Goal: Task Accomplishment & Management: Manage account settings

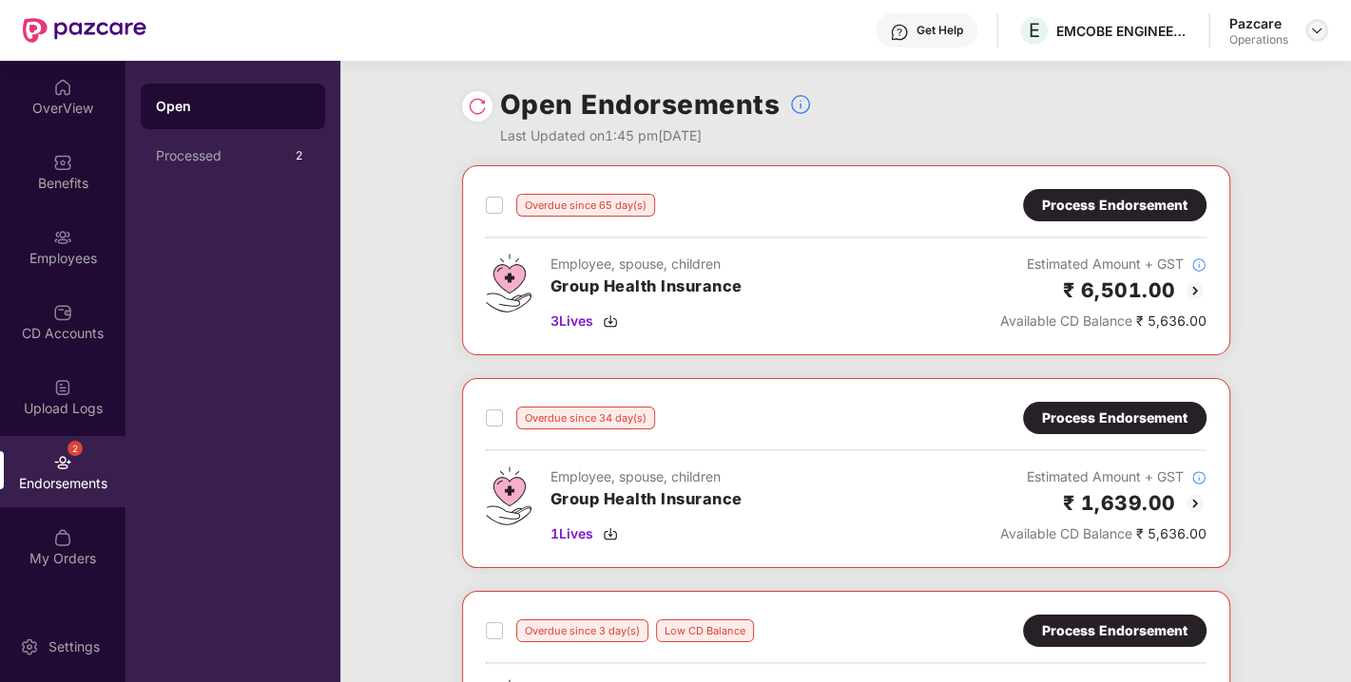
click at [1315, 37] on img at bounding box center [1316, 30] width 15 height 15
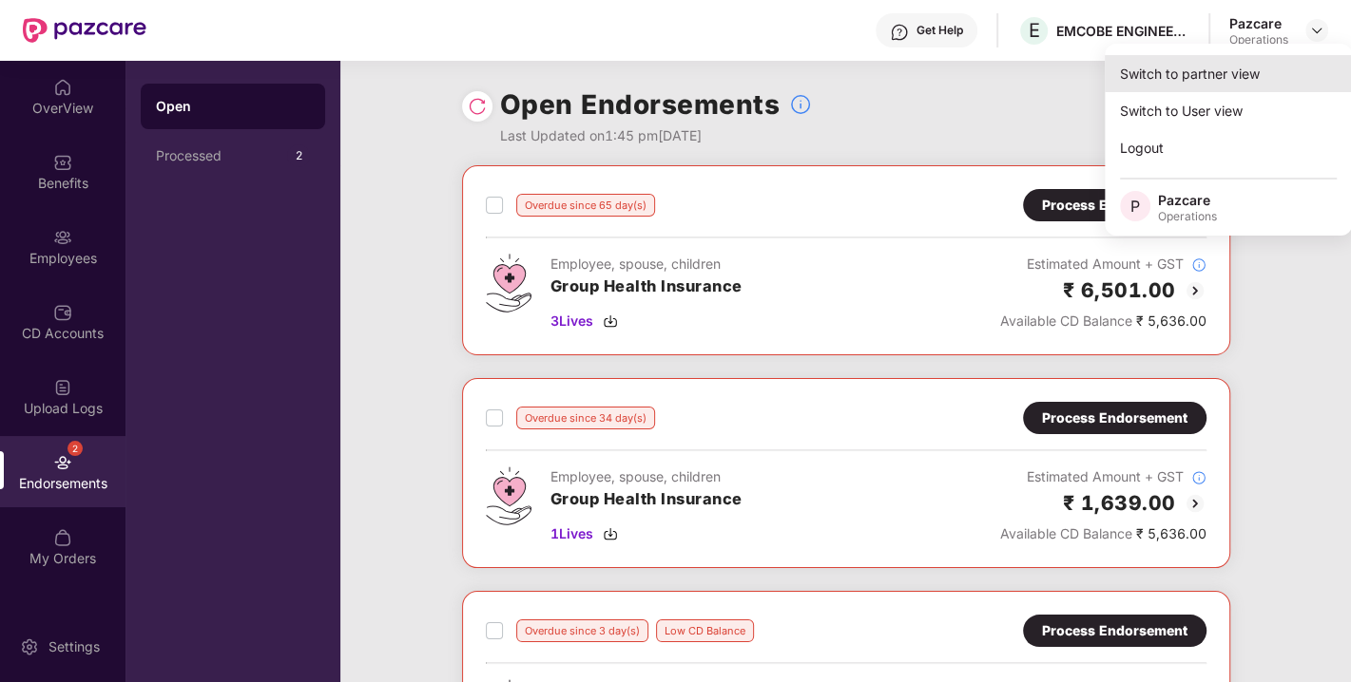
click at [1181, 79] on div "Switch to partner view" at bounding box center [1227, 73] width 247 height 37
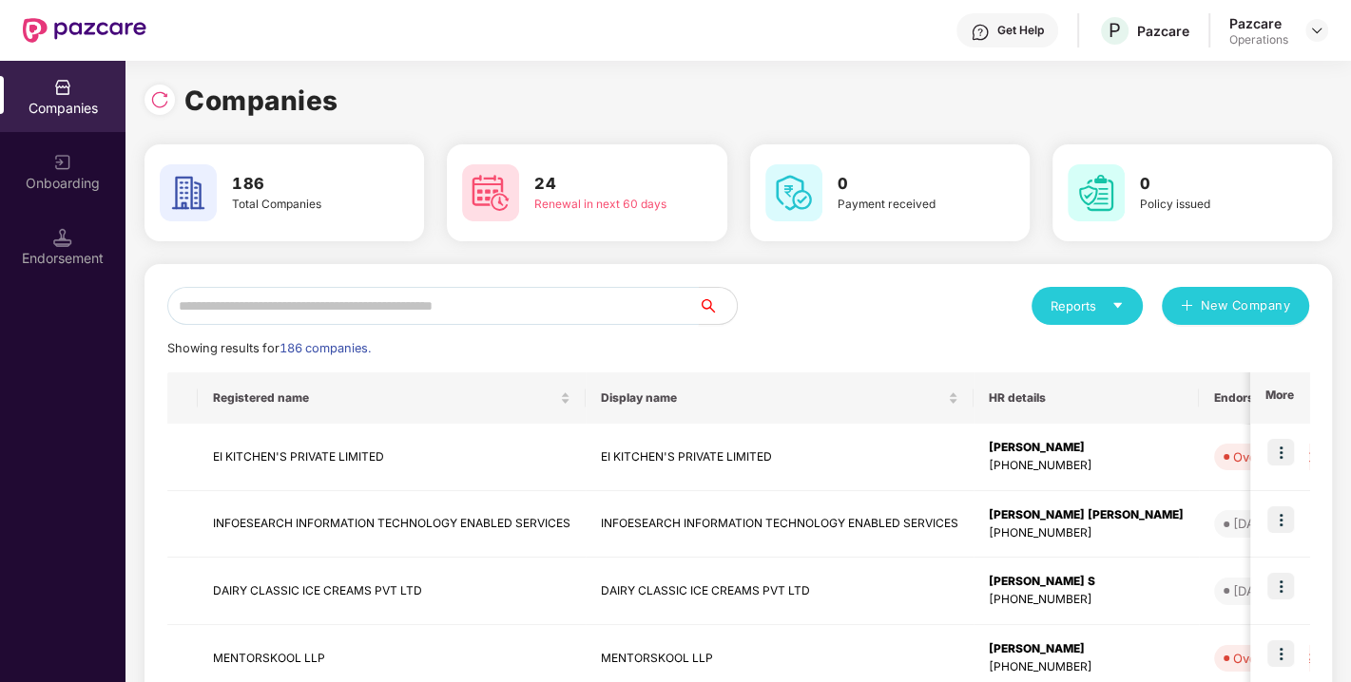
click at [355, 317] on input "text" at bounding box center [432, 306] width 531 height 38
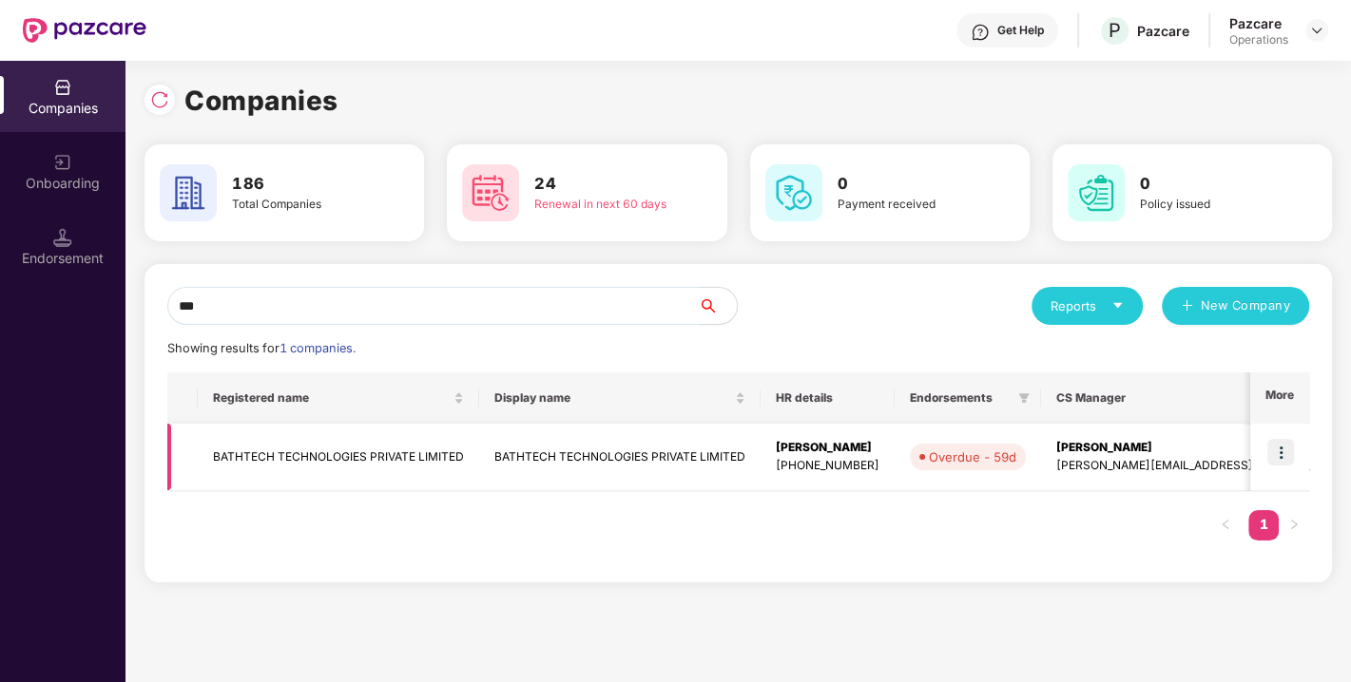
type input "***"
click at [1275, 451] on img at bounding box center [1280, 452] width 27 height 27
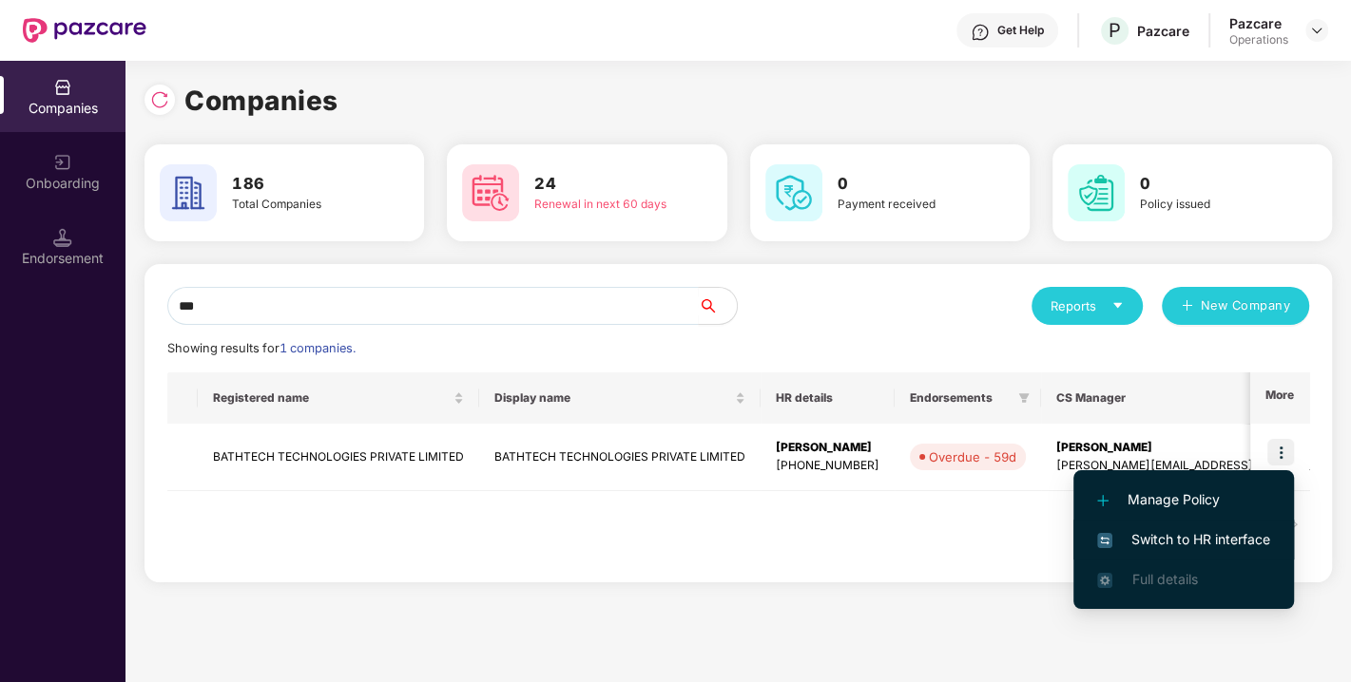
click at [1181, 533] on span "Switch to HR interface" at bounding box center [1183, 539] width 173 height 21
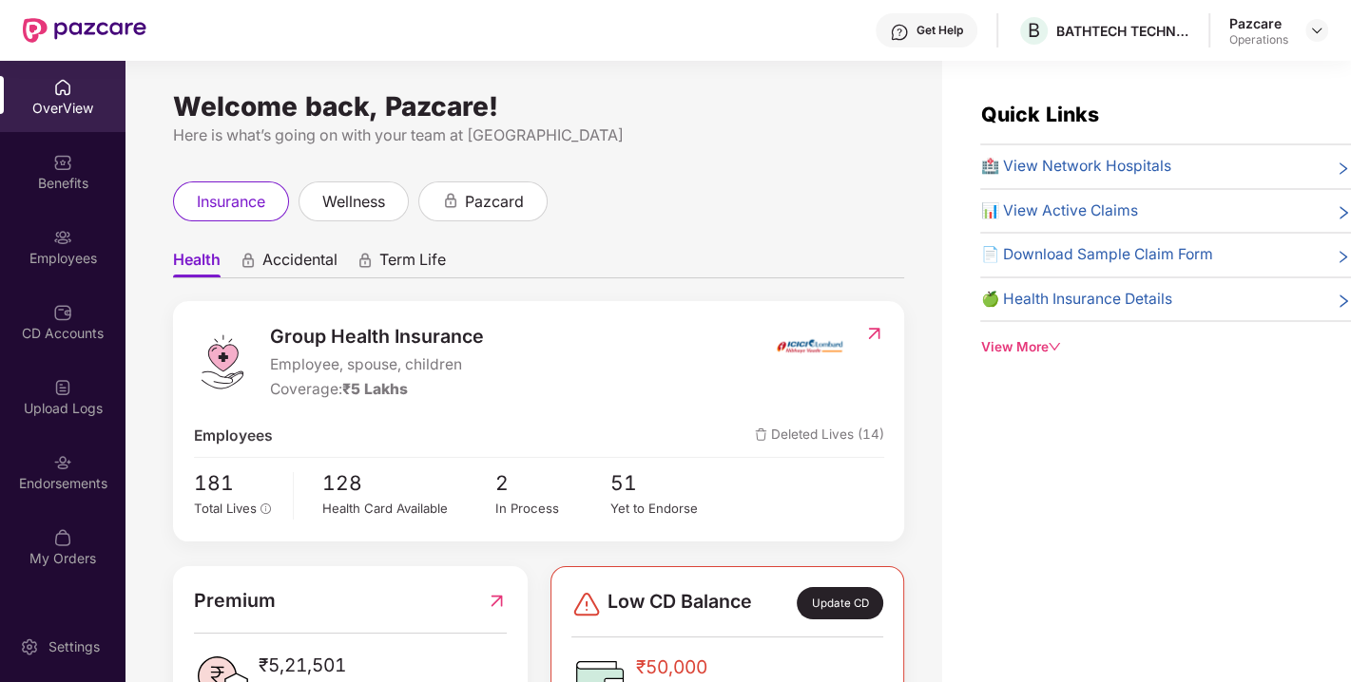
click at [45, 476] on div "Endorsements" at bounding box center [62, 483] width 125 height 19
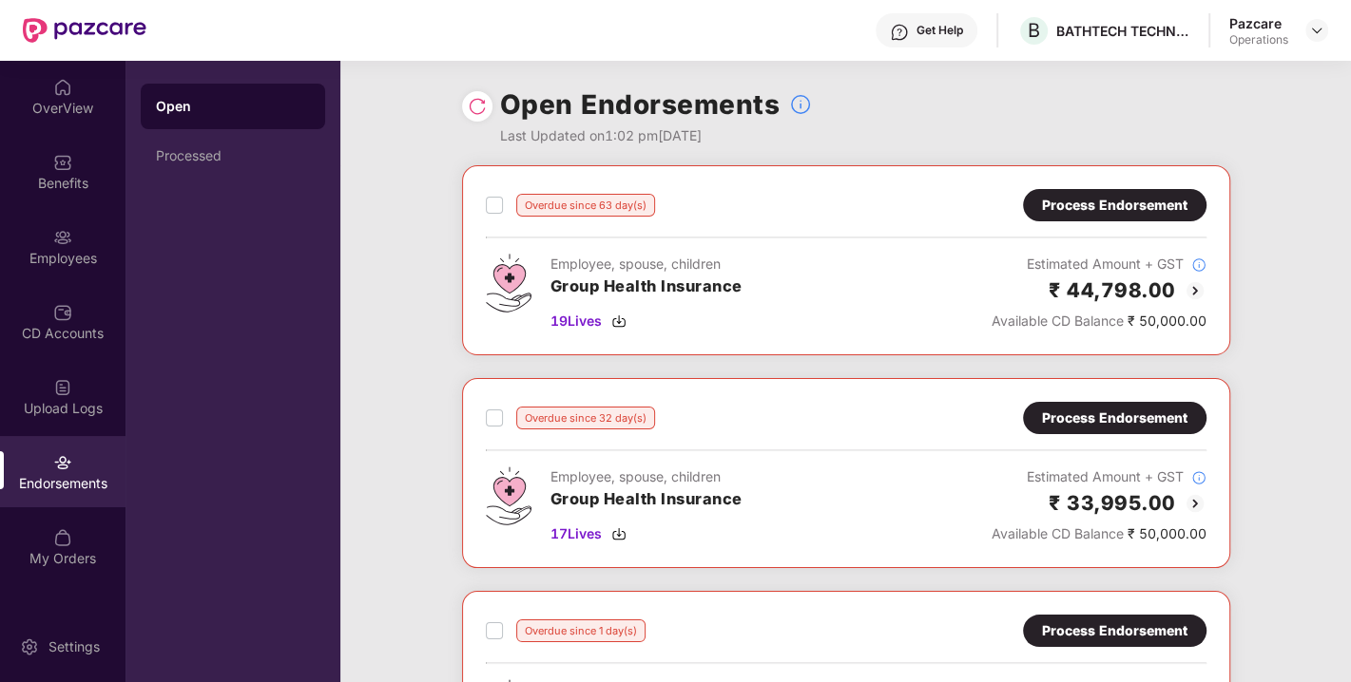
click at [475, 101] on img at bounding box center [477, 106] width 19 height 19
click at [626, 317] on img at bounding box center [618, 321] width 15 height 15
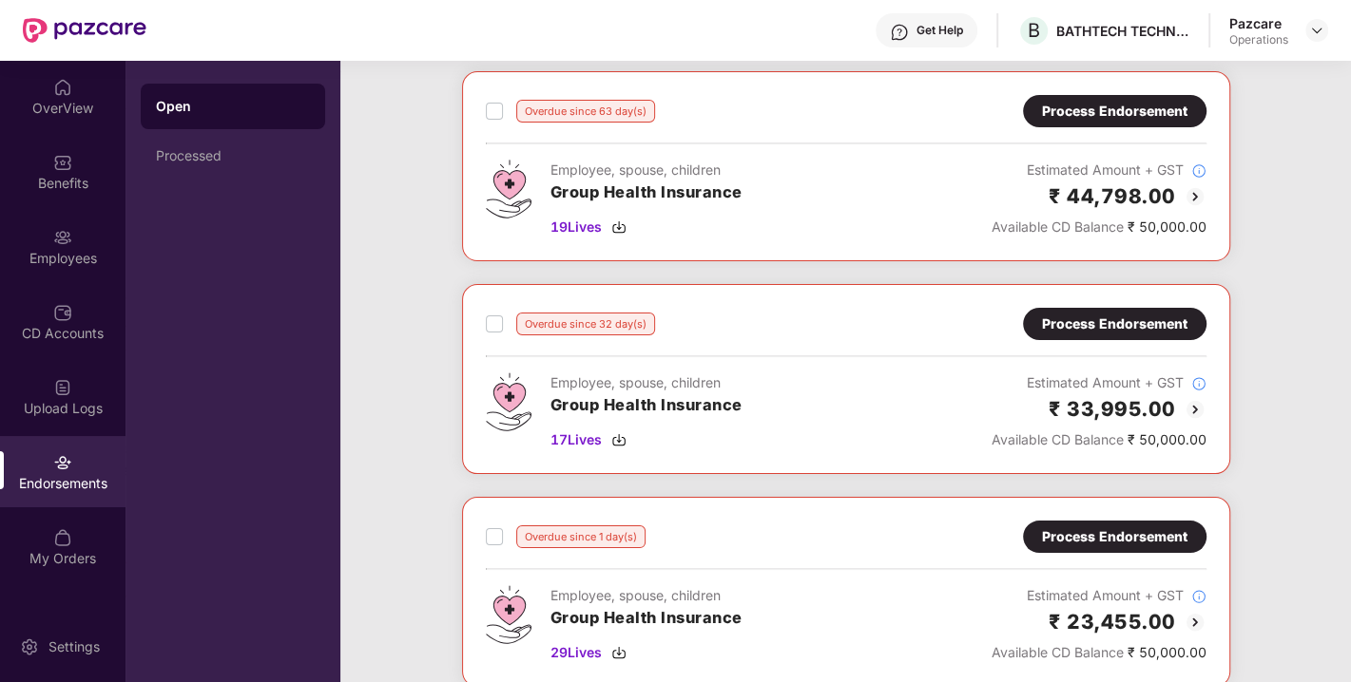
scroll to position [95, 0]
click at [612, 436] on img at bounding box center [618, 439] width 15 height 15
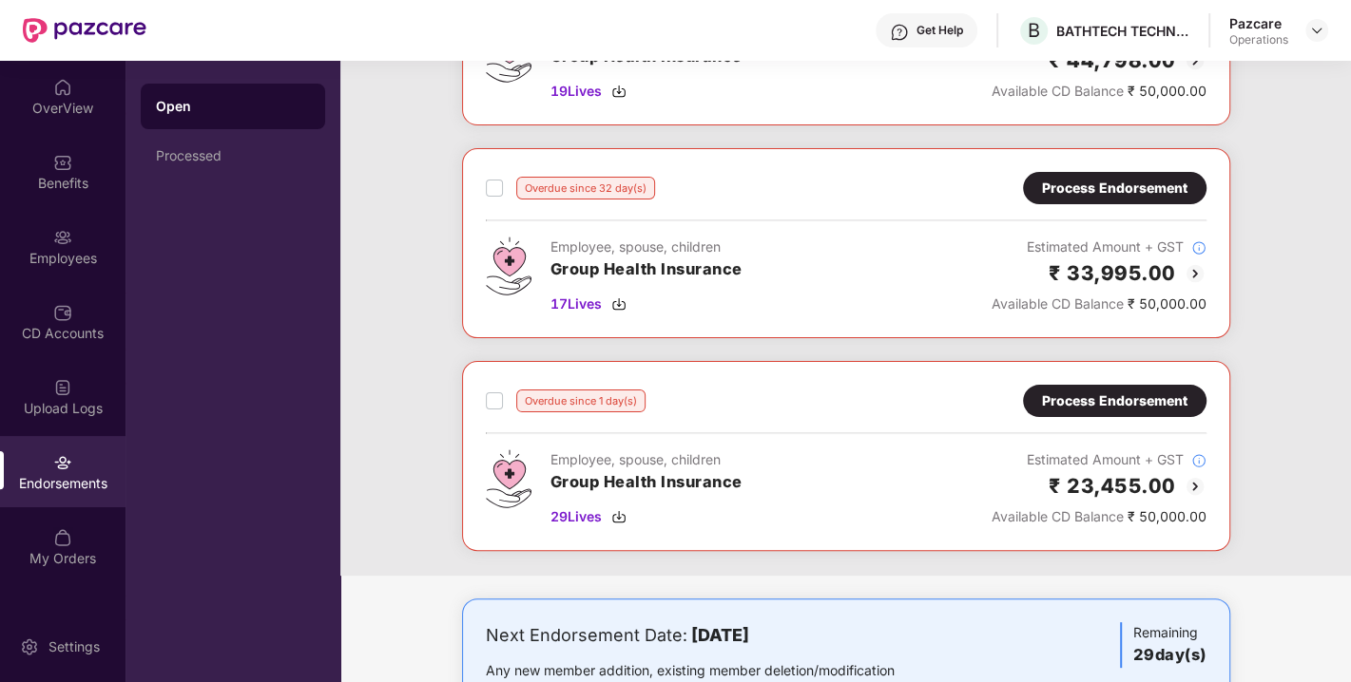
scroll to position [308, 0]
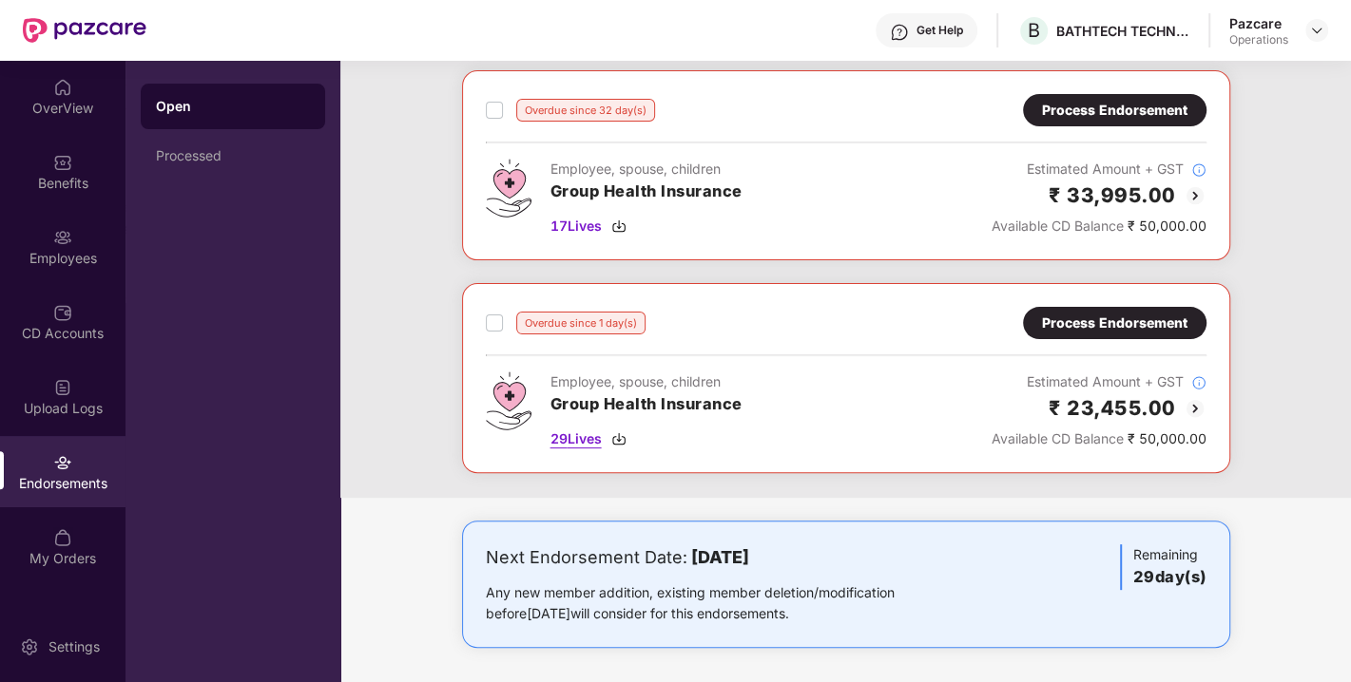
click at [616, 439] on img at bounding box center [618, 439] width 15 height 15
click at [1317, 30] on img at bounding box center [1316, 30] width 15 height 15
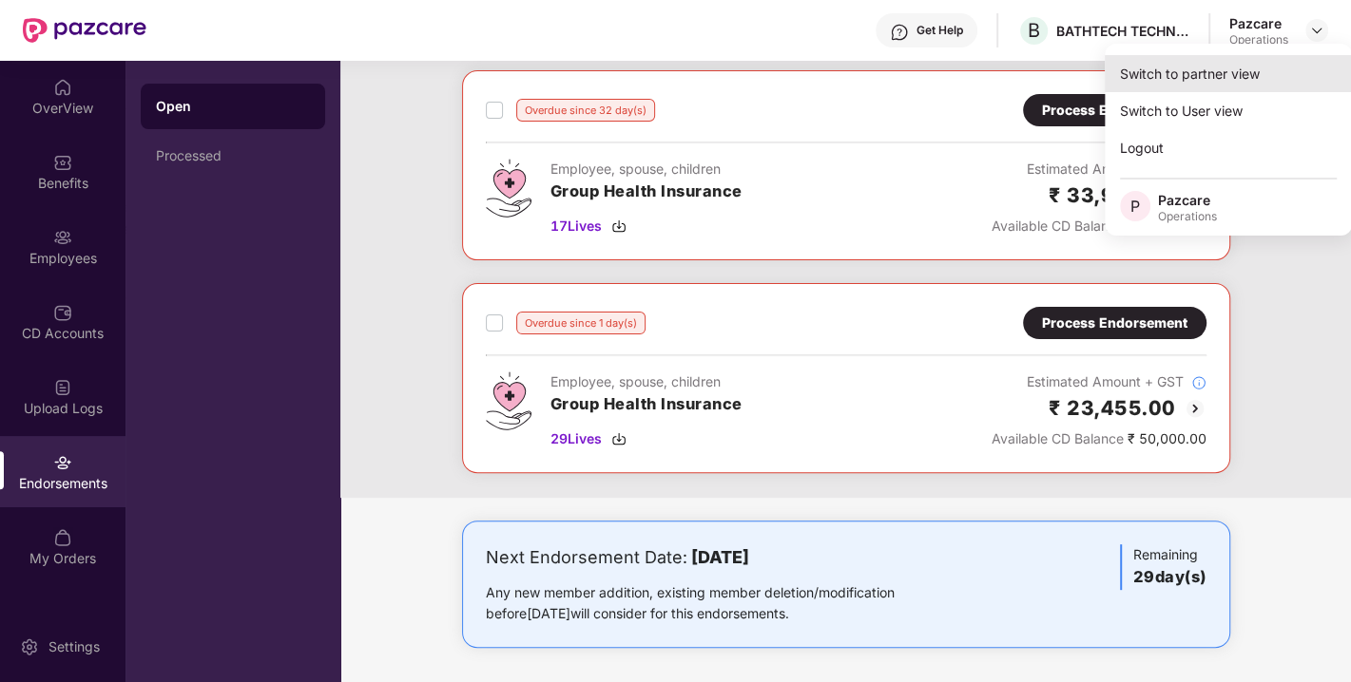
click at [1159, 70] on div "Switch to partner view" at bounding box center [1227, 73] width 247 height 37
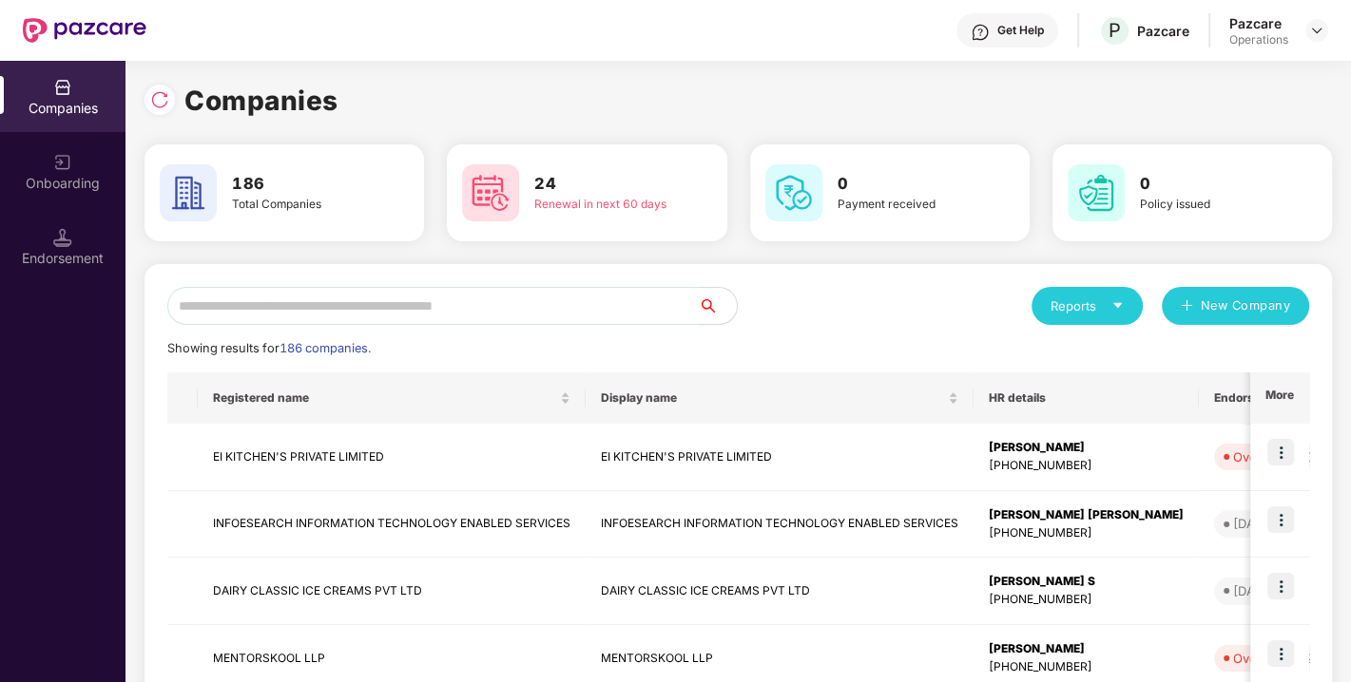
click at [577, 301] on input "text" at bounding box center [432, 306] width 531 height 38
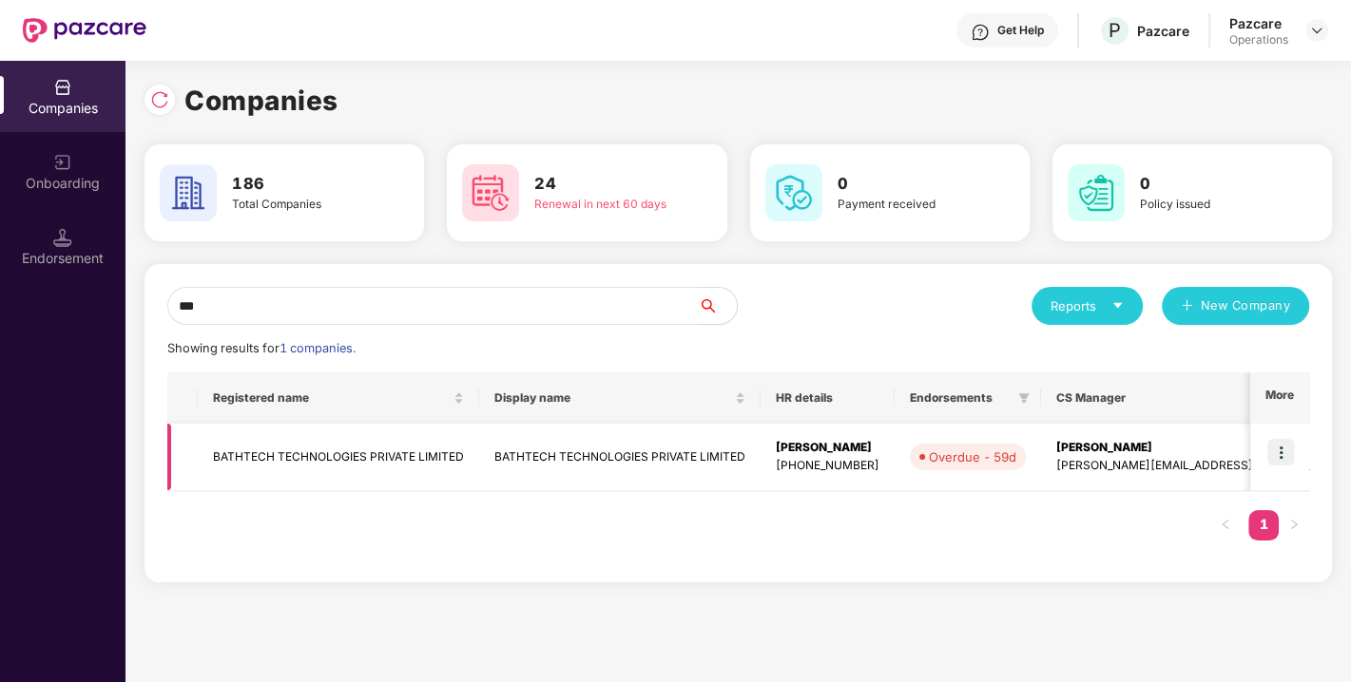
type input "***"
click at [287, 445] on td "BATHTECH TECHNOLOGIES PRIVATE LIMITED" at bounding box center [338, 457] width 281 height 67
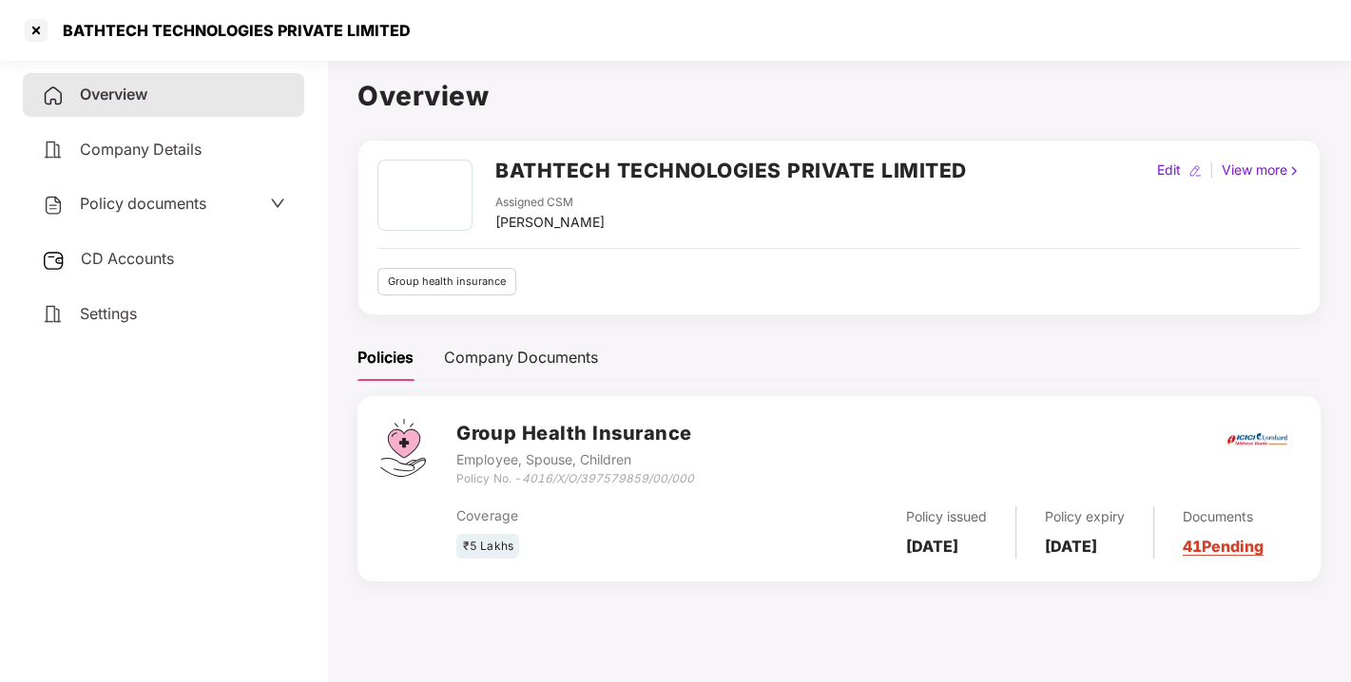
click at [144, 260] on span "CD Accounts" at bounding box center [127, 258] width 93 height 19
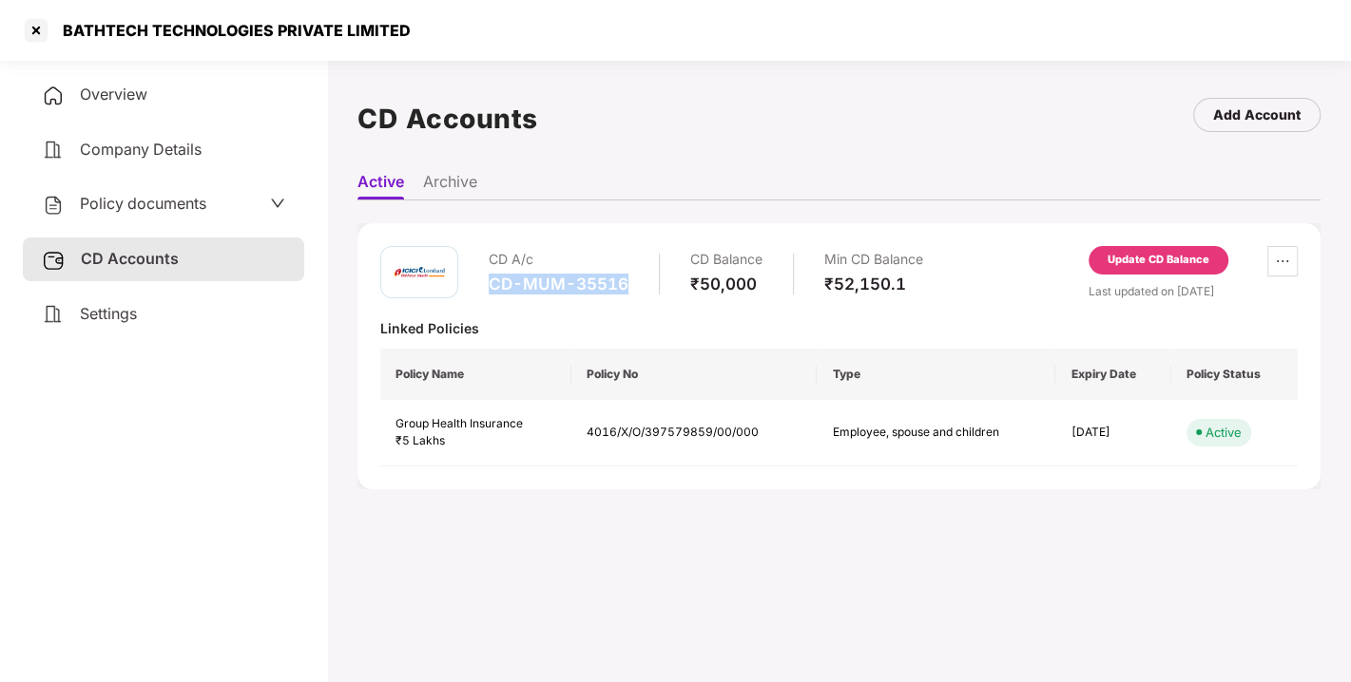
drag, startPoint x: 487, startPoint y: 279, endPoint x: 640, endPoint y: 277, distance: 153.1
click at [640, 277] on div "CD A/c CD-MUM-35516 CD Balance ₹50,000 Min CD Balance ₹52,150.1" at bounding box center [651, 273] width 543 height 54
copy div "CD-MUM-35516"
click at [19, 22] on div "BATHTECH TECHNOLOGIES PRIVATE LIMITED" at bounding box center [675, 30] width 1351 height 61
click at [38, 28] on div at bounding box center [36, 30] width 30 height 30
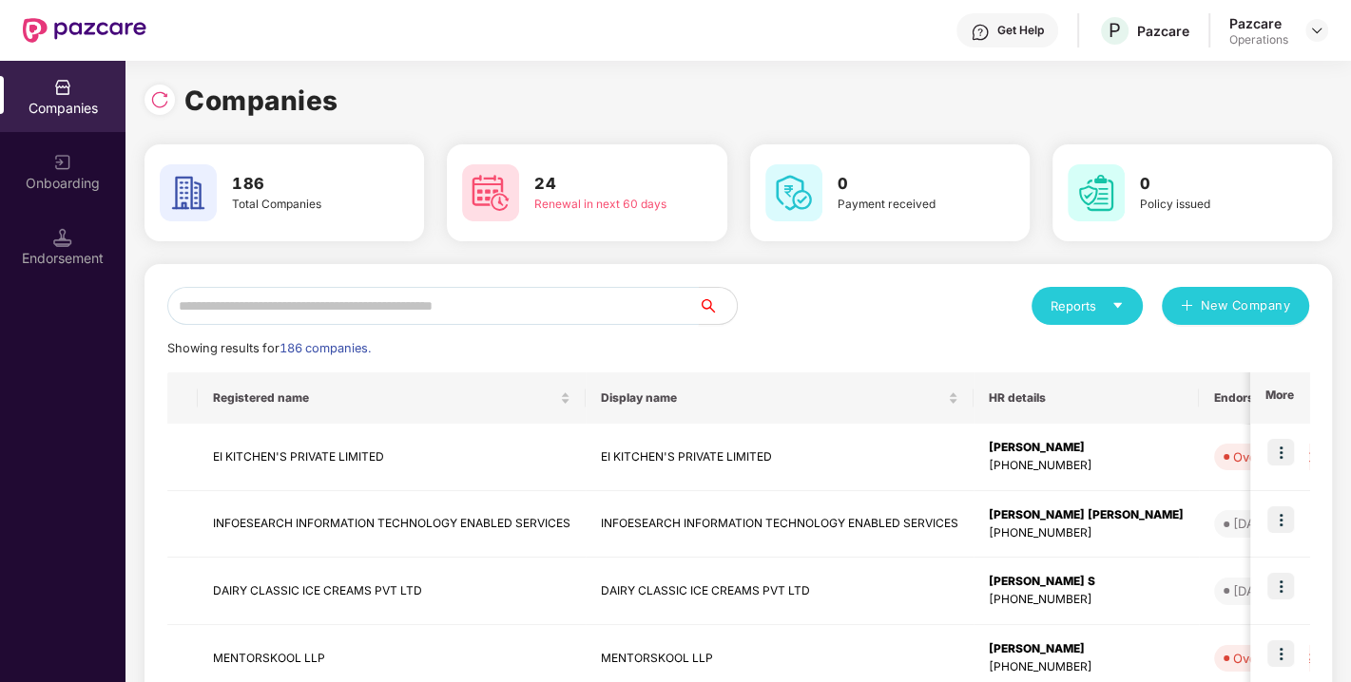
click at [437, 315] on input "text" at bounding box center [432, 306] width 531 height 38
click at [381, 300] on input "text" at bounding box center [432, 306] width 531 height 38
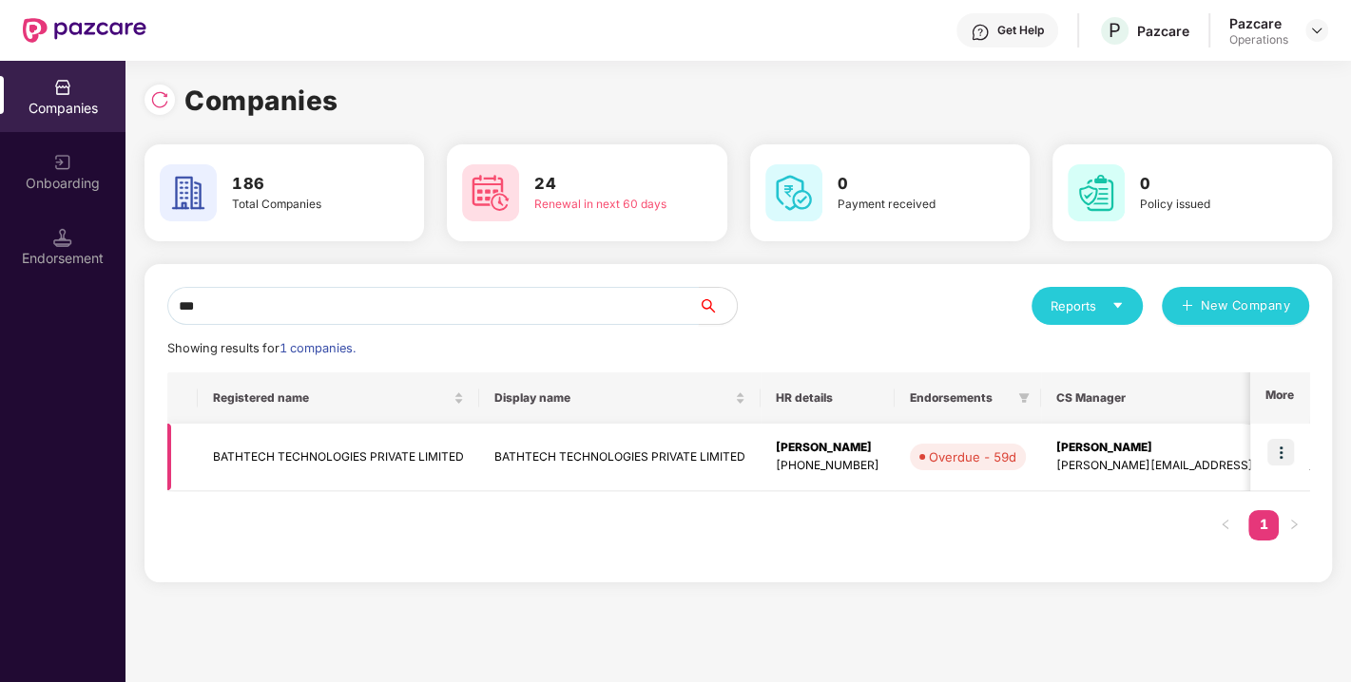
type input "***"
click at [1293, 458] on img at bounding box center [1280, 452] width 27 height 27
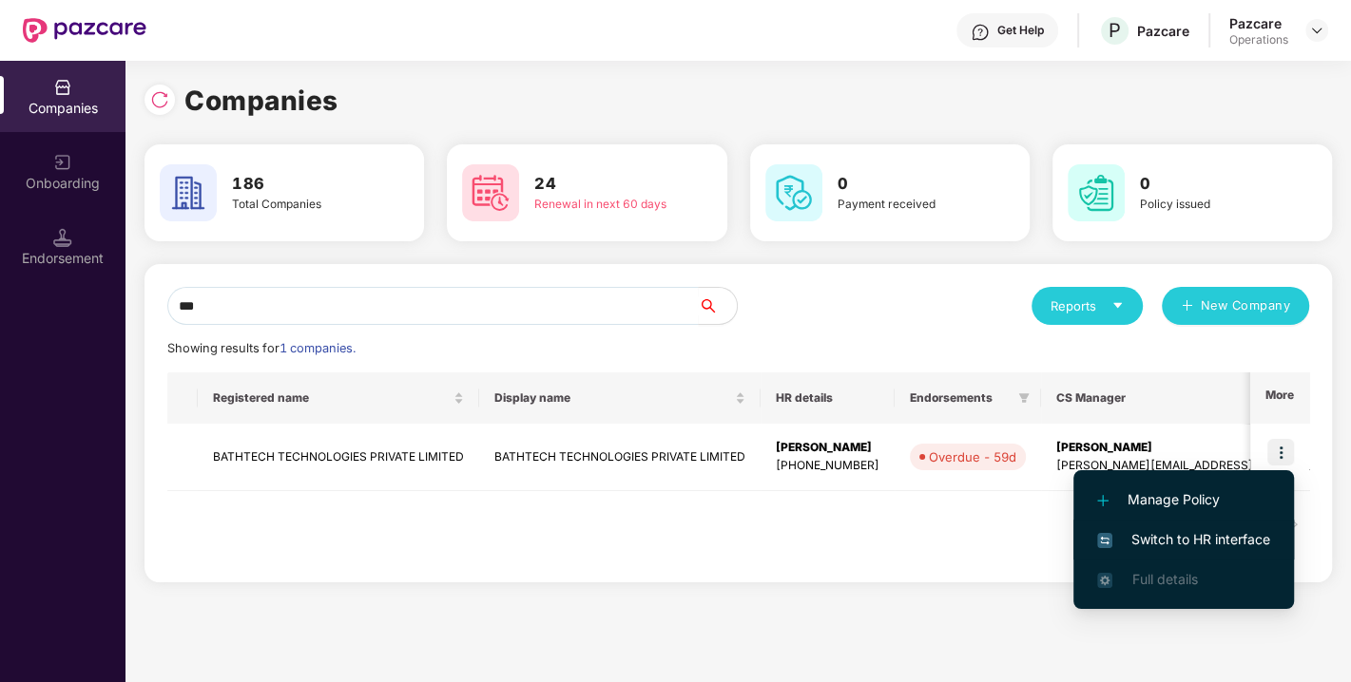
click at [1164, 533] on span "Switch to HR interface" at bounding box center [1183, 539] width 173 height 21
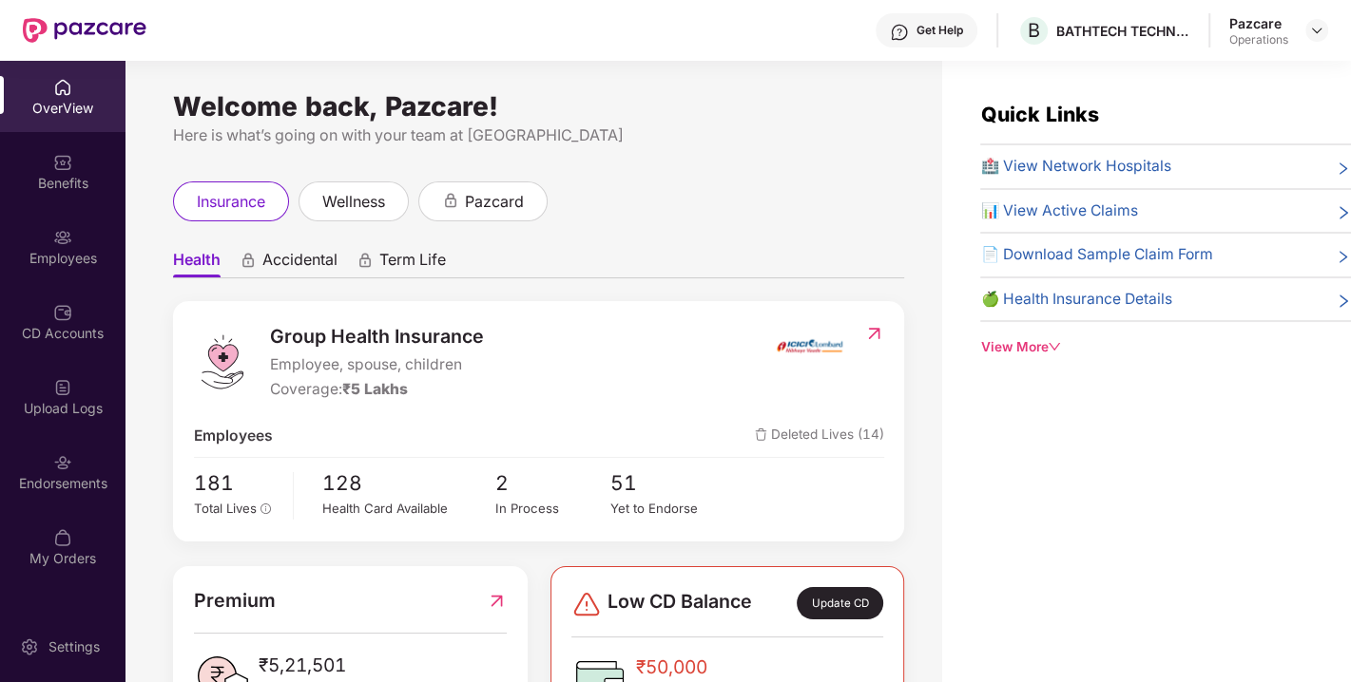
click at [60, 485] on div "Endorsements" at bounding box center [62, 483] width 125 height 19
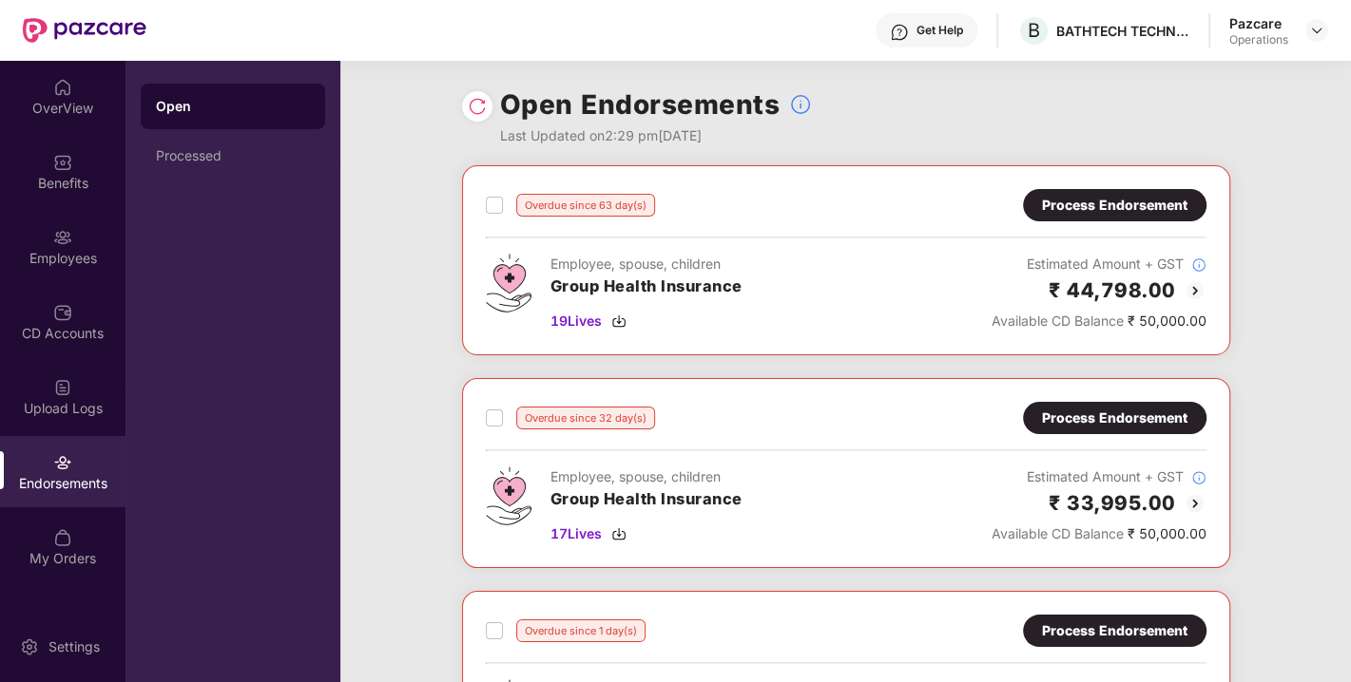
click at [1078, 196] on div "Process Endorsement" at bounding box center [1114, 205] width 145 height 21
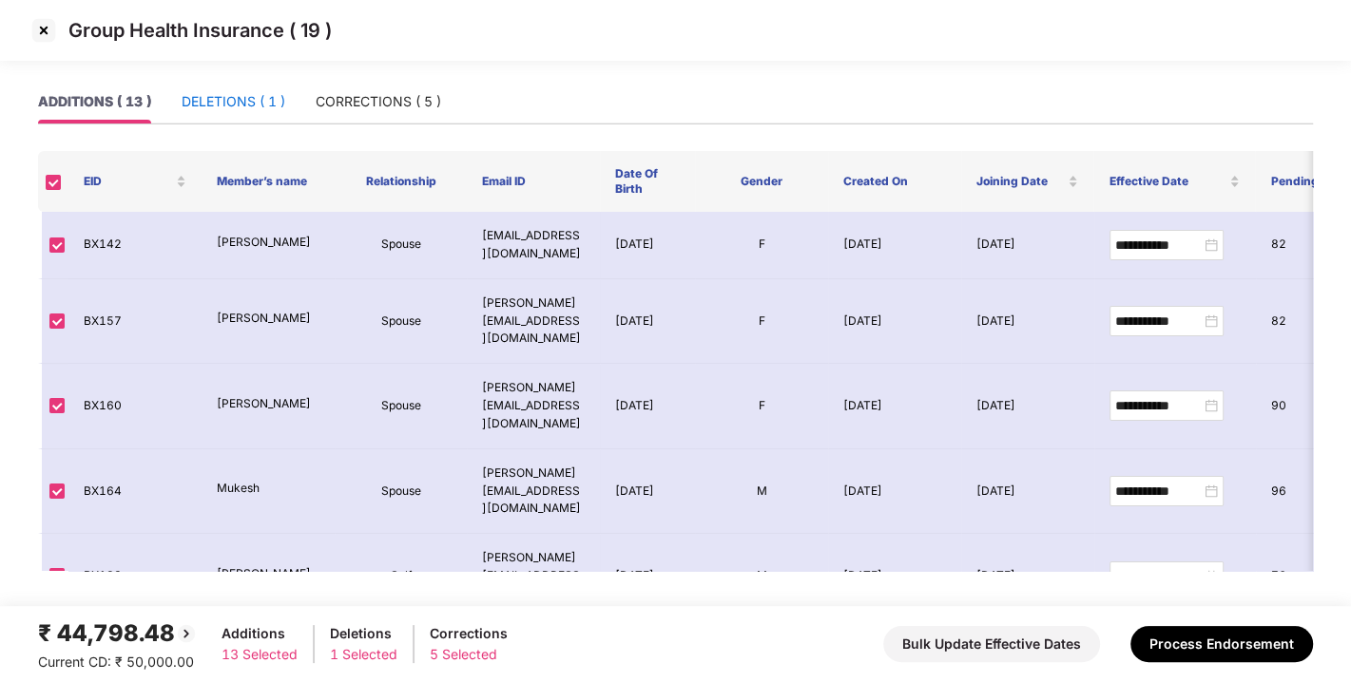
click at [280, 92] on div "DELETIONS ( 1 )" at bounding box center [234, 101] width 104 height 21
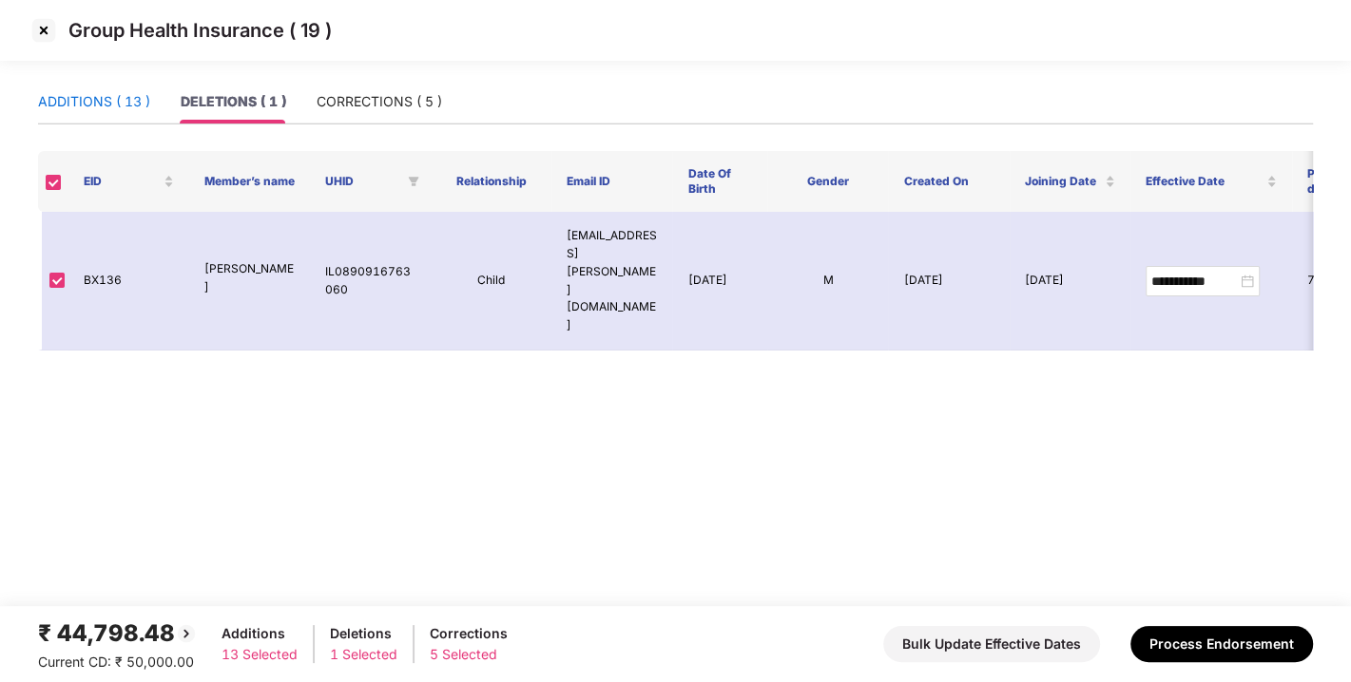
click at [79, 100] on div "ADDITIONS ( 13 )" at bounding box center [94, 101] width 112 height 21
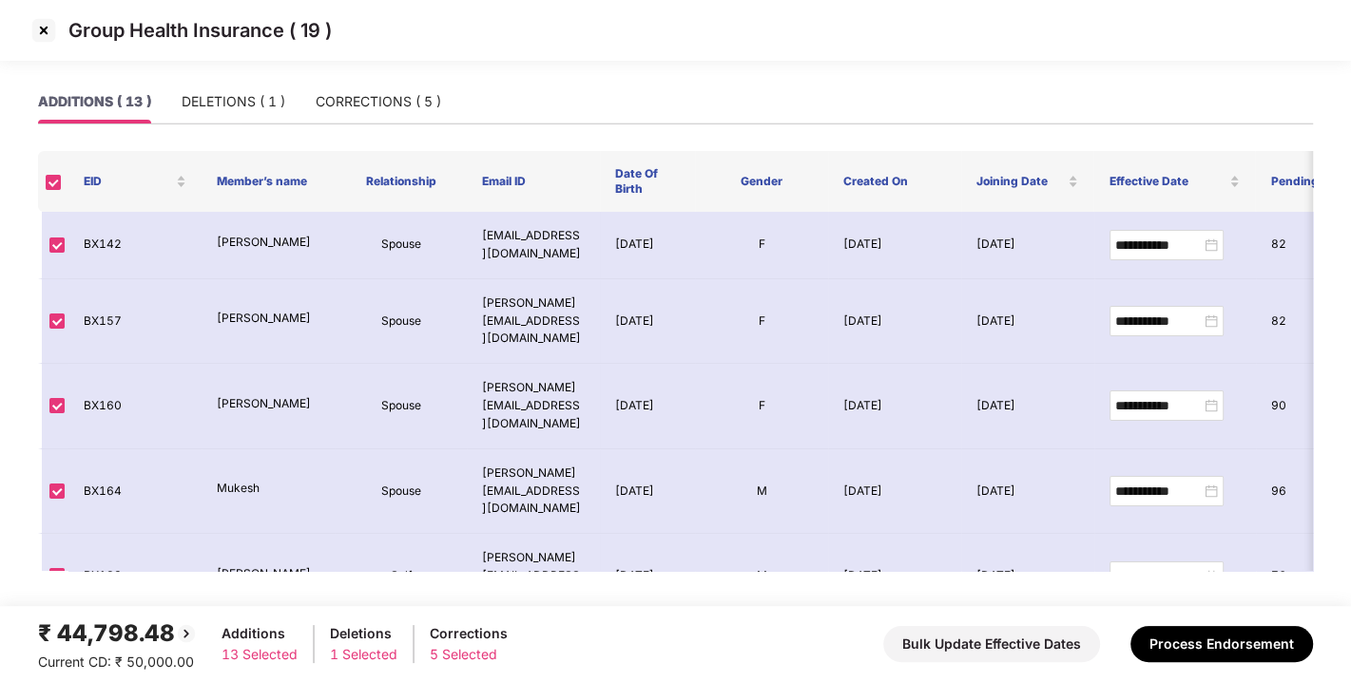
click at [47, 28] on img at bounding box center [44, 30] width 30 height 30
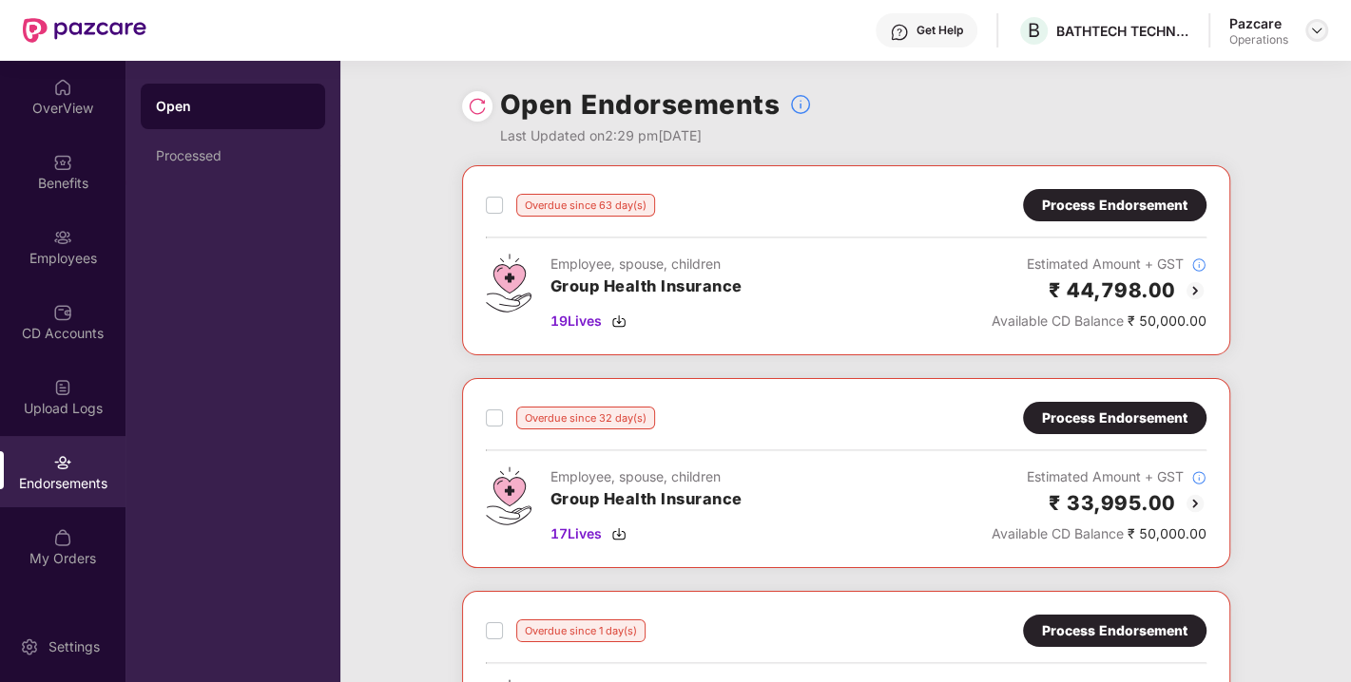
click at [1316, 35] on img at bounding box center [1316, 30] width 15 height 15
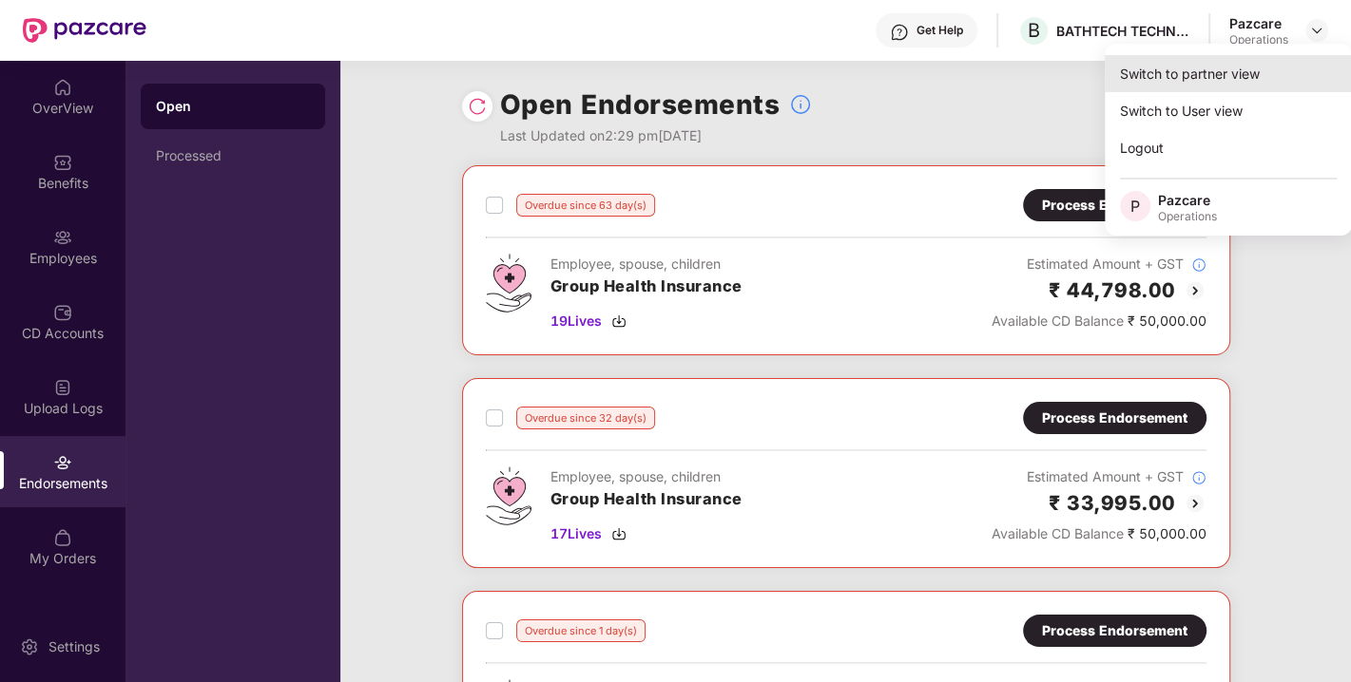
click at [1212, 67] on div "Switch to partner view" at bounding box center [1227, 73] width 247 height 37
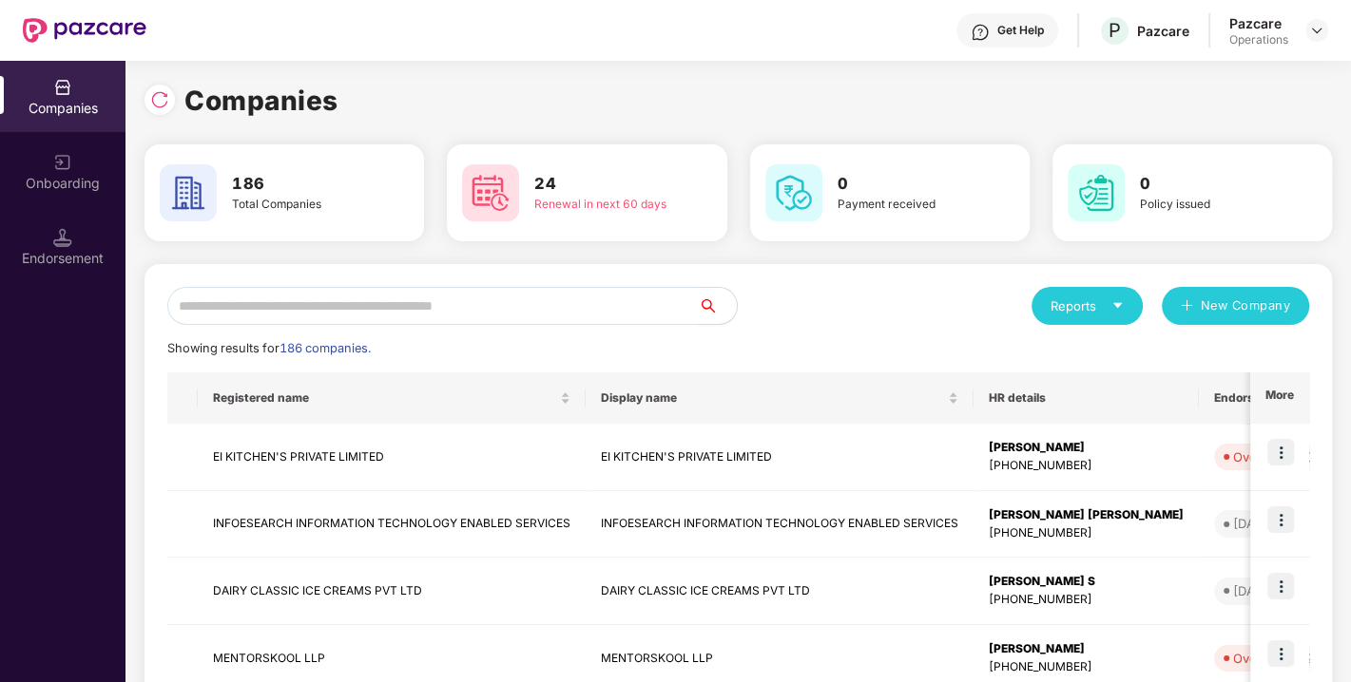
click at [479, 299] on input "text" at bounding box center [432, 306] width 531 height 38
paste input "**********"
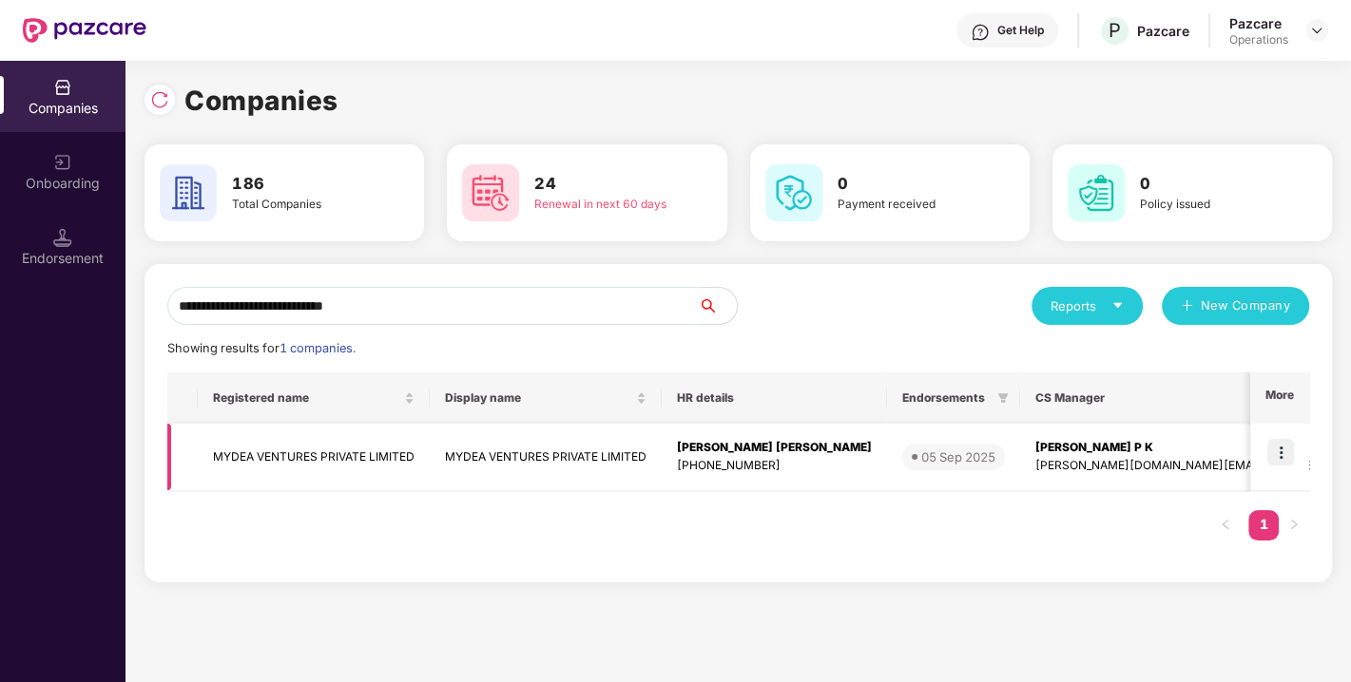
type input "**********"
click at [1277, 453] on img at bounding box center [1280, 452] width 27 height 27
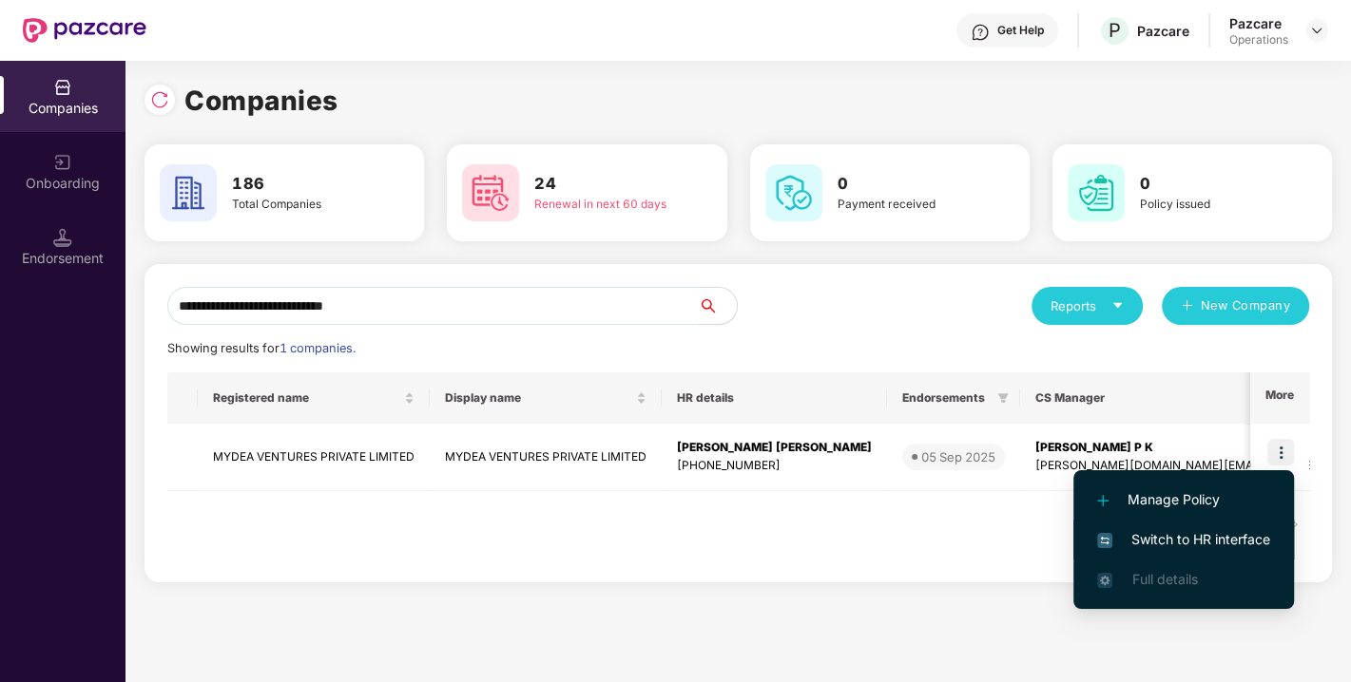
click at [1184, 531] on span "Switch to HR interface" at bounding box center [1183, 539] width 173 height 21
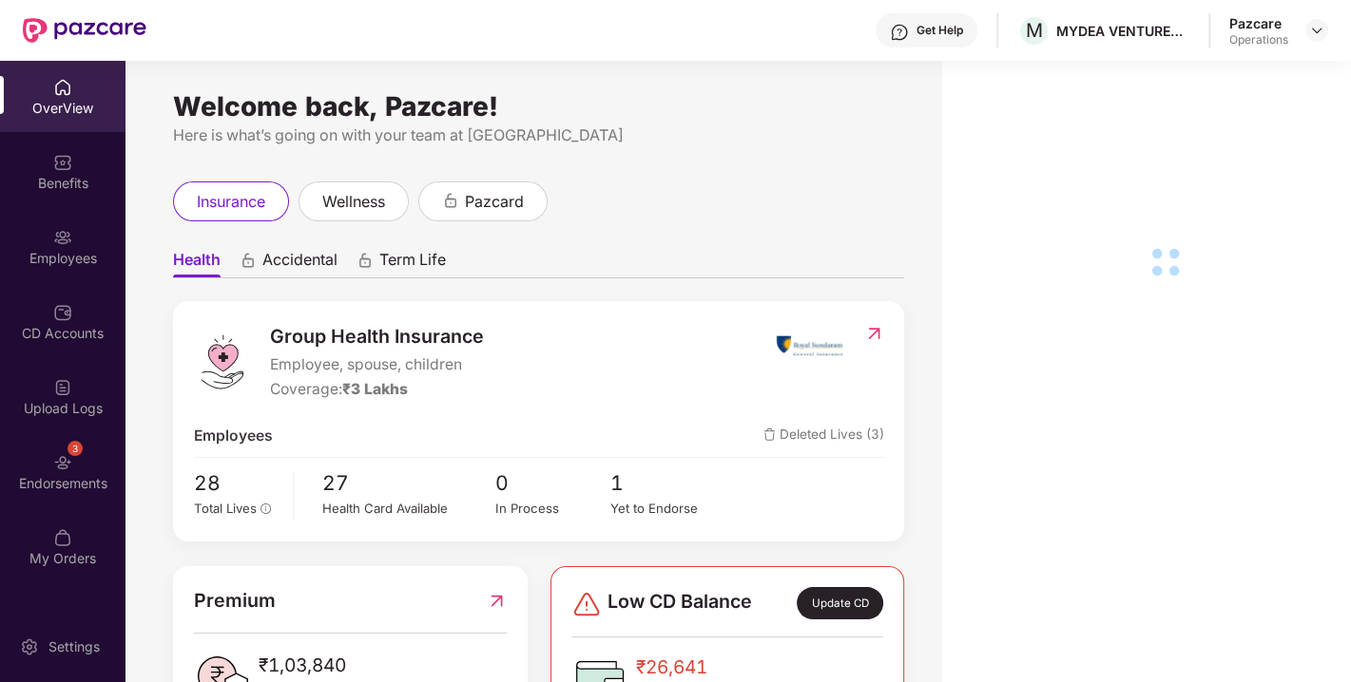
click at [49, 470] on div "3 Endorsements" at bounding box center [62, 471] width 125 height 71
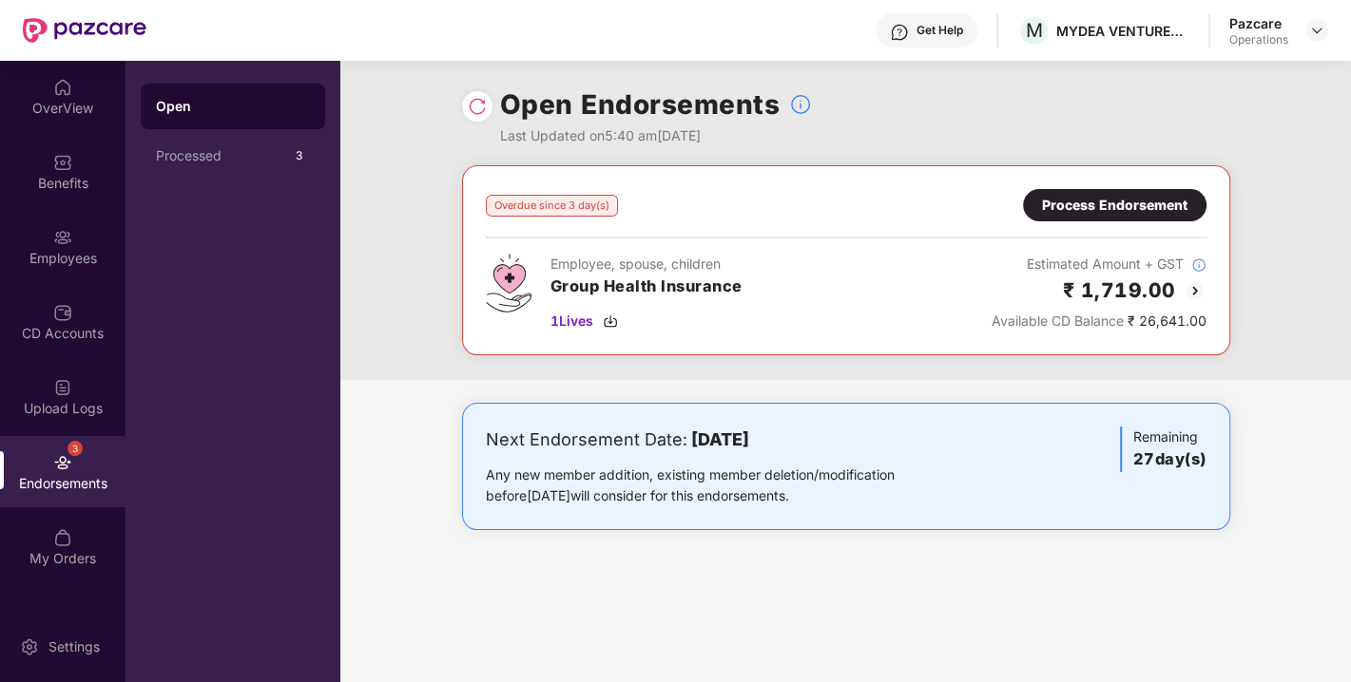
click at [471, 101] on img at bounding box center [477, 106] width 19 height 19
click at [608, 323] on img at bounding box center [610, 321] width 15 height 15
click at [1099, 198] on div "Process Endorsement" at bounding box center [1114, 205] width 145 height 21
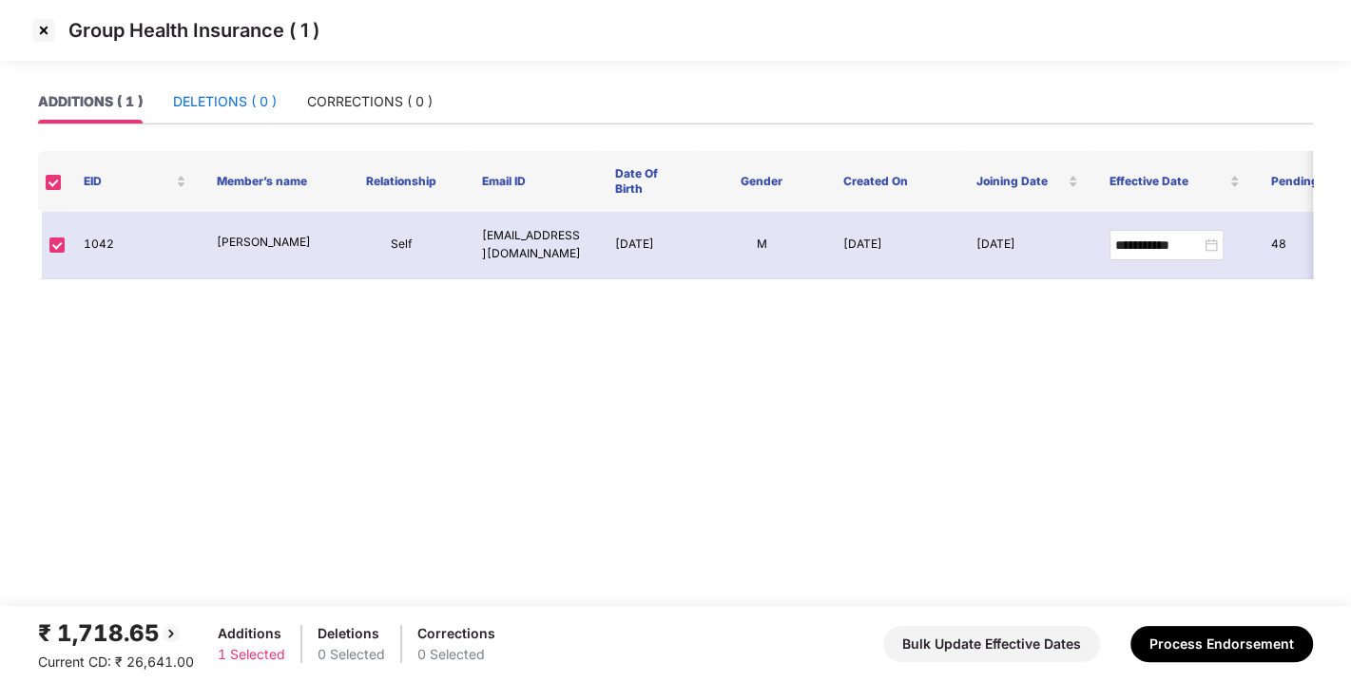
click at [222, 102] on div "DELETIONS ( 0 )" at bounding box center [225, 101] width 104 height 21
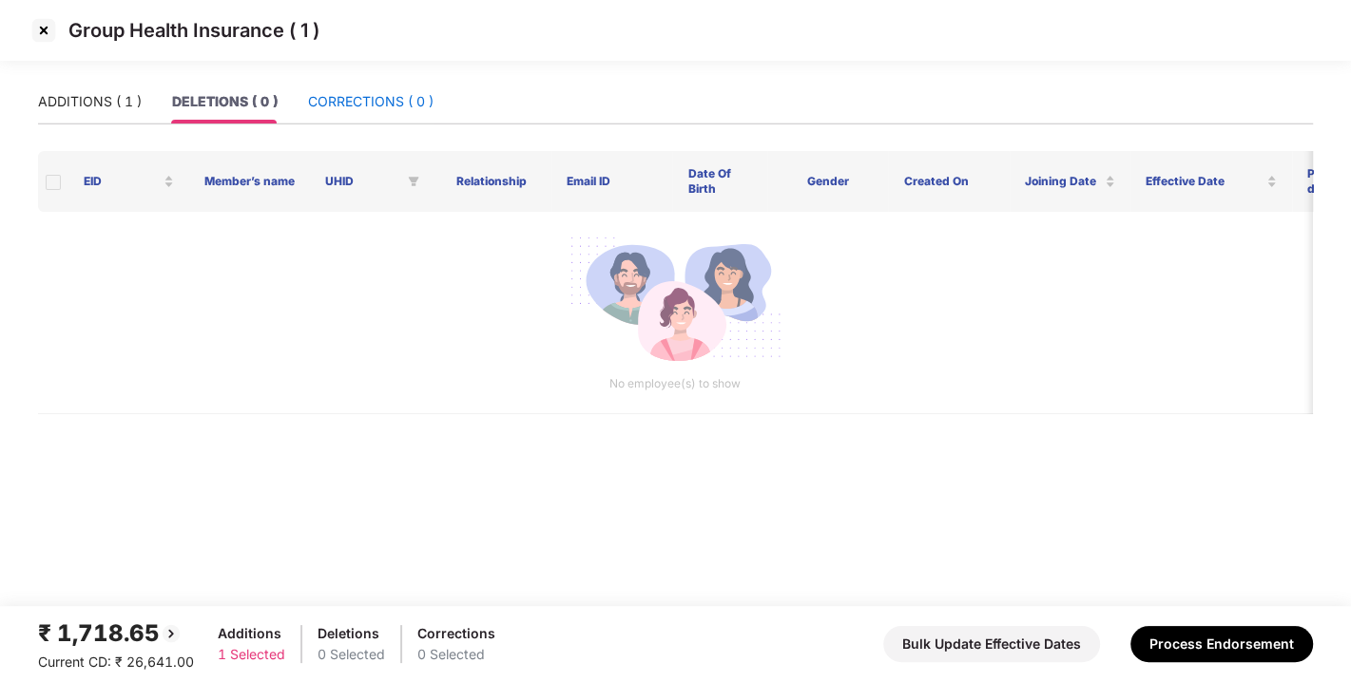
click at [357, 102] on div "CORRECTIONS ( 0 )" at bounding box center [370, 101] width 125 height 21
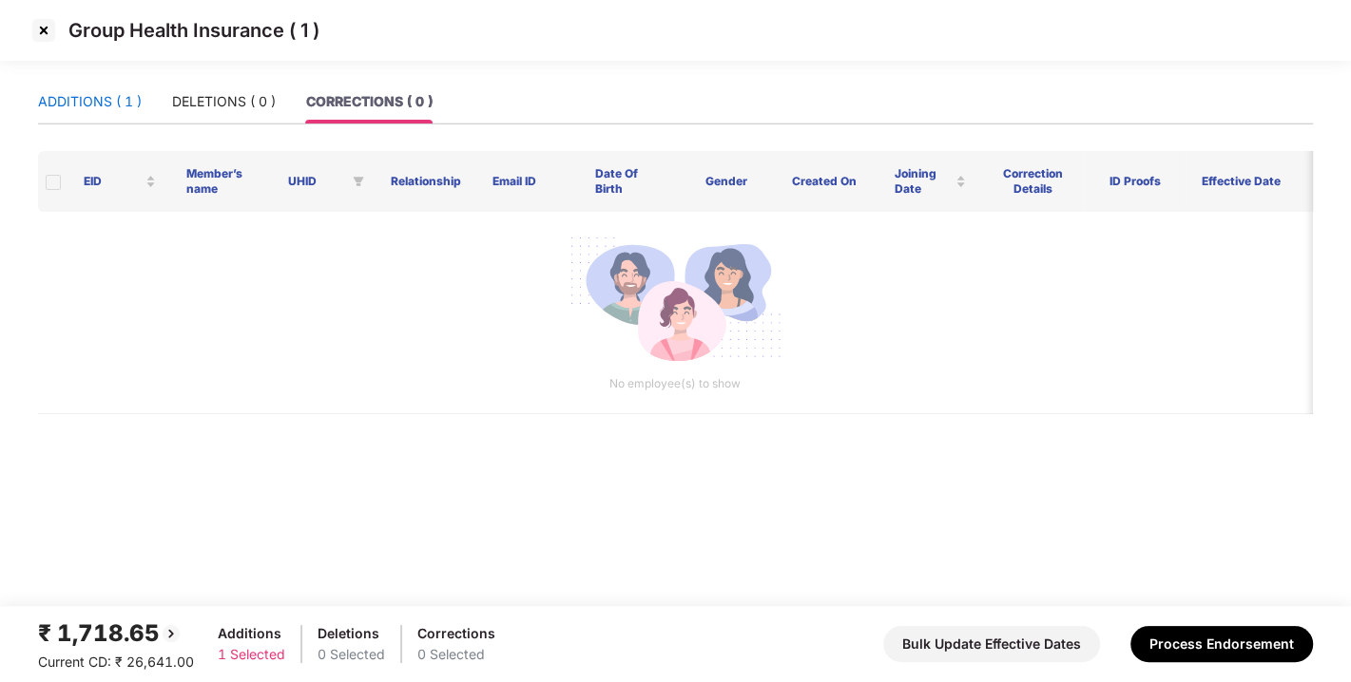
click at [79, 106] on div "ADDITIONS ( 1 )" at bounding box center [90, 101] width 104 height 21
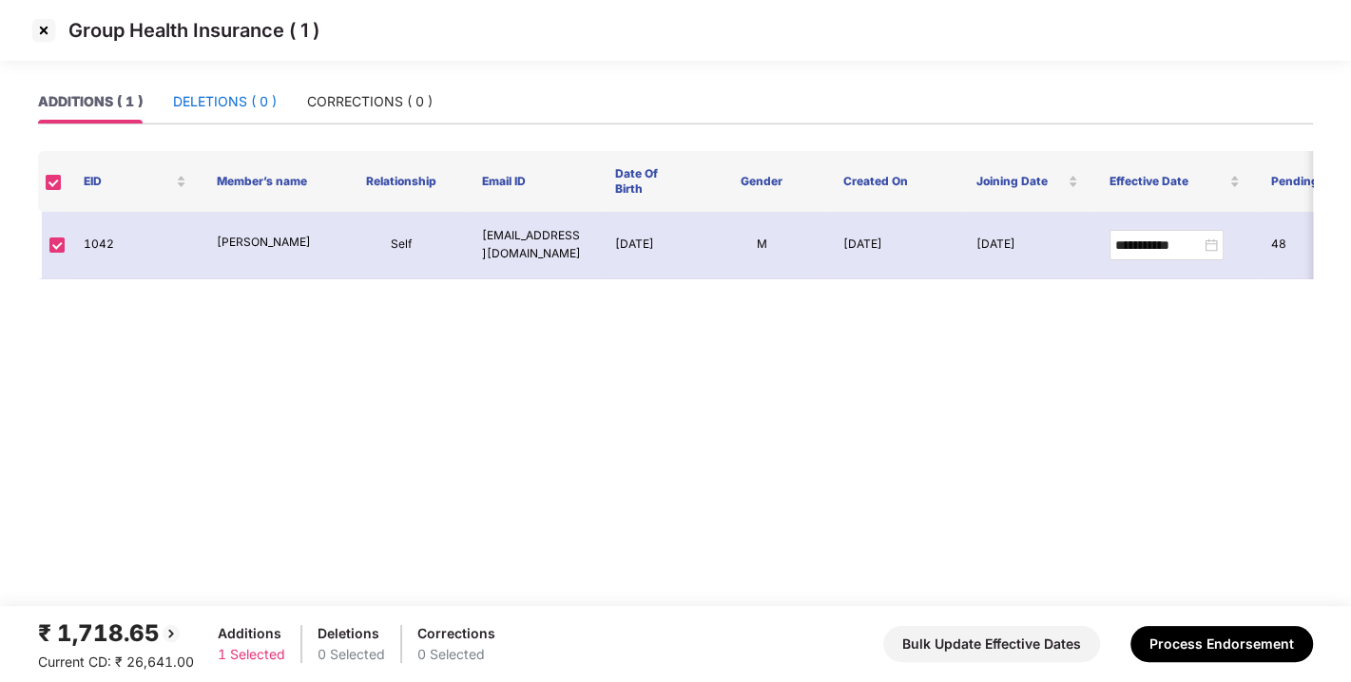
click at [242, 98] on div "DELETIONS ( 0 )" at bounding box center [225, 101] width 104 height 21
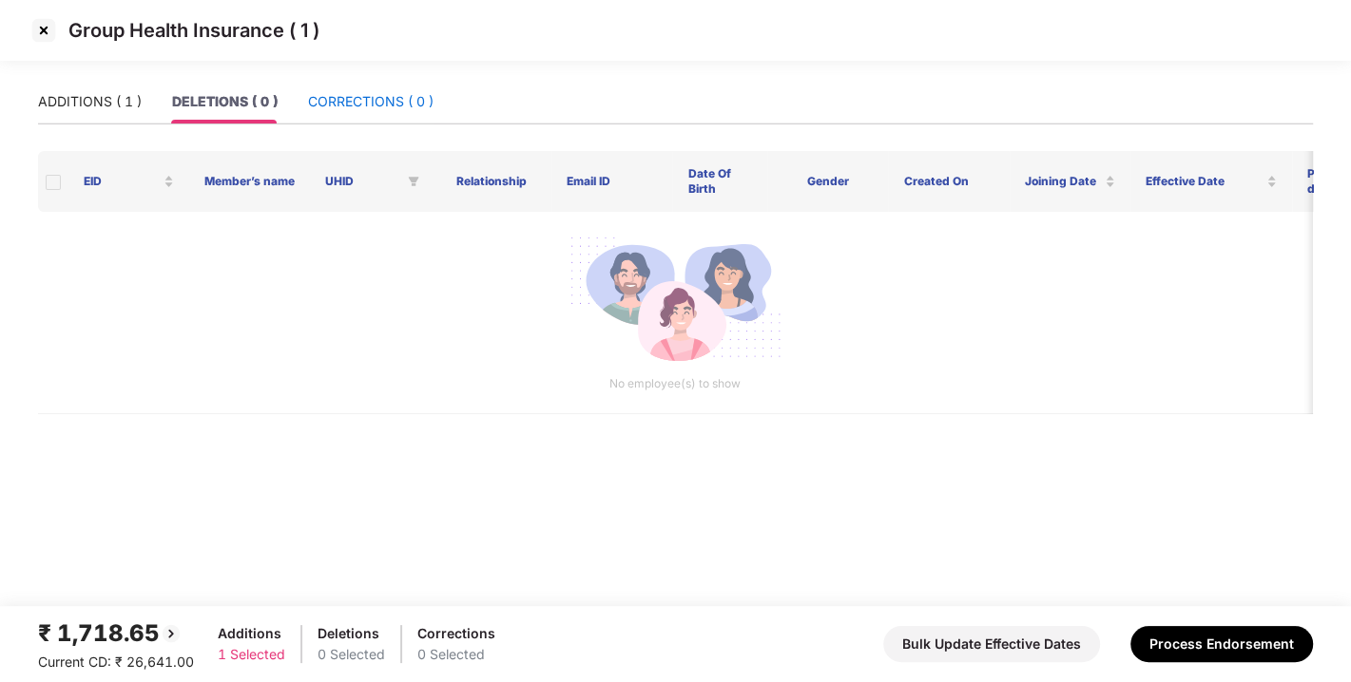
click at [373, 95] on div "CORRECTIONS ( 0 )" at bounding box center [370, 101] width 125 height 21
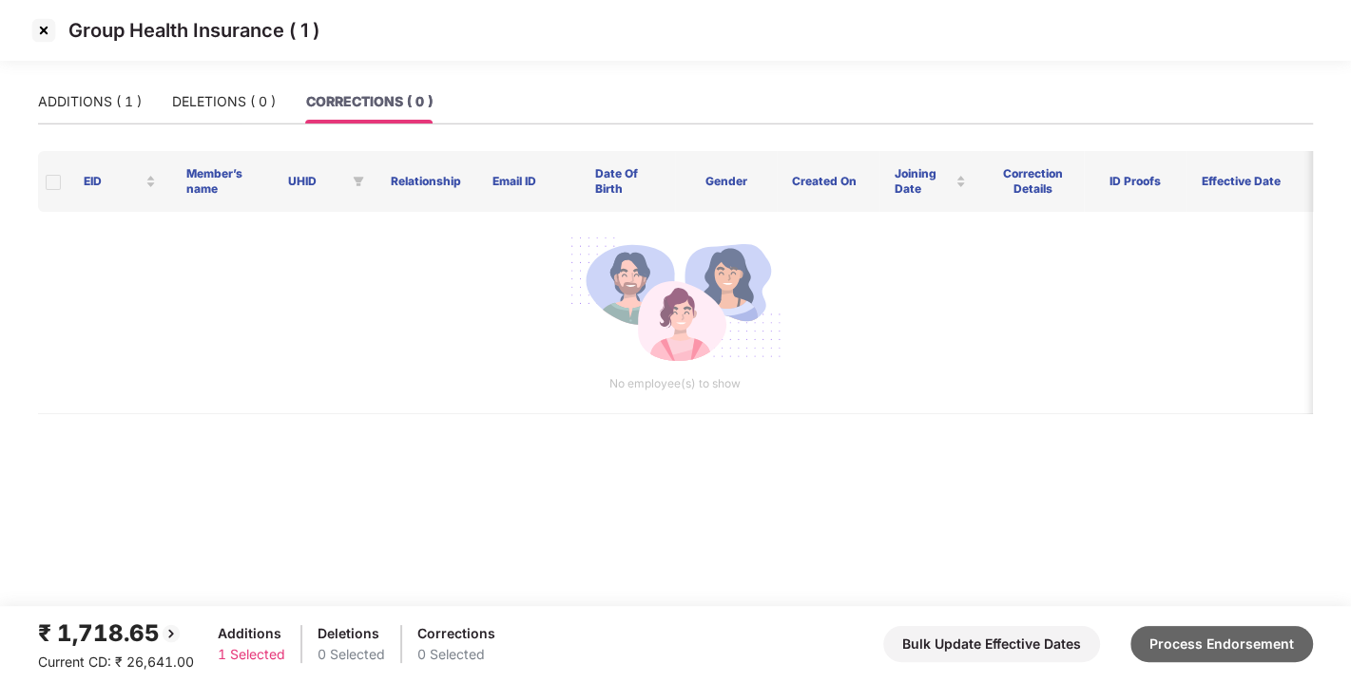
click at [1279, 648] on button "Process Endorsement" at bounding box center [1221, 644] width 182 height 36
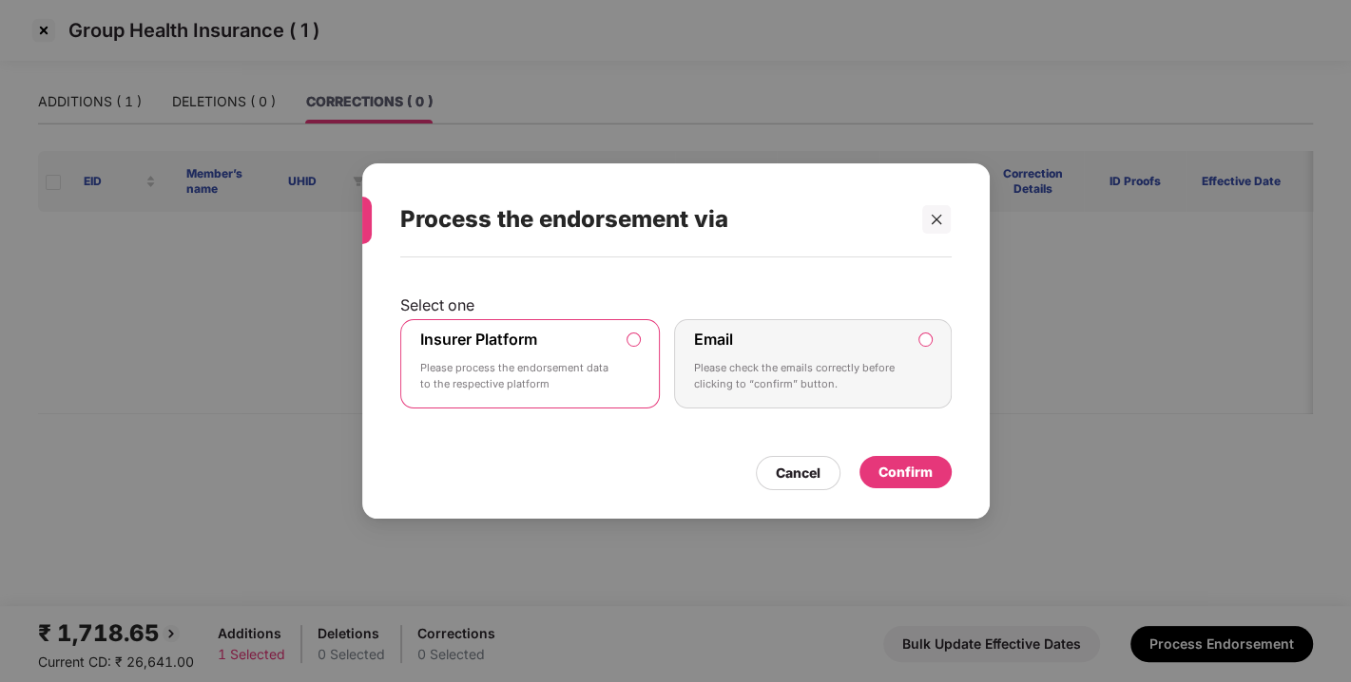
click at [905, 472] on div "Confirm" at bounding box center [905, 472] width 54 height 21
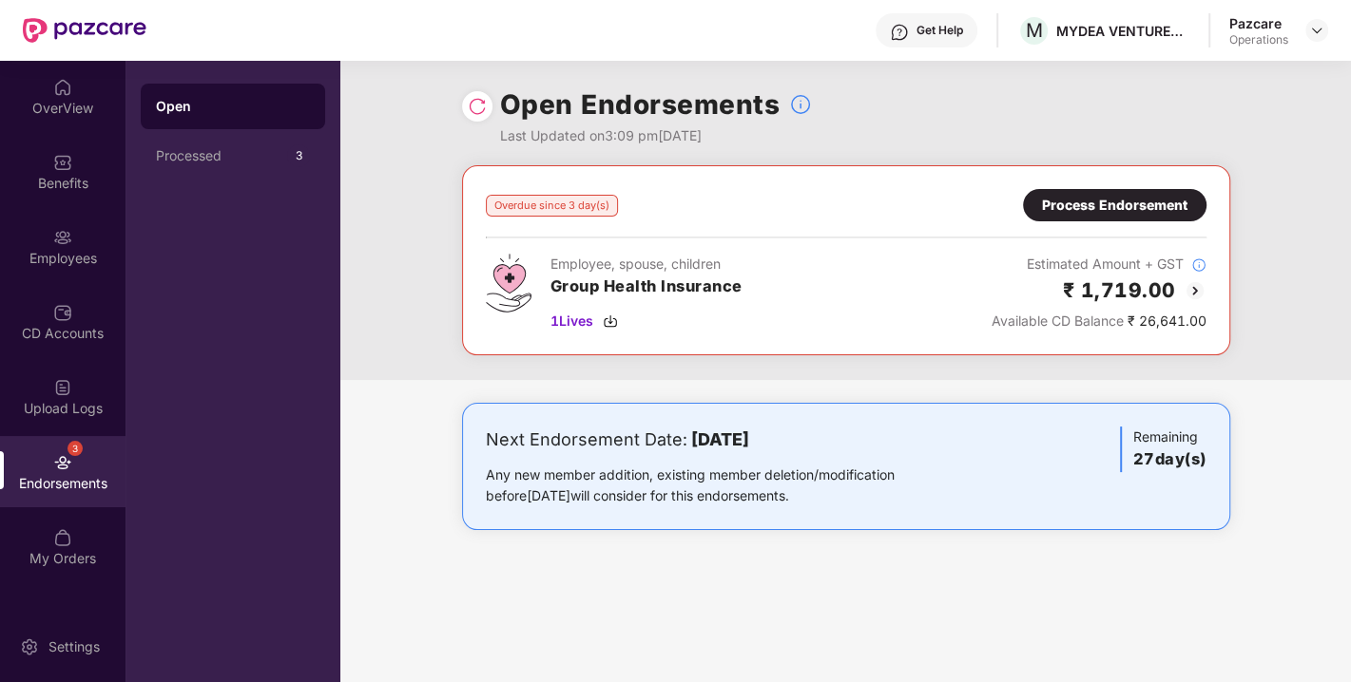
click at [470, 106] on img at bounding box center [477, 106] width 19 height 19
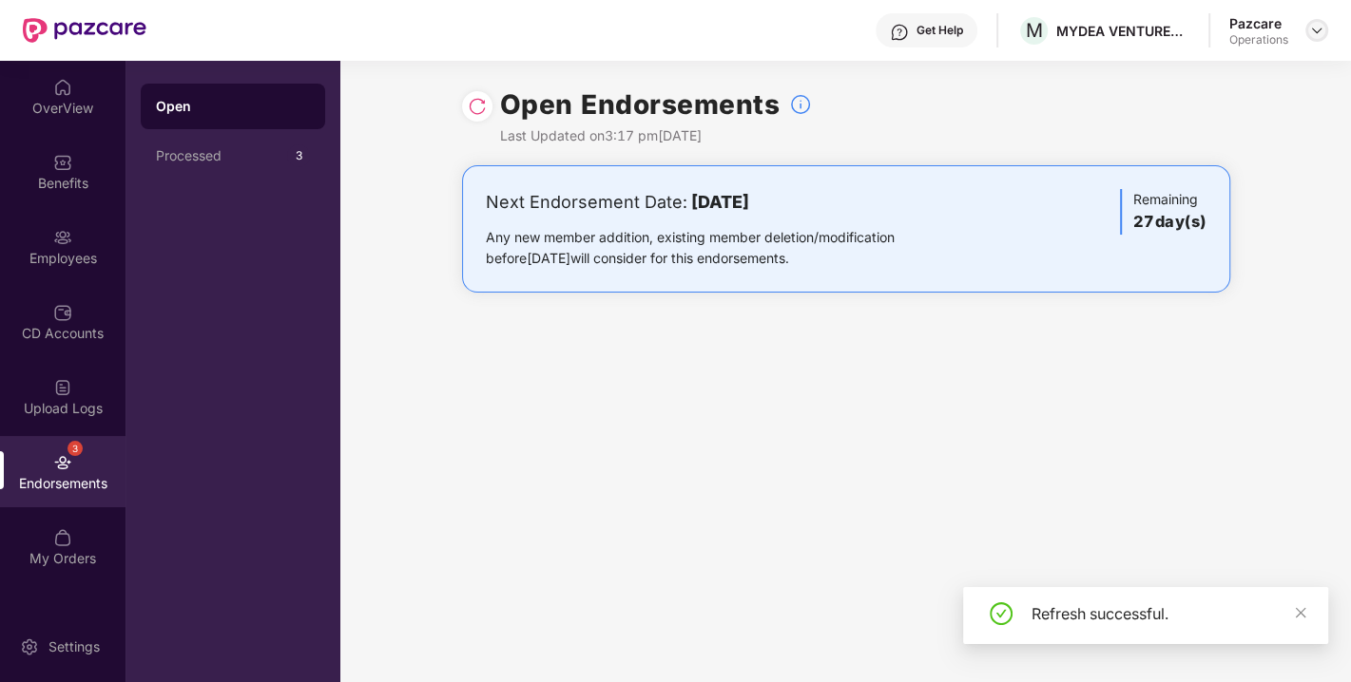
click at [1319, 35] on img at bounding box center [1316, 30] width 15 height 15
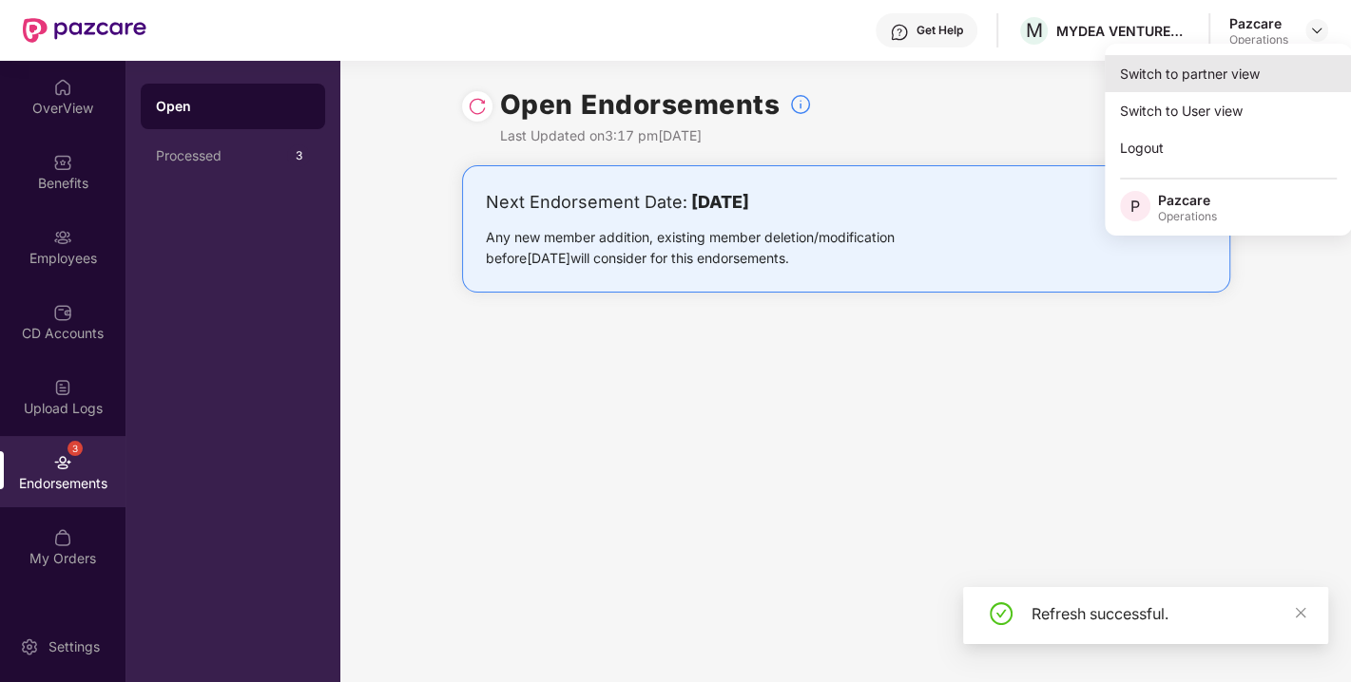
click at [1176, 76] on div "Switch to partner view" at bounding box center [1227, 73] width 247 height 37
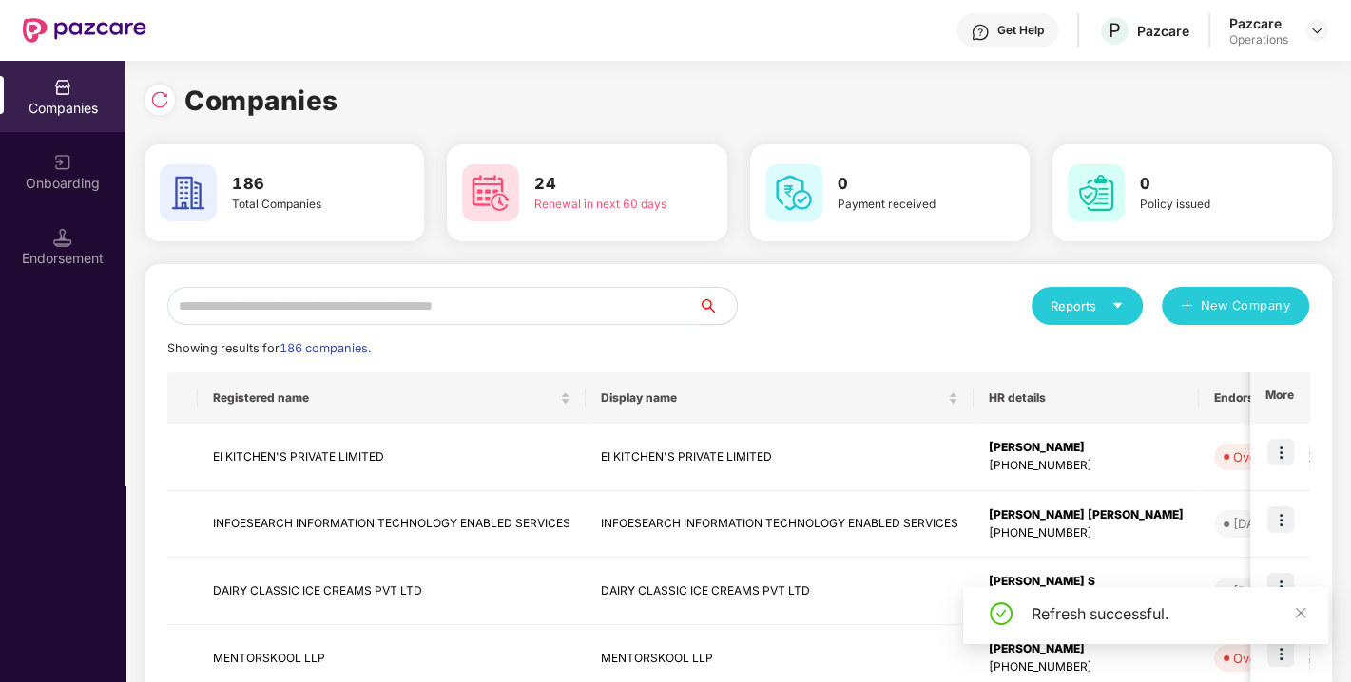
click at [415, 303] on input "text" at bounding box center [432, 306] width 531 height 38
paste input "**********"
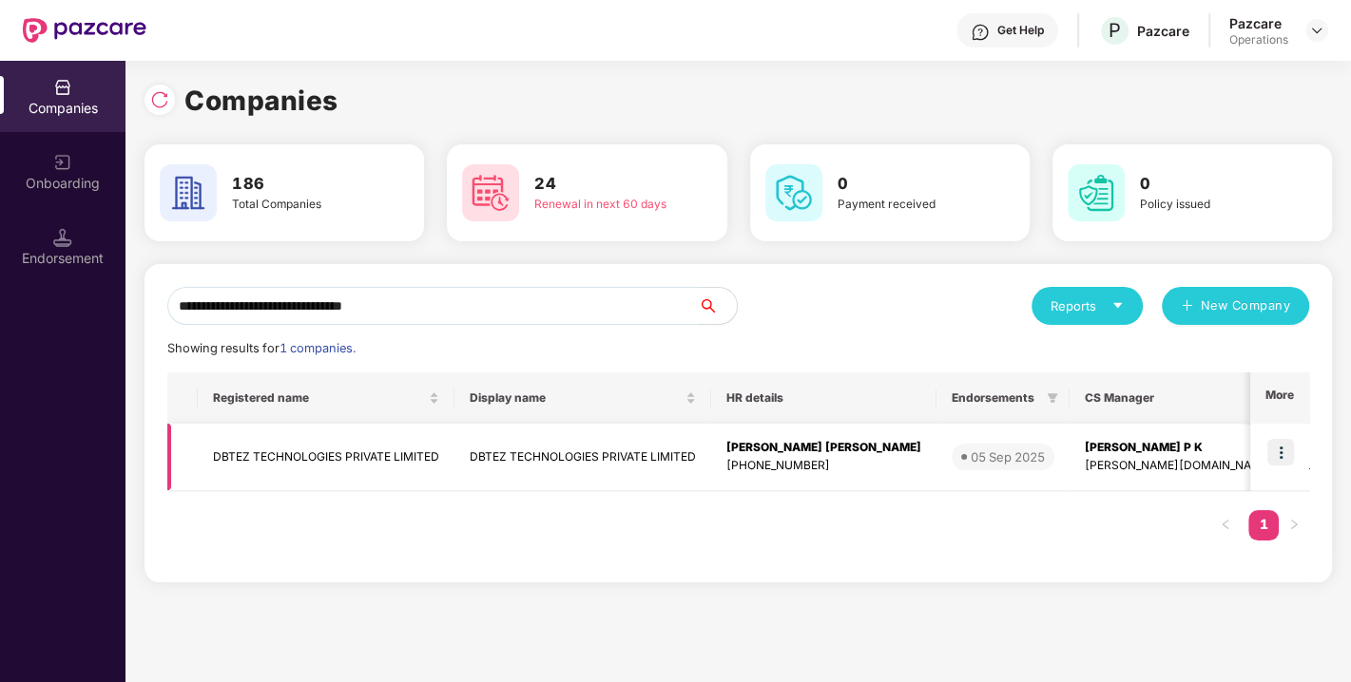
type input "**********"
click at [1290, 448] on img at bounding box center [1280, 452] width 27 height 27
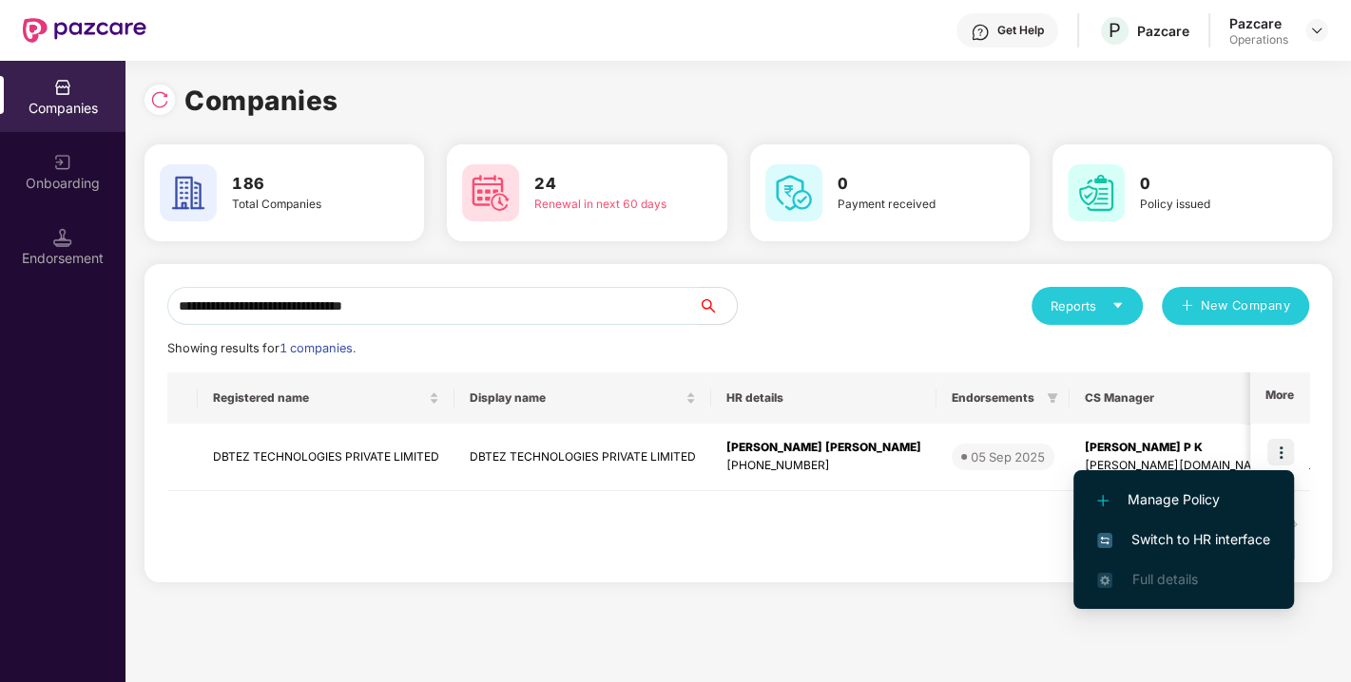
click at [1198, 539] on span "Switch to HR interface" at bounding box center [1183, 539] width 173 height 21
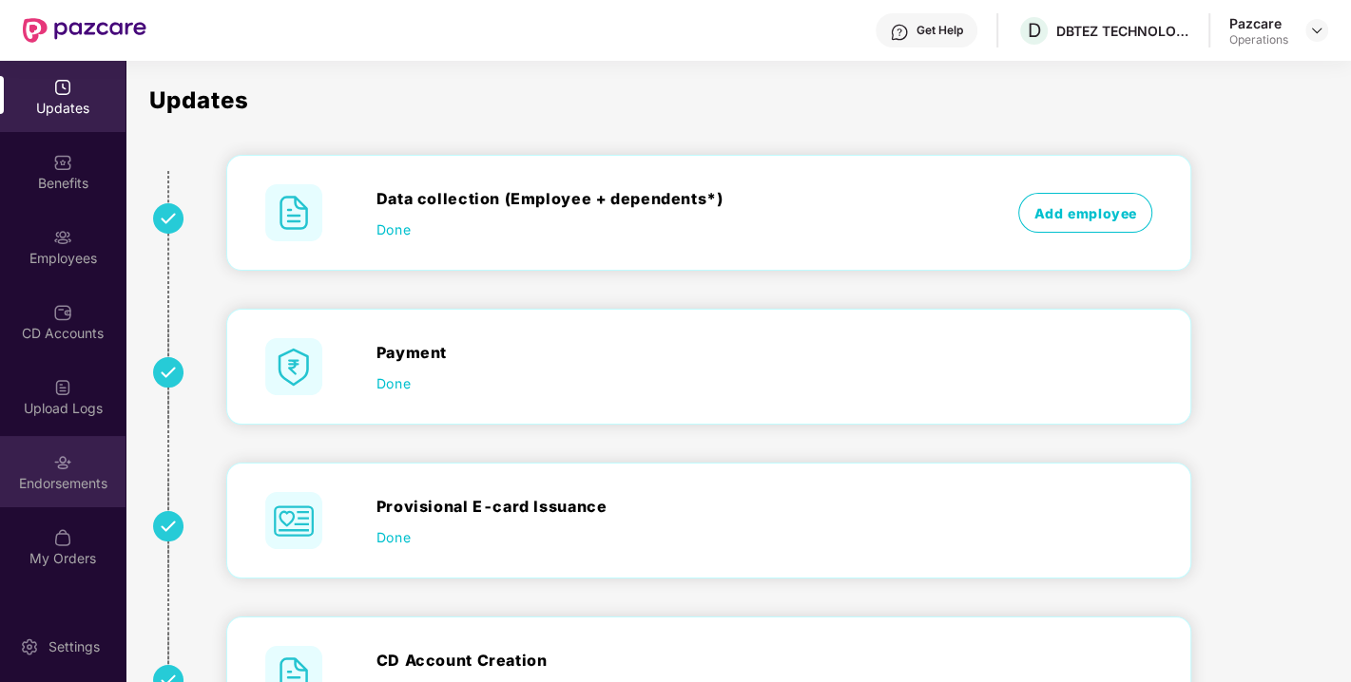
click at [62, 465] on img at bounding box center [62, 462] width 19 height 19
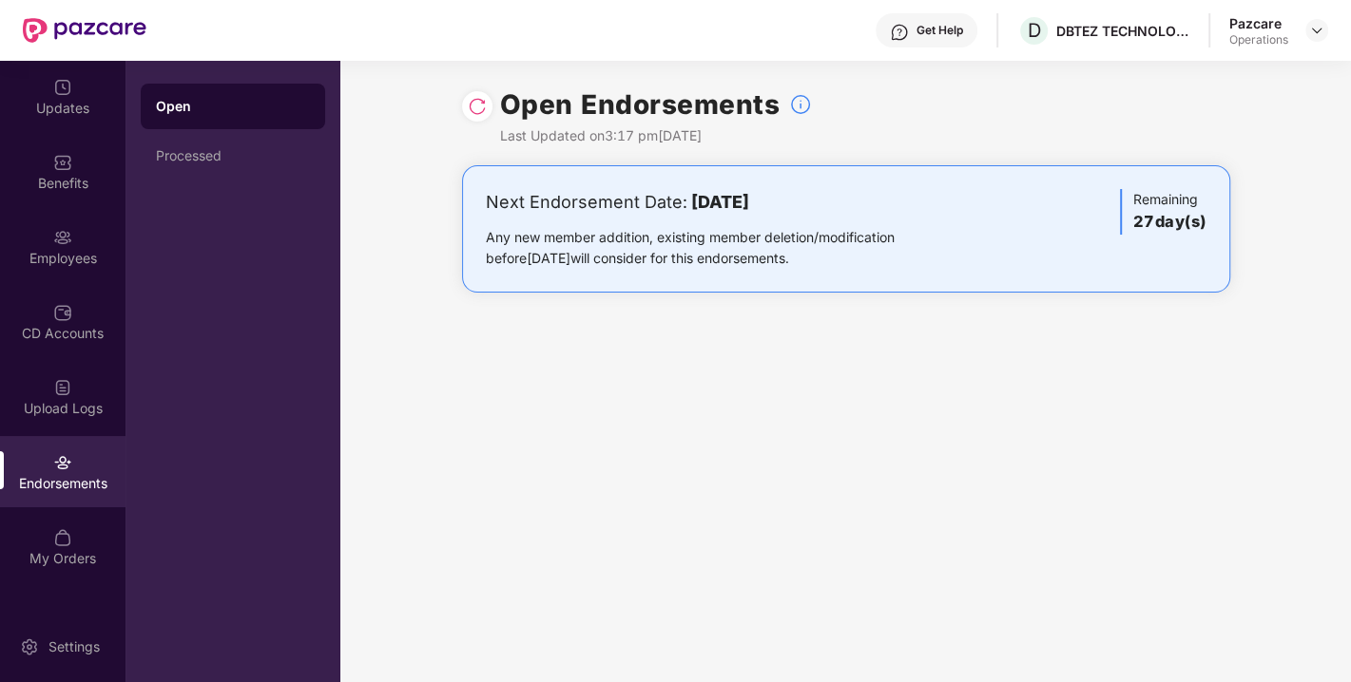
click at [477, 112] on img at bounding box center [477, 106] width 19 height 19
click at [1315, 35] on img at bounding box center [1316, 30] width 15 height 15
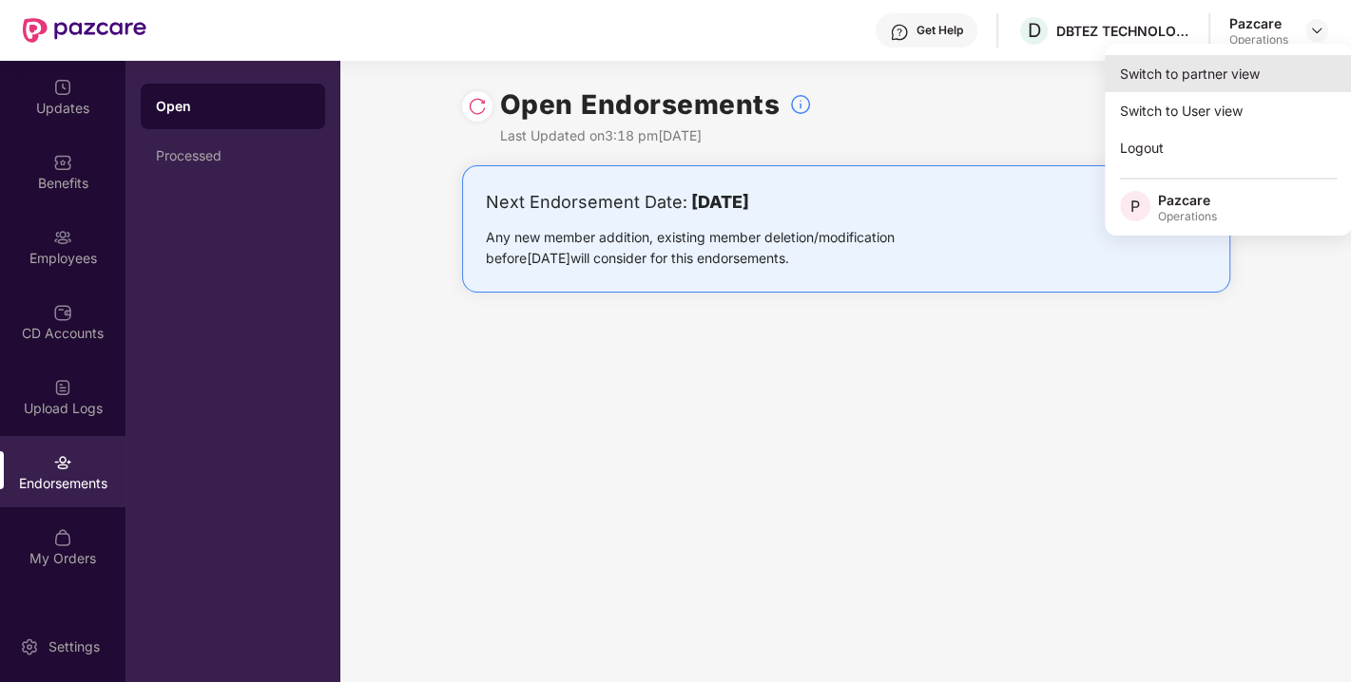
click at [1215, 62] on div "Switch to partner view" at bounding box center [1227, 73] width 247 height 37
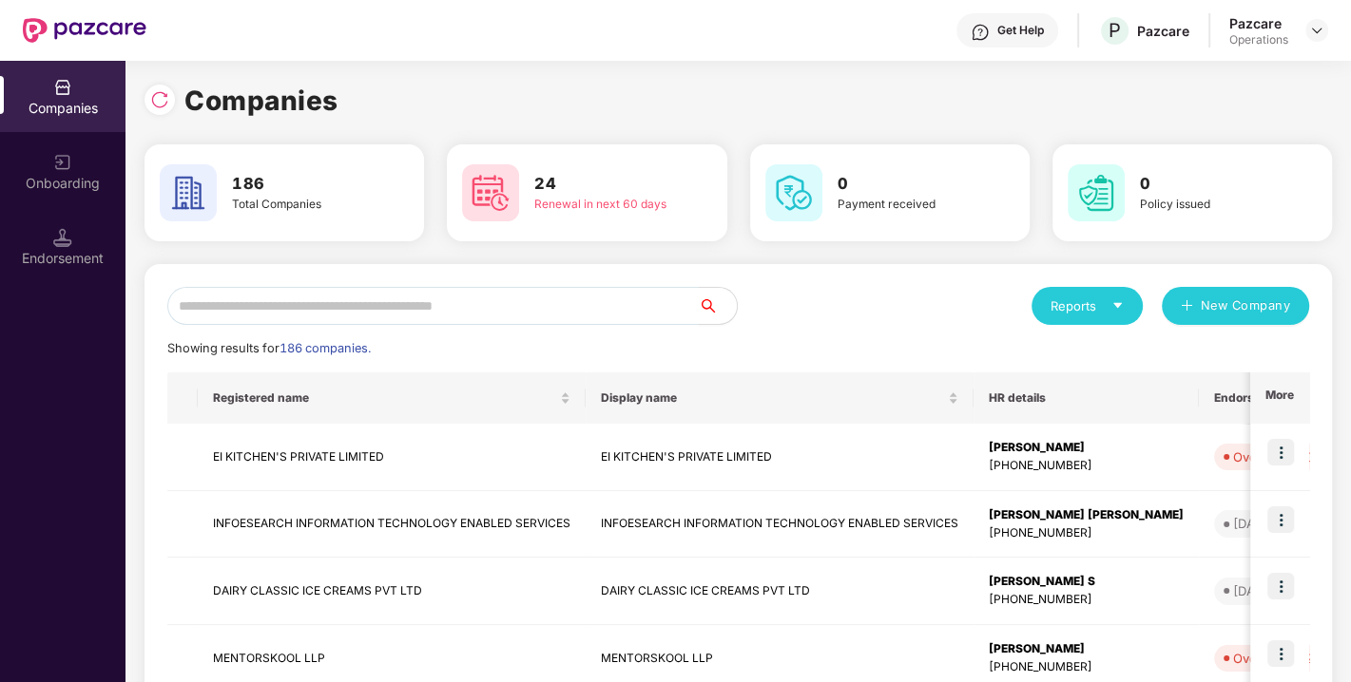
click at [350, 310] on input "text" at bounding box center [432, 306] width 531 height 38
paste input "**********"
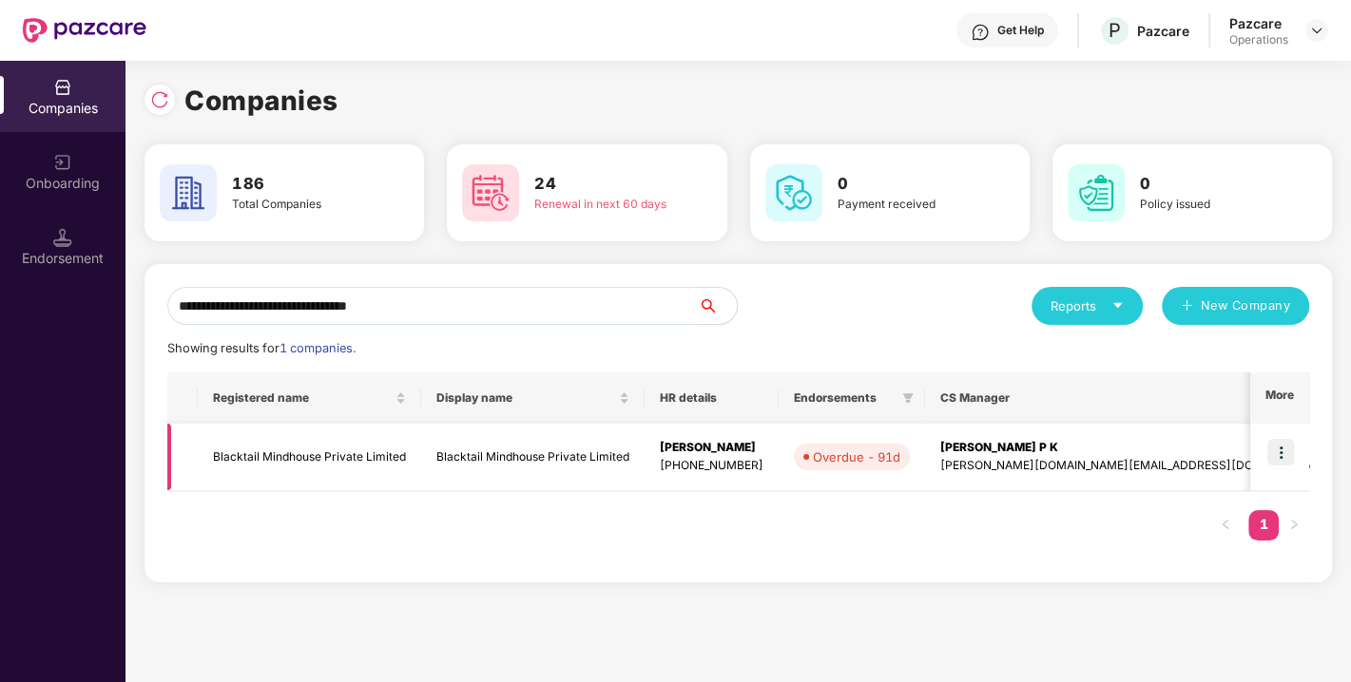
type input "**********"
click at [1285, 448] on img at bounding box center [1280, 452] width 27 height 27
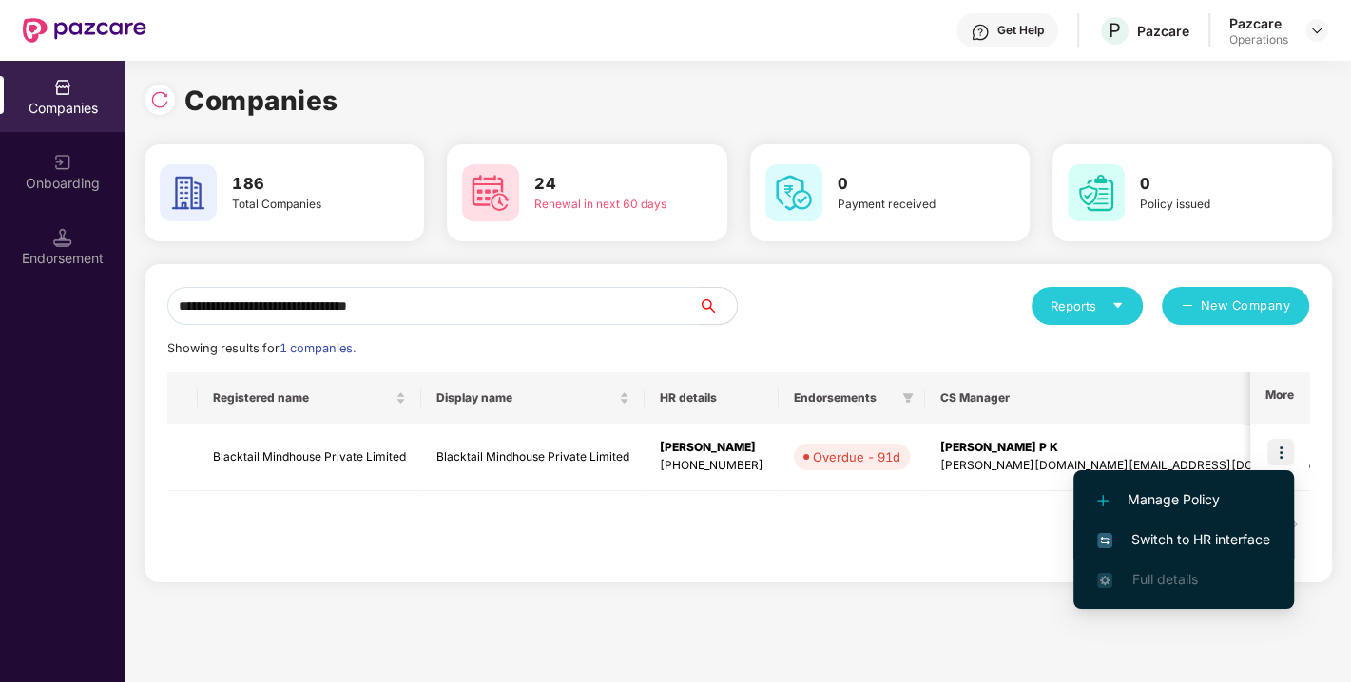
click at [1190, 530] on span "Switch to HR interface" at bounding box center [1183, 539] width 173 height 21
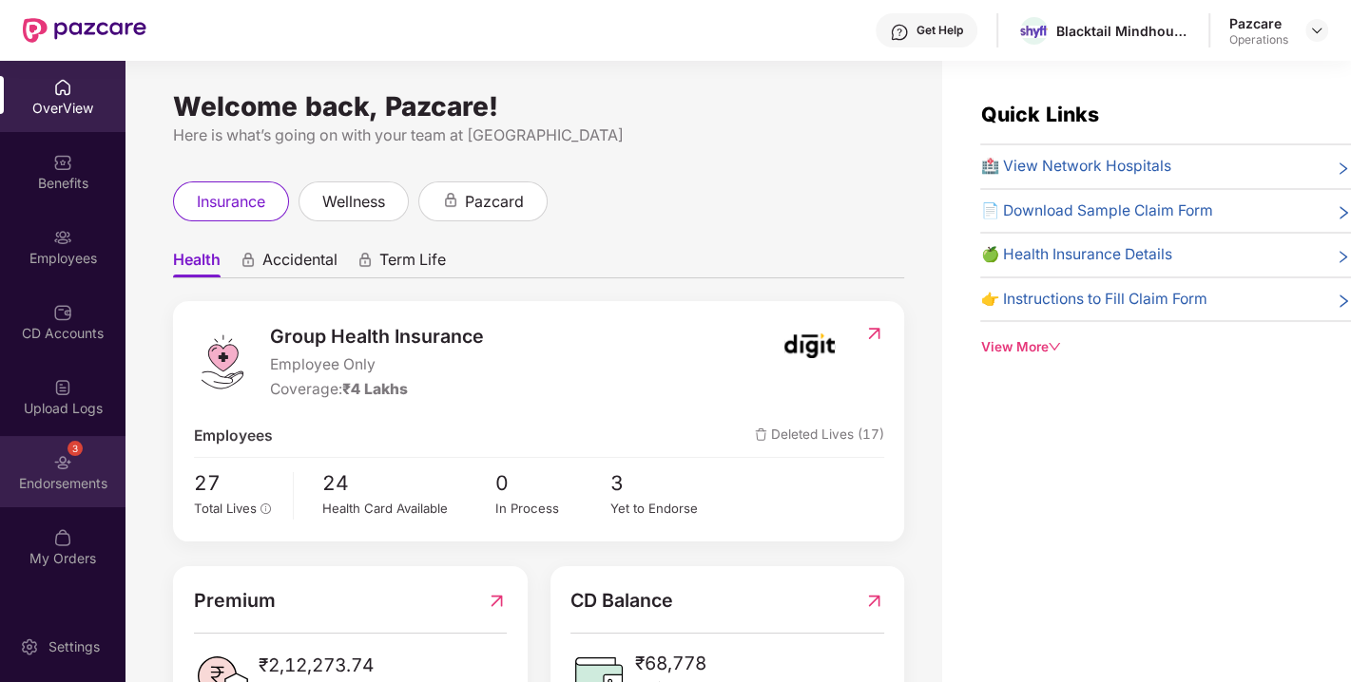
click at [56, 474] on div "Endorsements" at bounding box center [62, 483] width 125 height 19
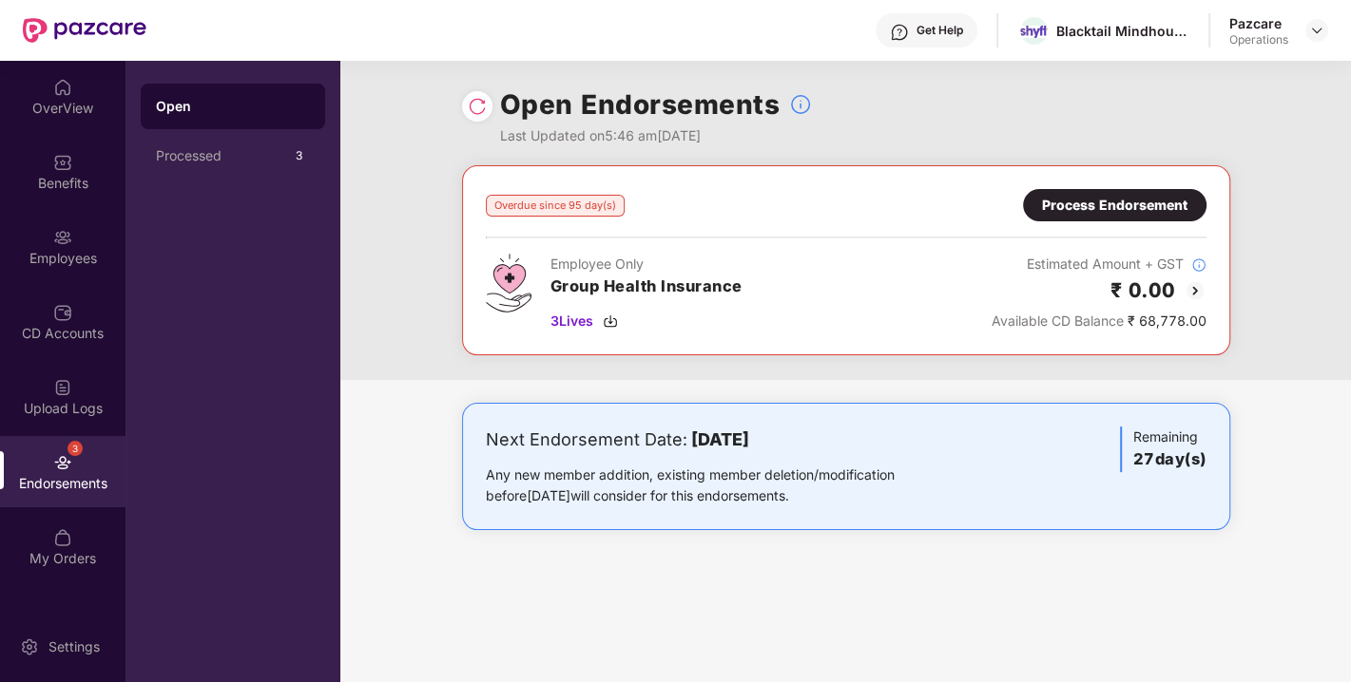
click at [1116, 210] on div "Process Endorsement" at bounding box center [1114, 205] width 145 height 21
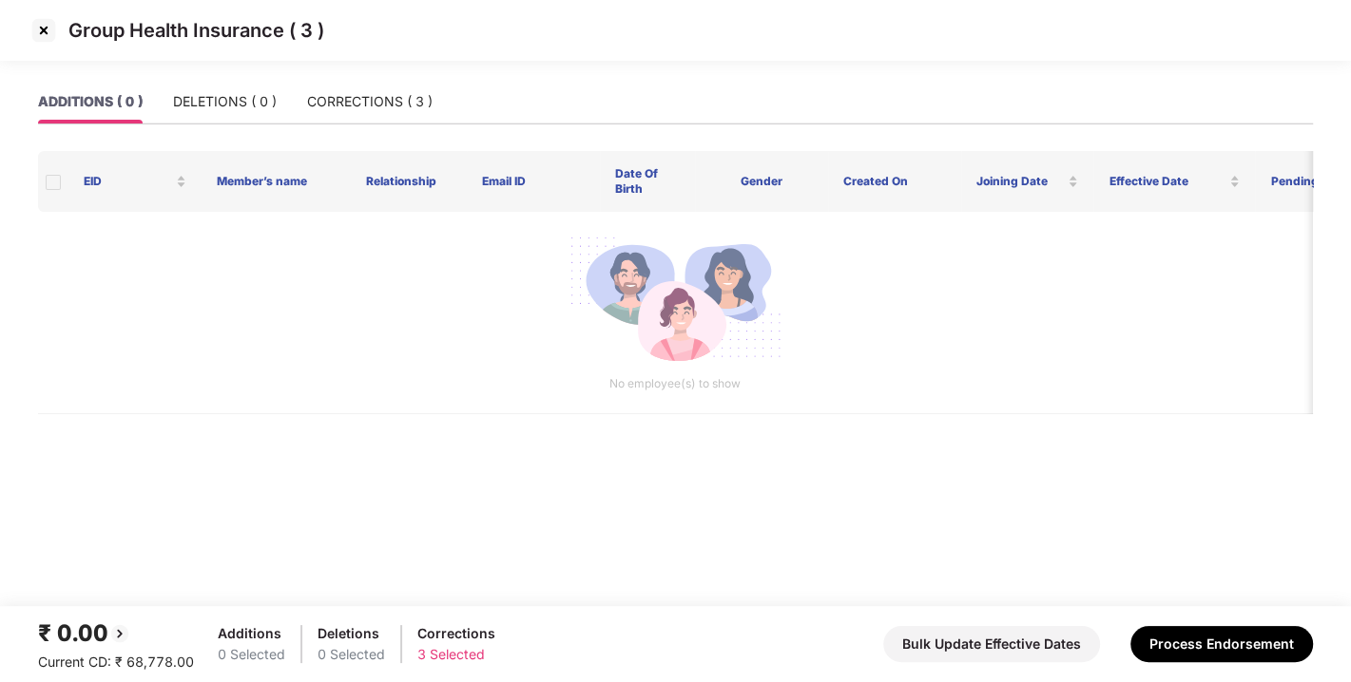
click at [39, 19] on img at bounding box center [44, 30] width 30 height 30
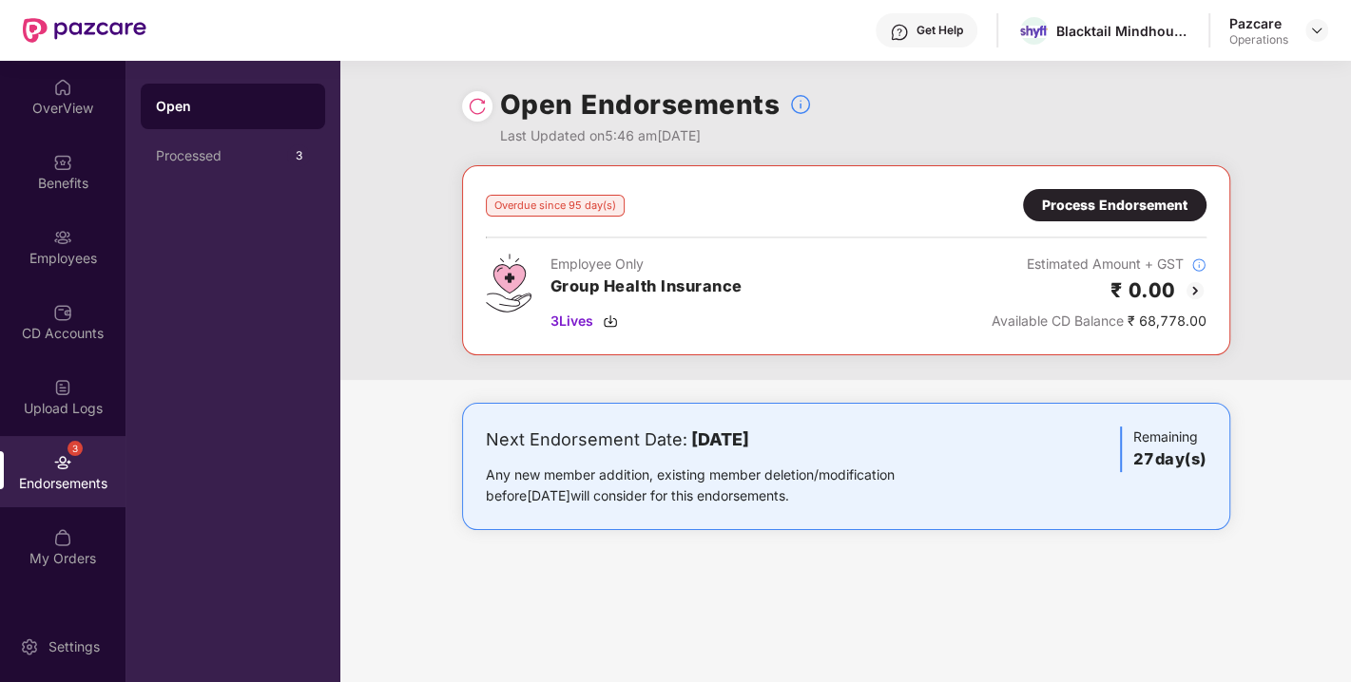
click at [478, 101] on img at bounding box center [477, 106] width 19 height 19
click at [1321, 29] on img at bounding box center [1316, 30] width 15 height 15
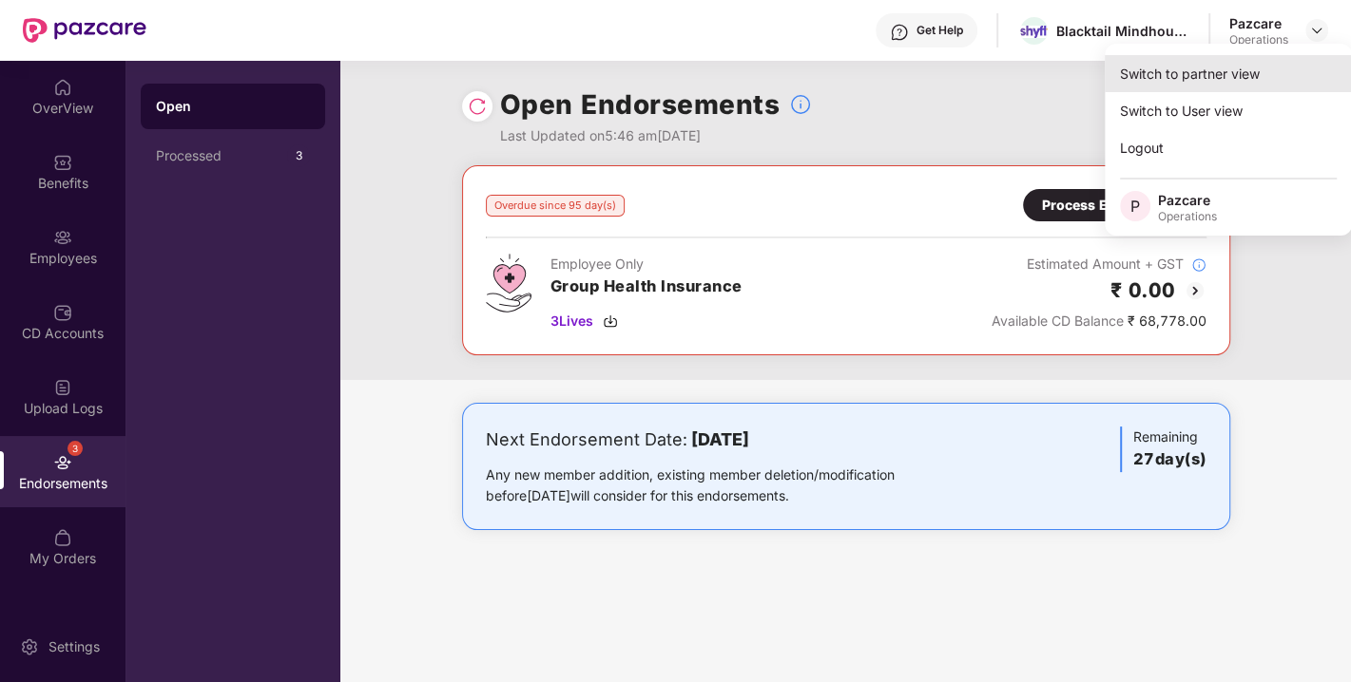
click at [1236, 76] on div "Switch to partner view" at bounding box center [1227, 73] width 247 height 37
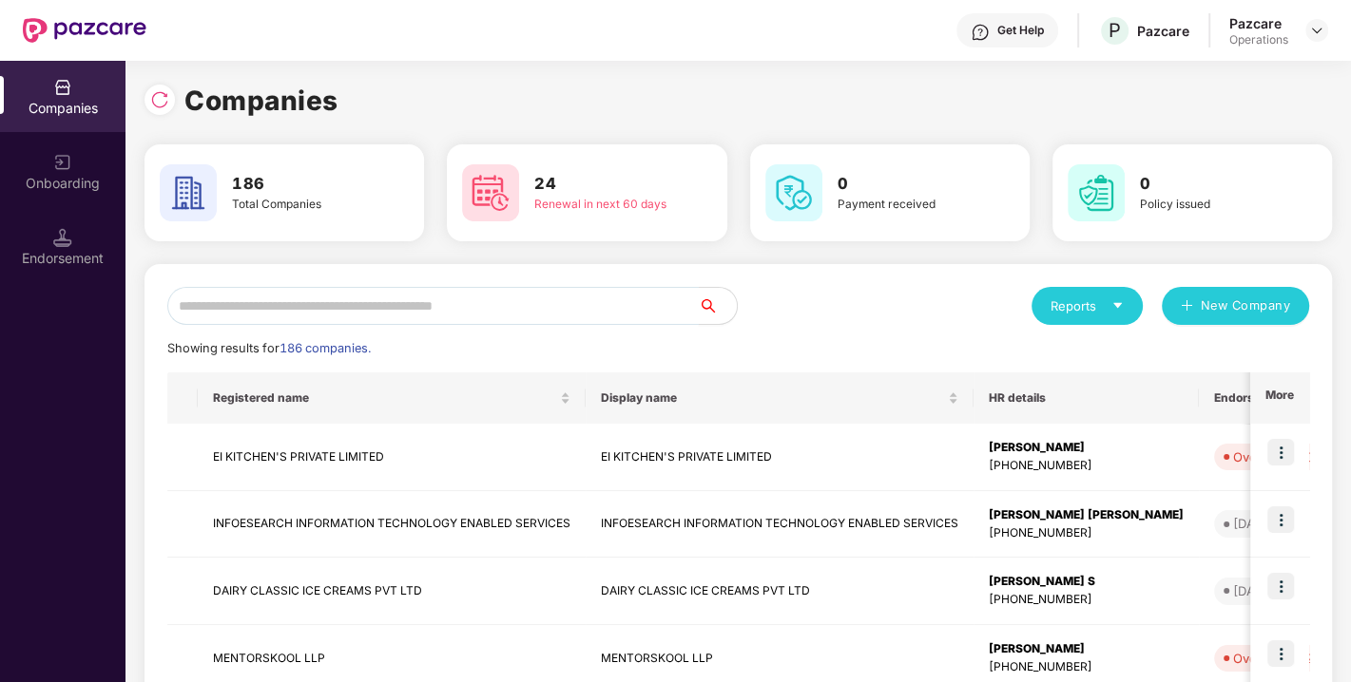
click at [496, 308] on input "text" at bounding box center [432, 306] width 531 height 38
paste input "**********"
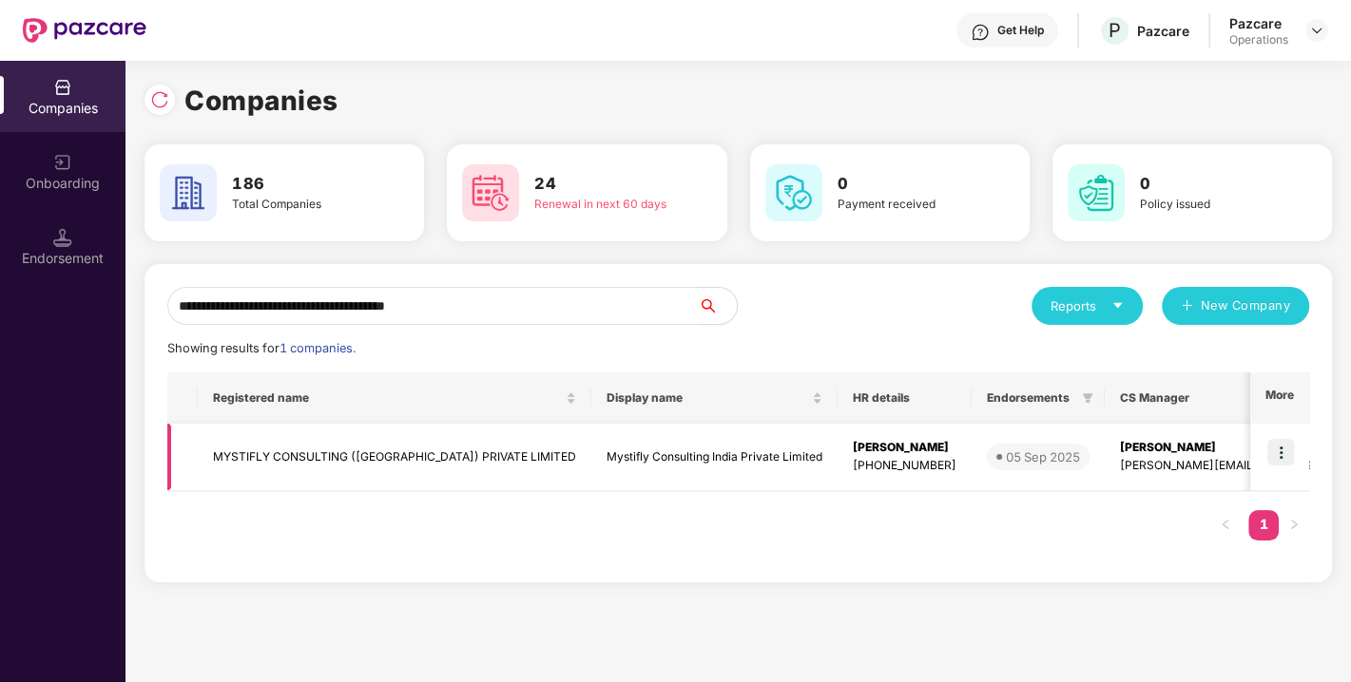
type input "**********"
click at [1278, 447] on img at bounding box center [1280, 452] width 27 height 27
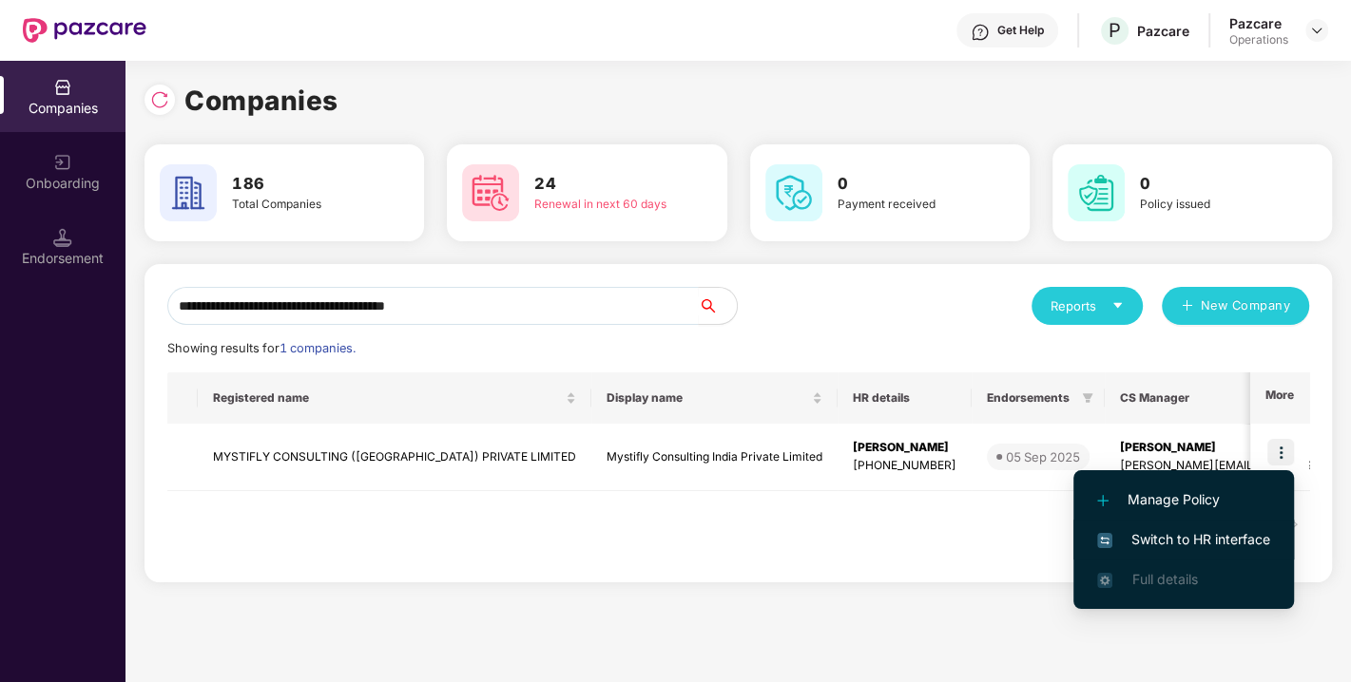
click at [1183, 532] on span "Switch to HR interface" at bounding box center [1183, 539] width 173 height 21
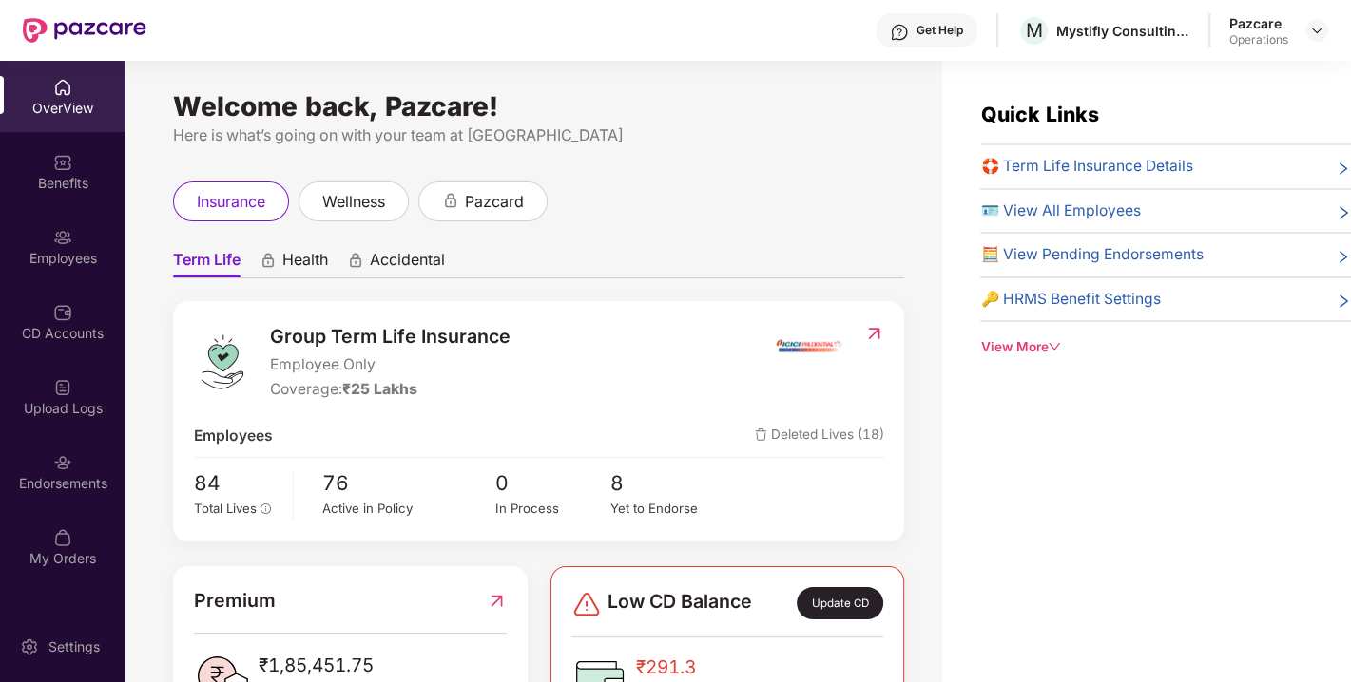
click at [37, 477] on div "Endorsements" at bounding box center [62, 483] width 125 height 19
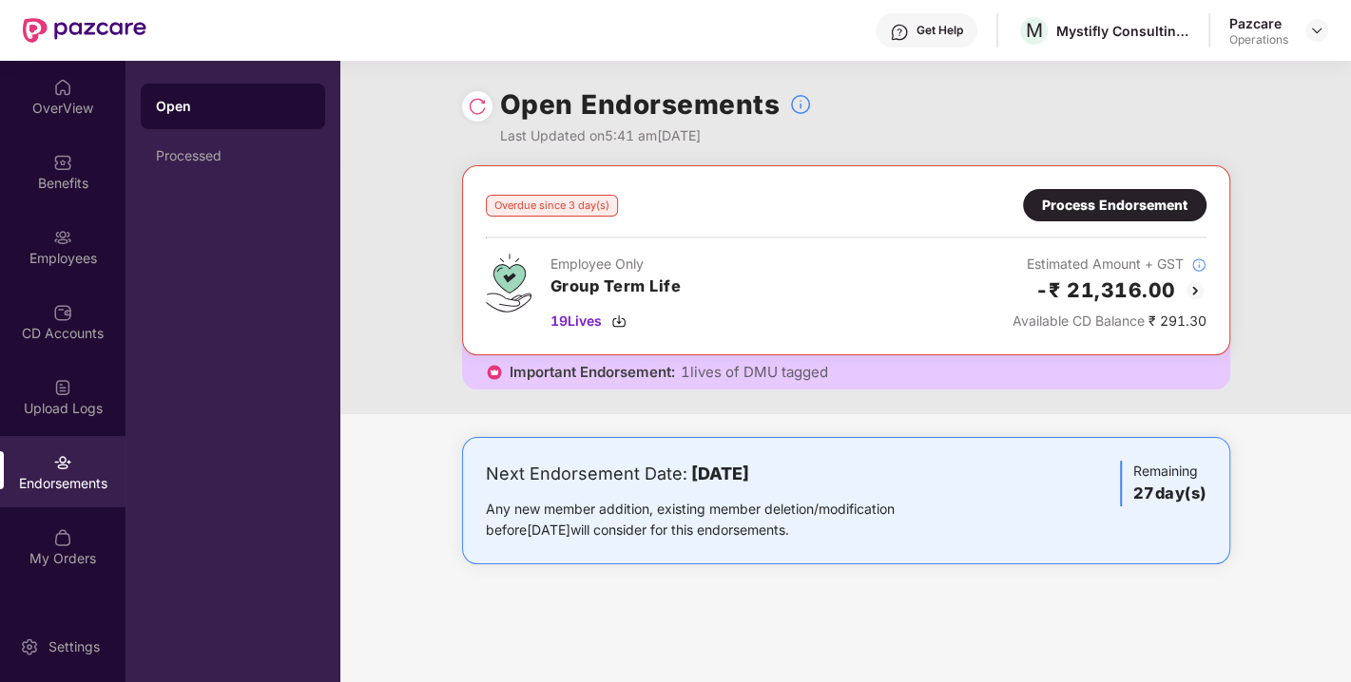
click at [471, 108] on img at bounding box center [477, 106] width 19 height 19
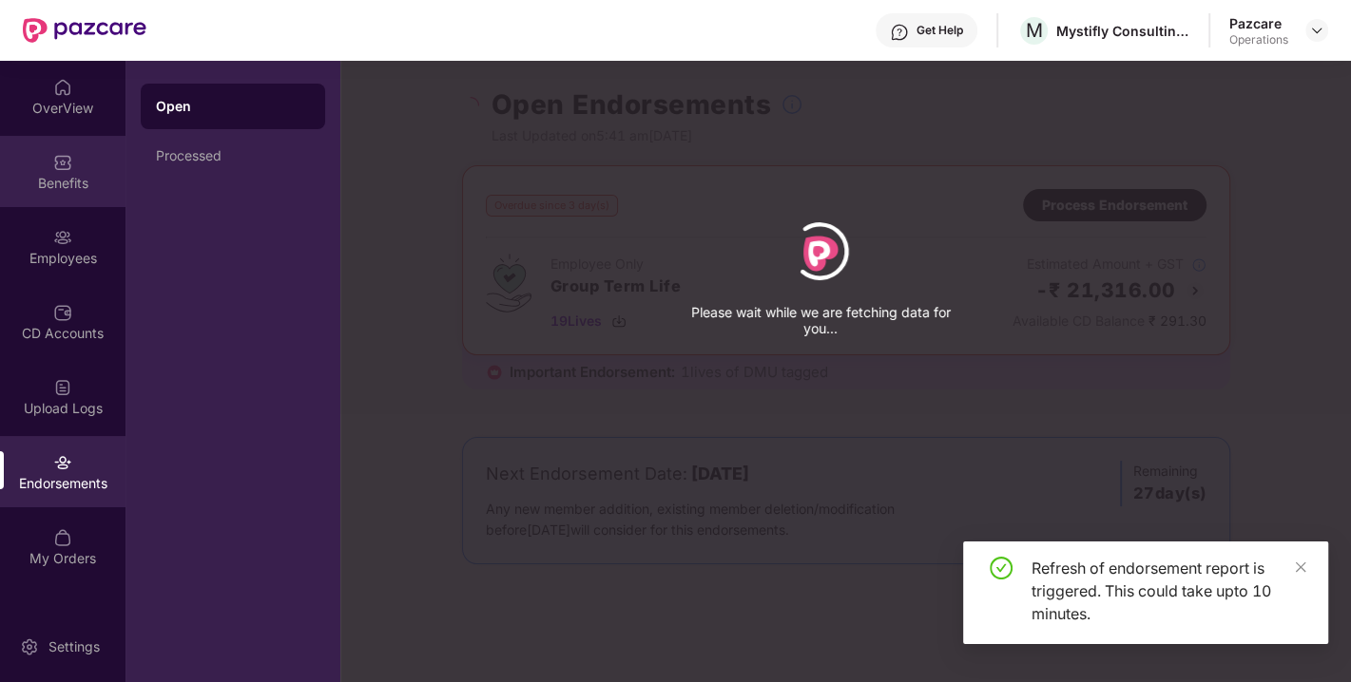
click at [67, 198] on div "Benefits" at bounding box center [62, 171] width 125 height 71
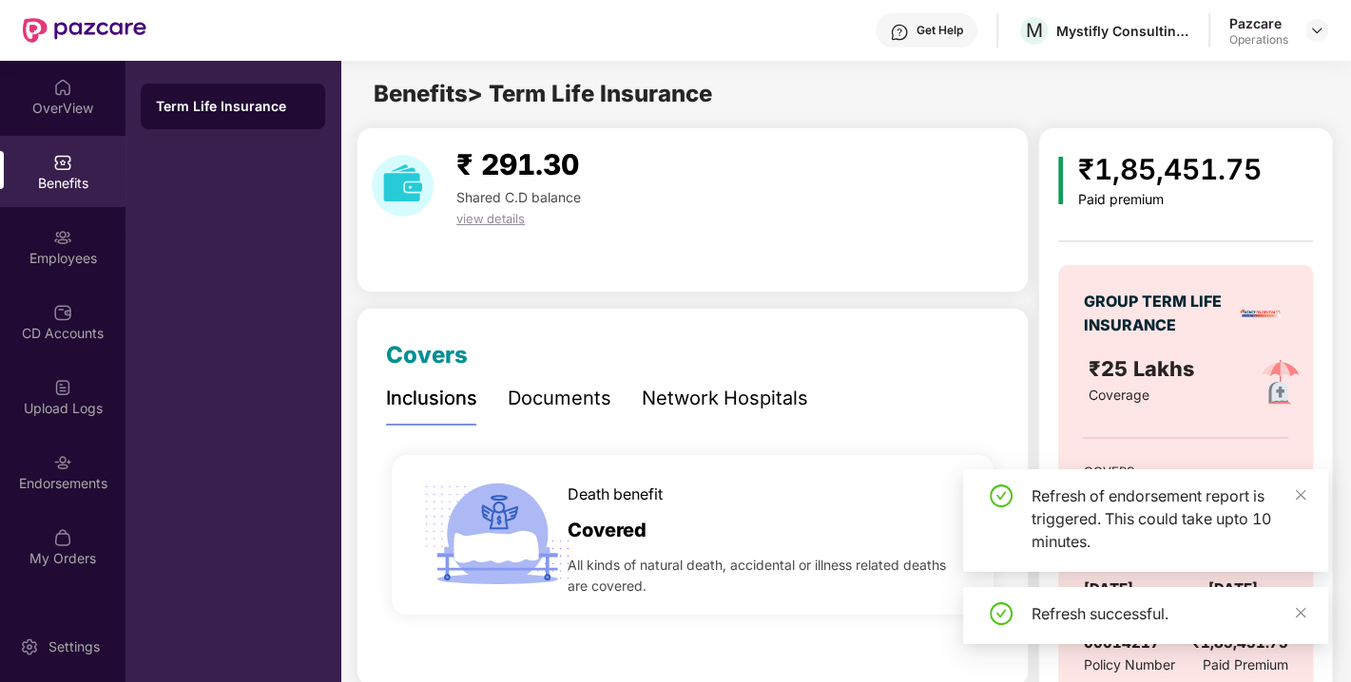
click at [1306, 502] on div "Refresh of endorsement report is triggered. This could take upto 10 minutes." at bounding box center [1145, 521] width 365 height 103
click at [1291, 496] on div "Refresh of endorsement report is triggered. This could take upto 10 minutes." at bounding box center [1168, 519] width 274 height 68
click at [1297, 496] on icon "close" at bounding box center [1301, 495] width 10 height 10
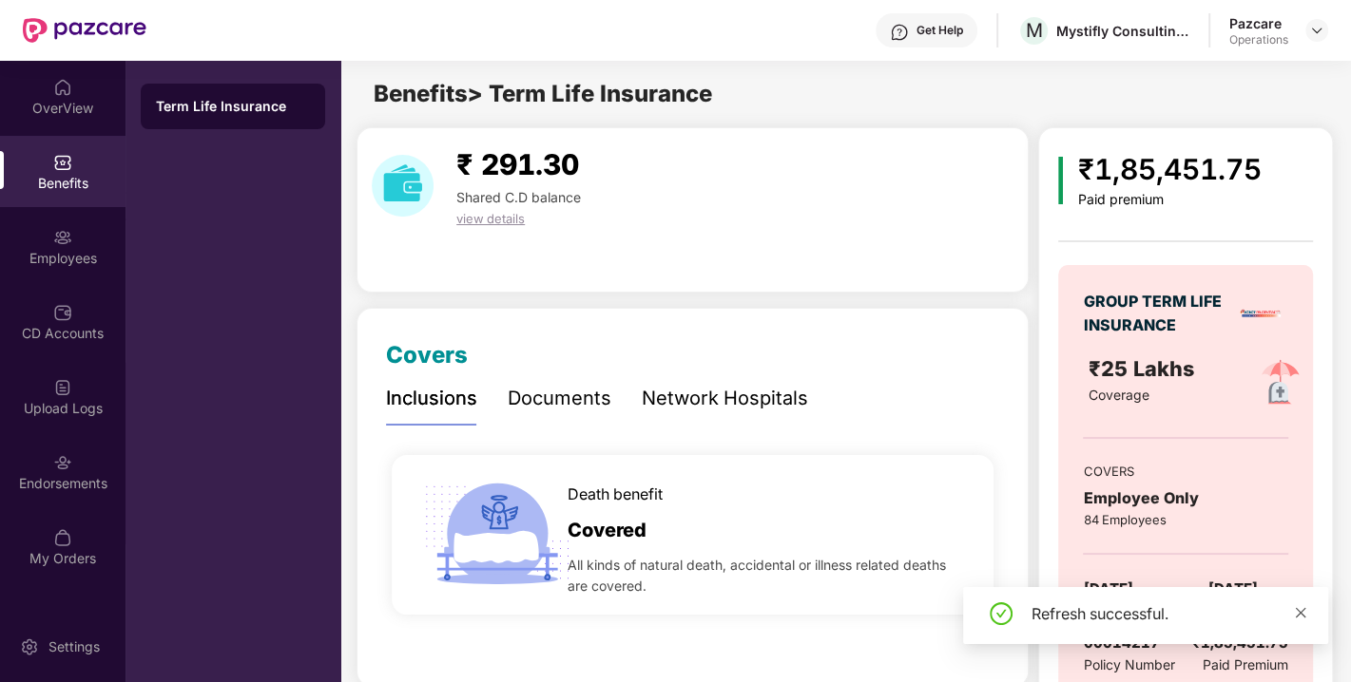
click at [1297, 608] on icon "close" at bounding box center [1301, 612] width 10 height 10
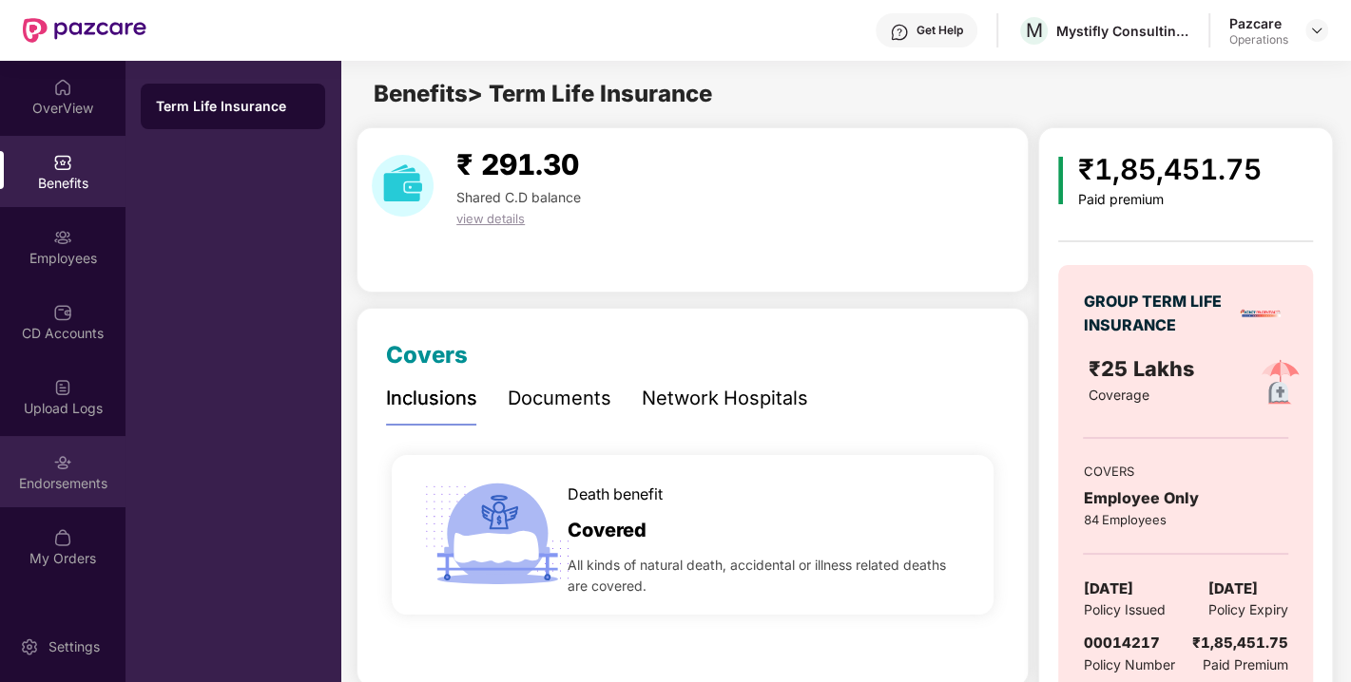
click at [45, 489] on div "Endorsements" at bounding box center [62, 483] width 125 height 19
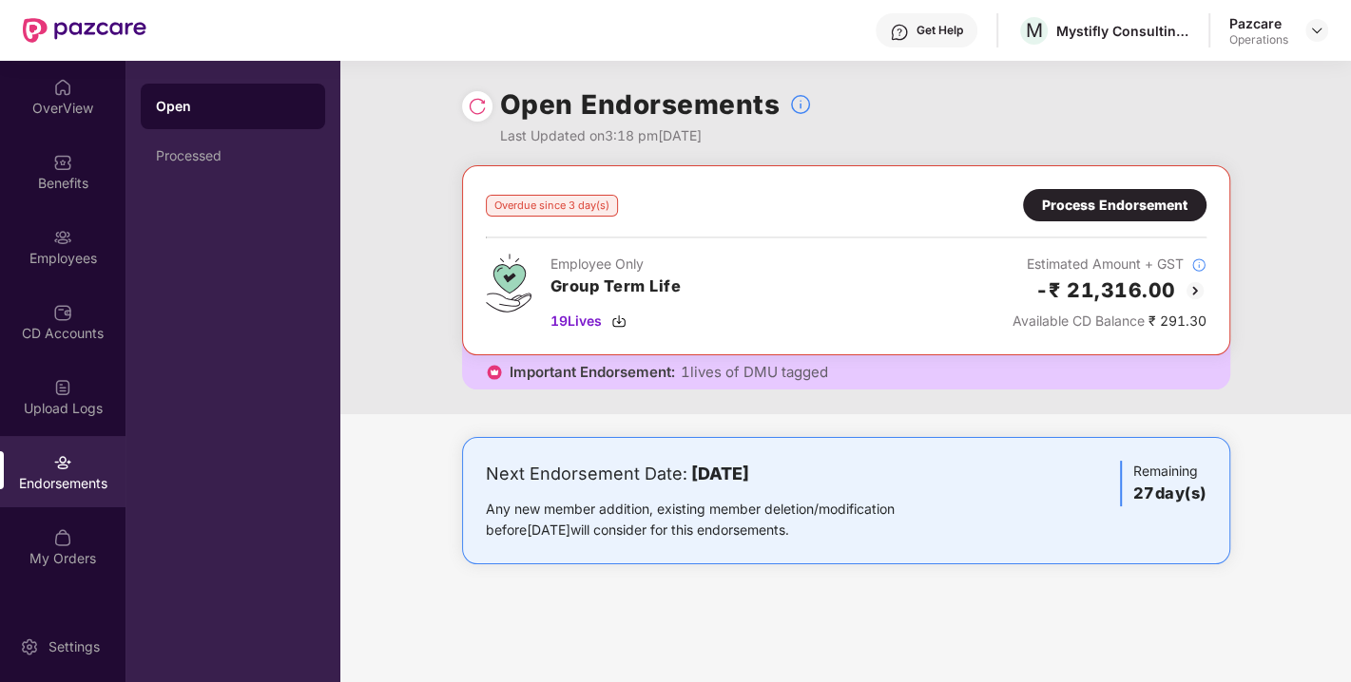
click at [1142, 202] on div "Process Endorsement" at bounding box center [1114, 205] width 145 height 21
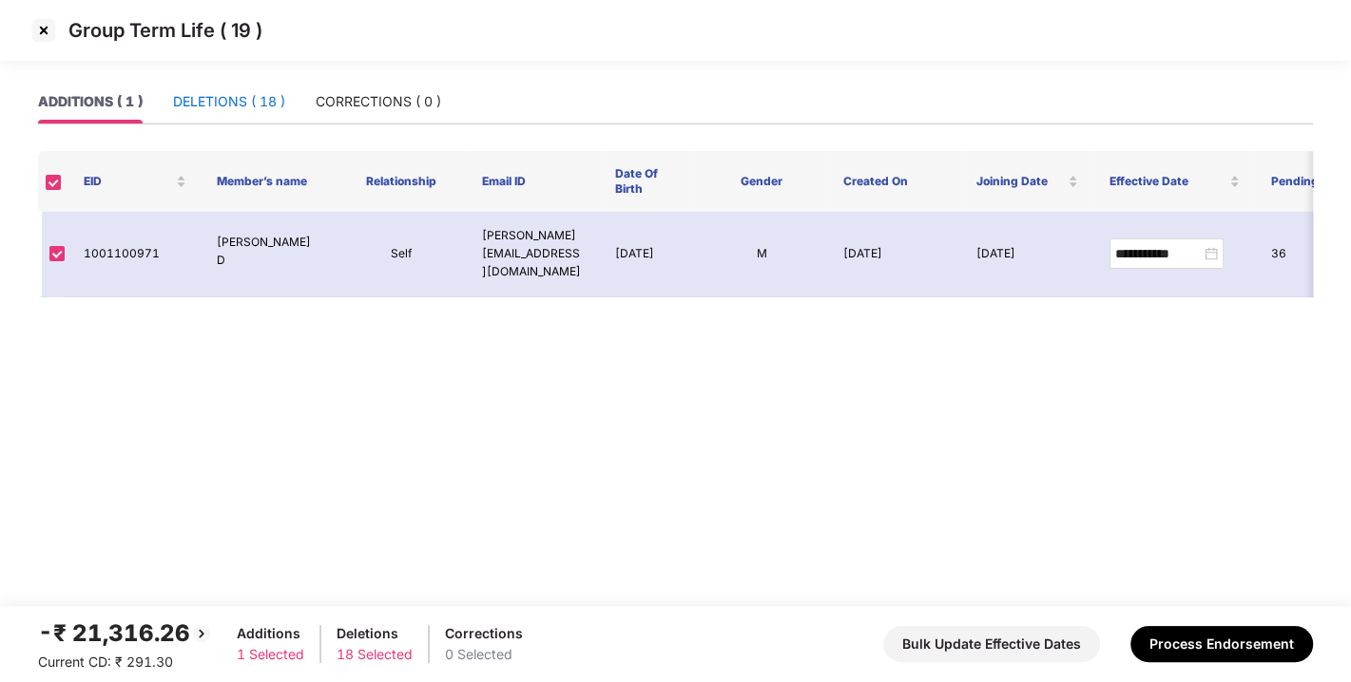
click at [209, 98] on div "DELETIONS ( 18 )" at bounding box center [229, 101] width 112 height 21
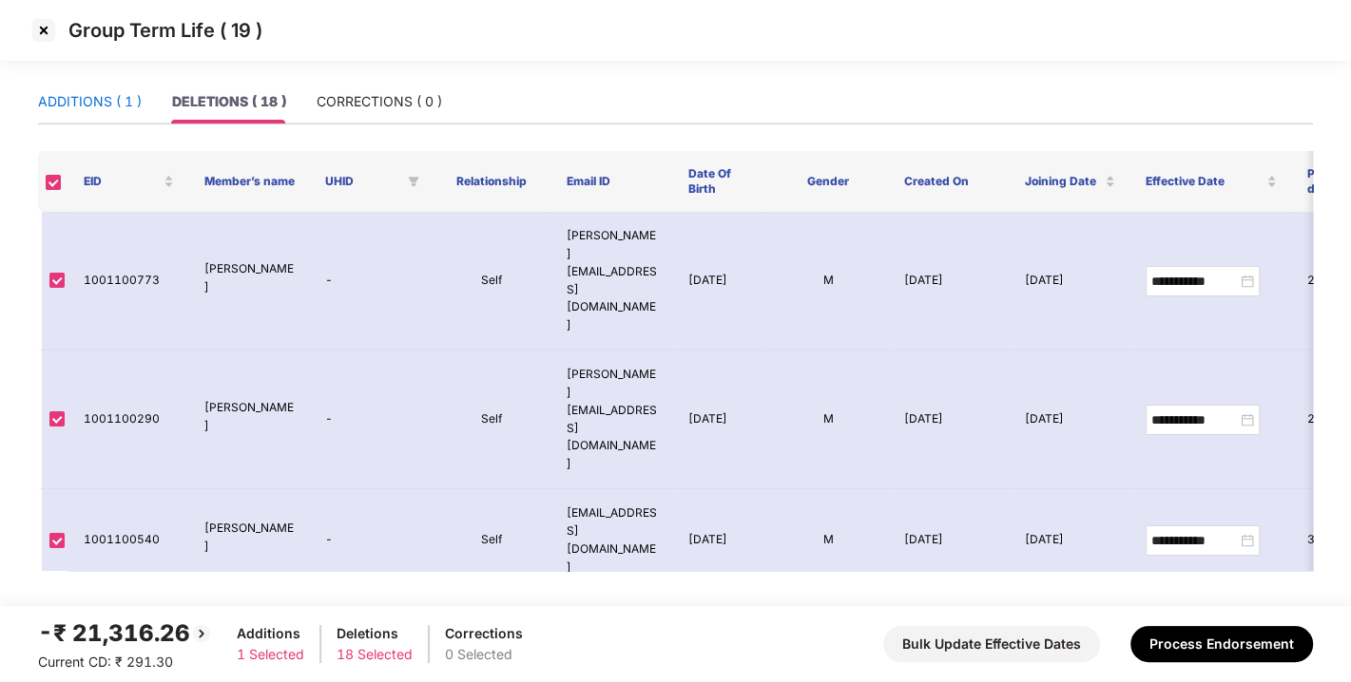
click at [92, 104] on div "ADDITIONS ( 1 )" at bounding box center [90, 101] width 104 height 21
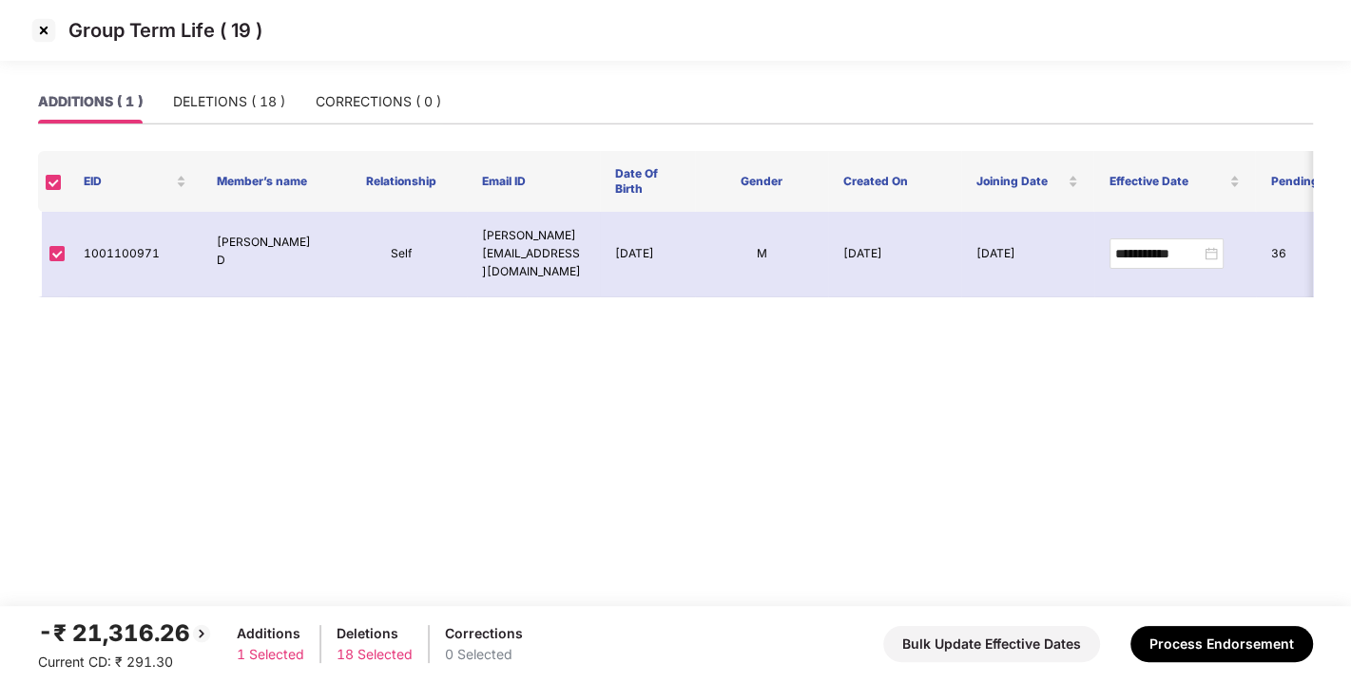
click at [46, 31] on img at bounding box center [44, 30] width 30 height 30
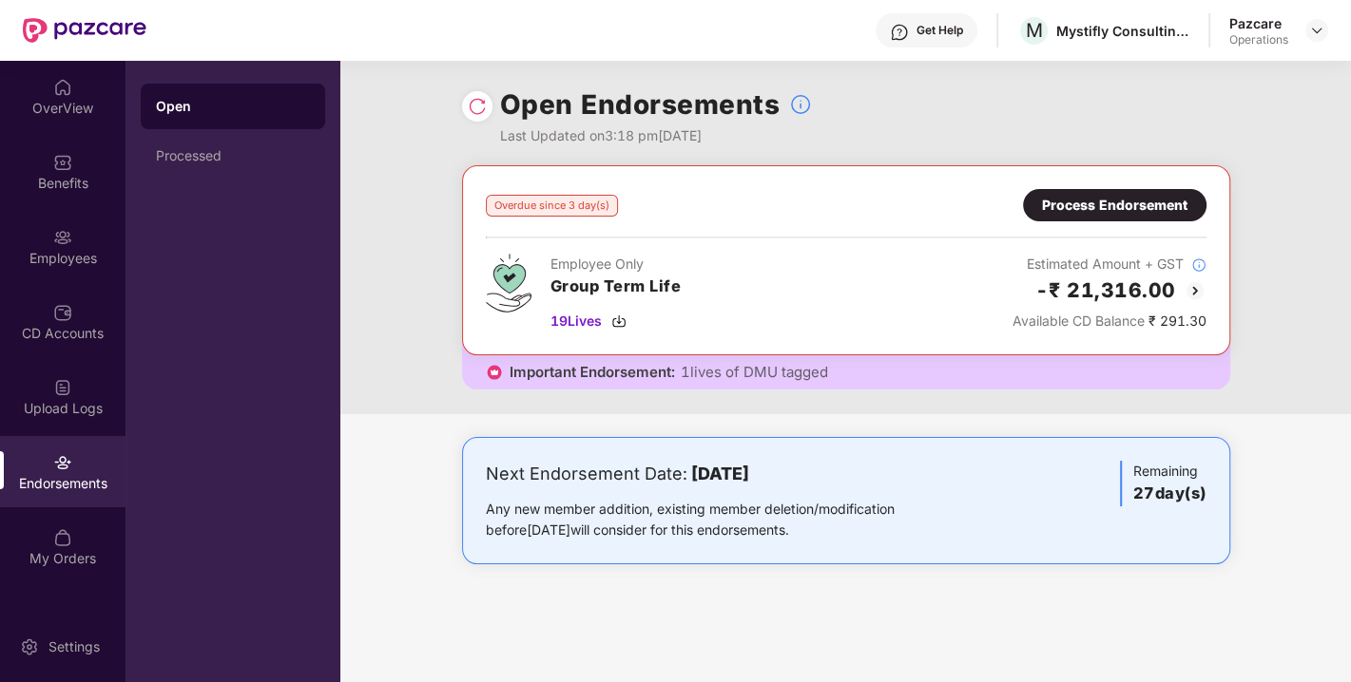
click at [462, 110] on div at bounding box center [477, 106] width 30 height 30
click at [468, 110] on img at bounding box center [477, 106] width 19 height 19
click at [1312, 30] on img at bounding box center [1316, 30] width 15 height 15
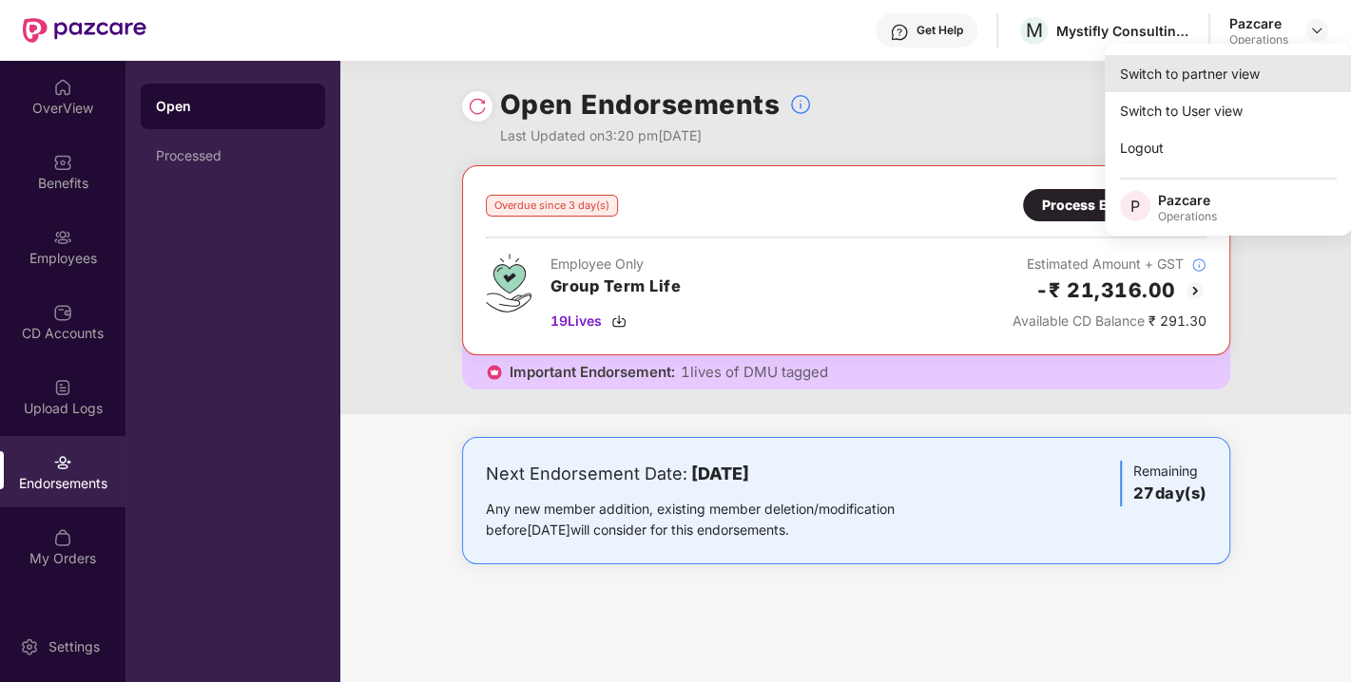
click at [1199, 70] on div "Switch to partner view" at bounding box center [1227, 73] width 247 height 37
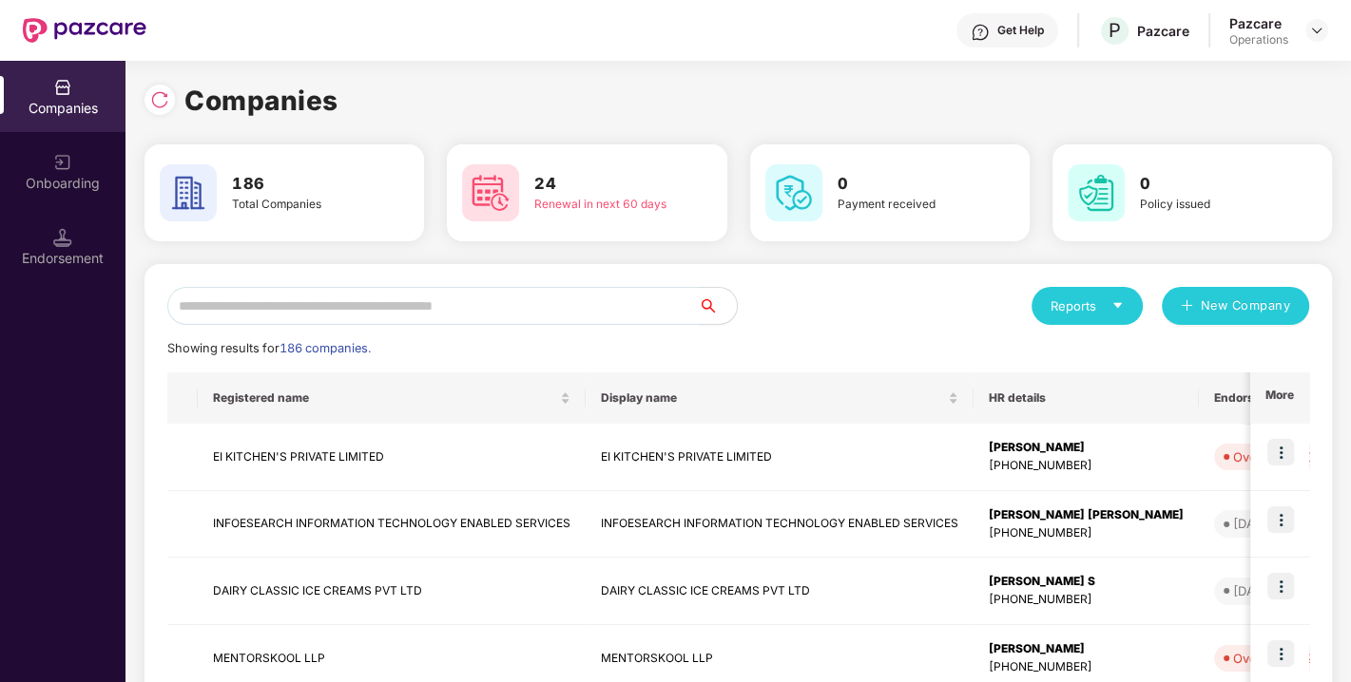
click at [407, 304] on input "text" at bounding box center [432, 306] width 531 height 38
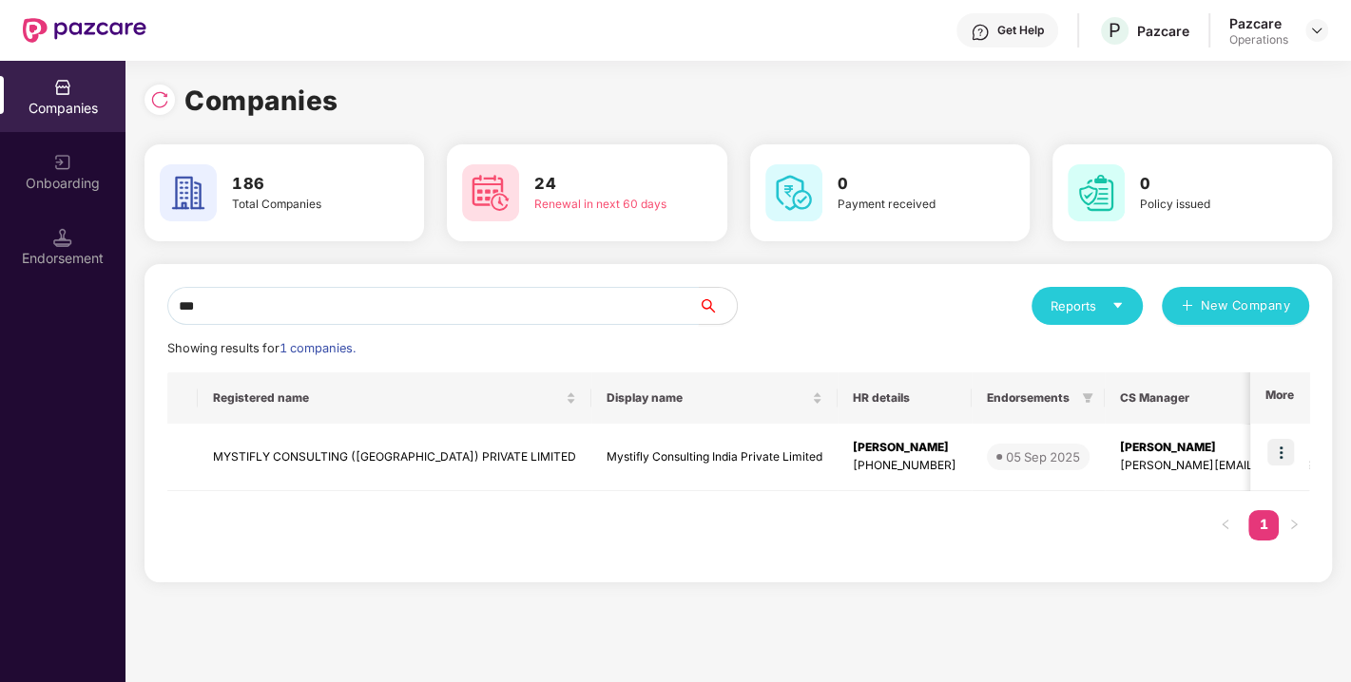
drag, startPoint x: 275, startPoint y: 299, endPoint x: 121, endPoint y: 309, distance: 154.3
click at [121, 309] on div "Companies Onboarding Endorsement Companies 186 Total Companies 24 Renewal in ne…" at bounding box center [675, 372] width 1351 height 622
paste input "**********"
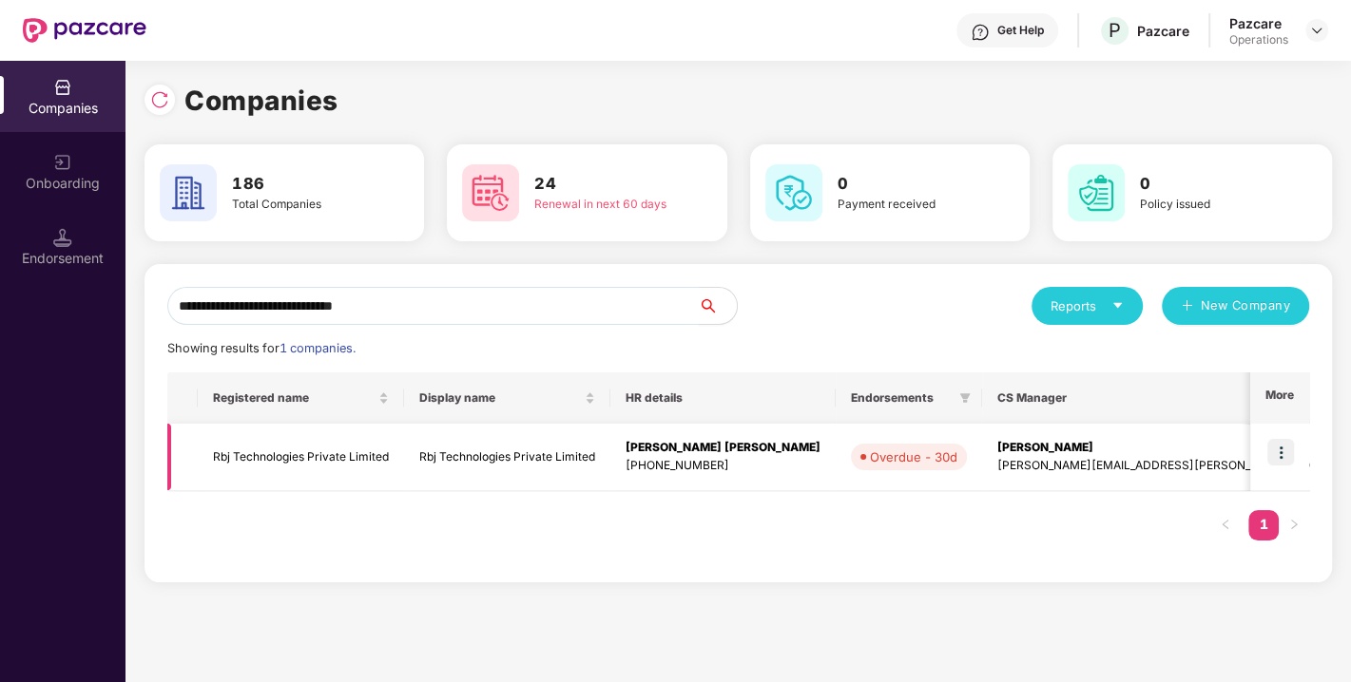
type input "**********"
click at [1274, 447] on img at bounding box center [1280, 452] width 27 height 27
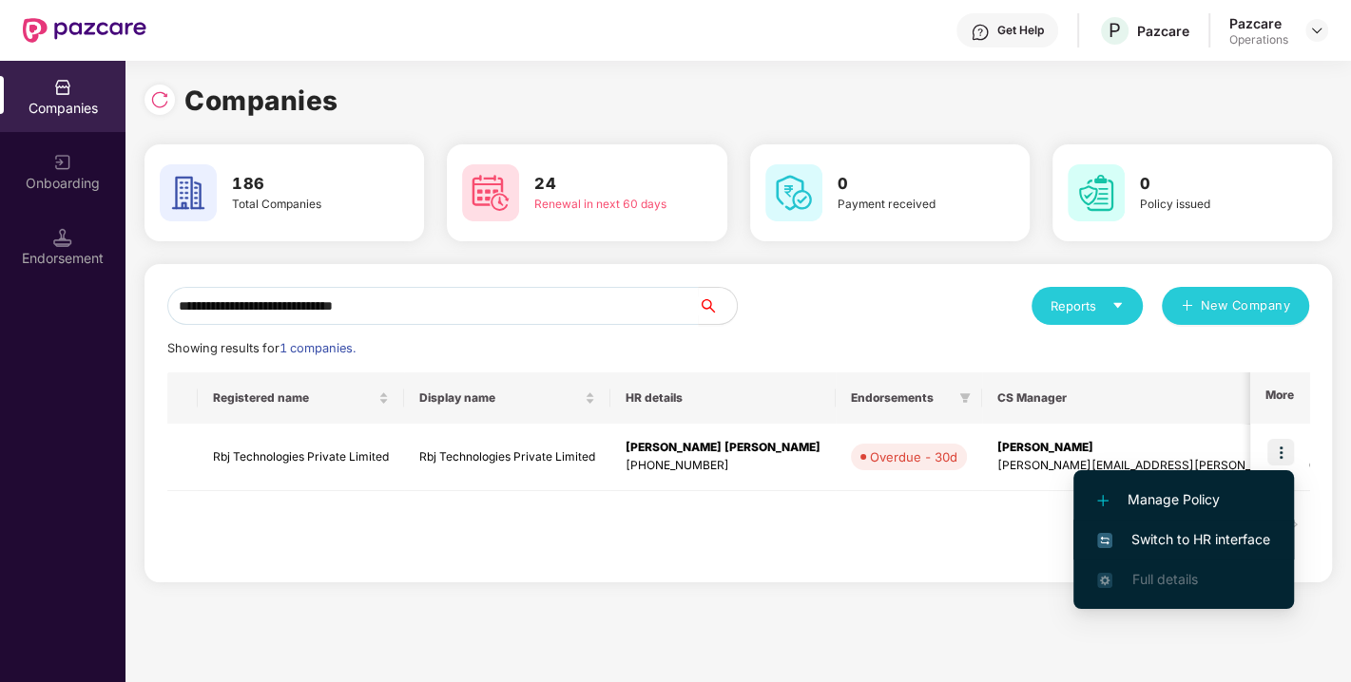
click at [1202, 537] on span "Switch to HR interface" at bounding box center [1183, 539] width 173 height 21
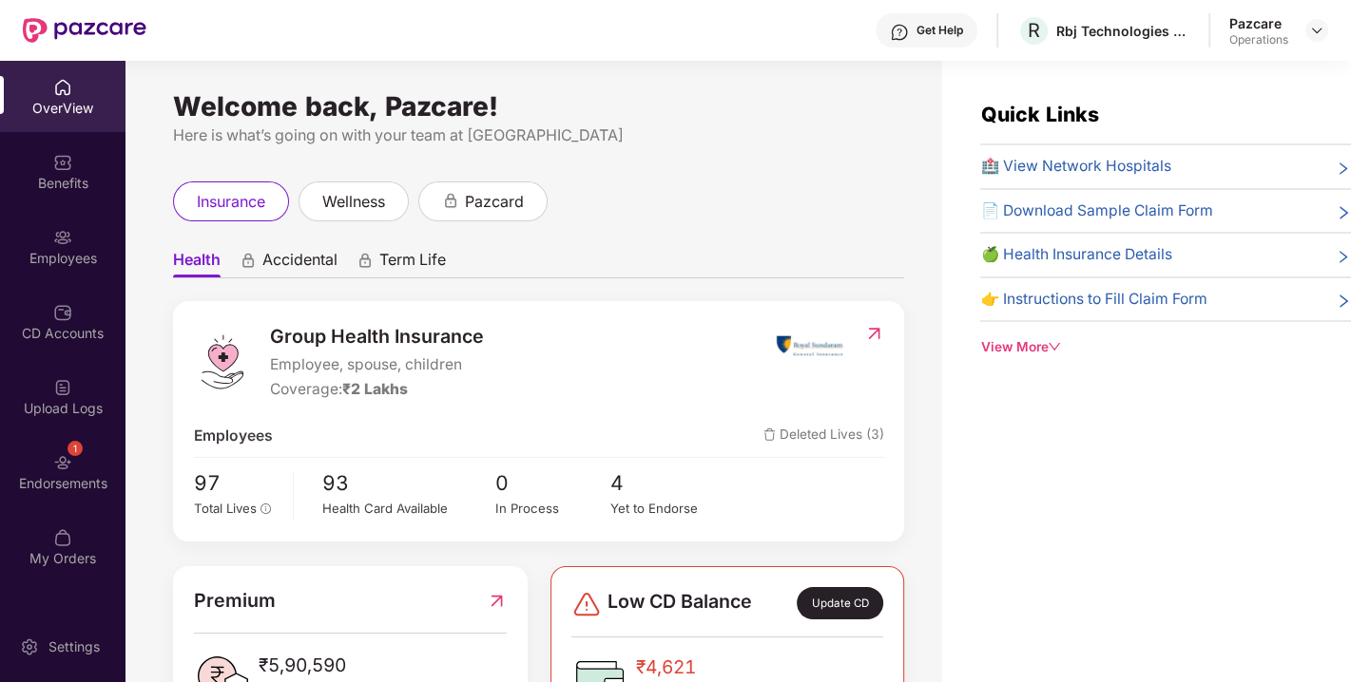
click at [53, 475] on div "Endorsements" at bounding box center [62, 483] width 125 height 19
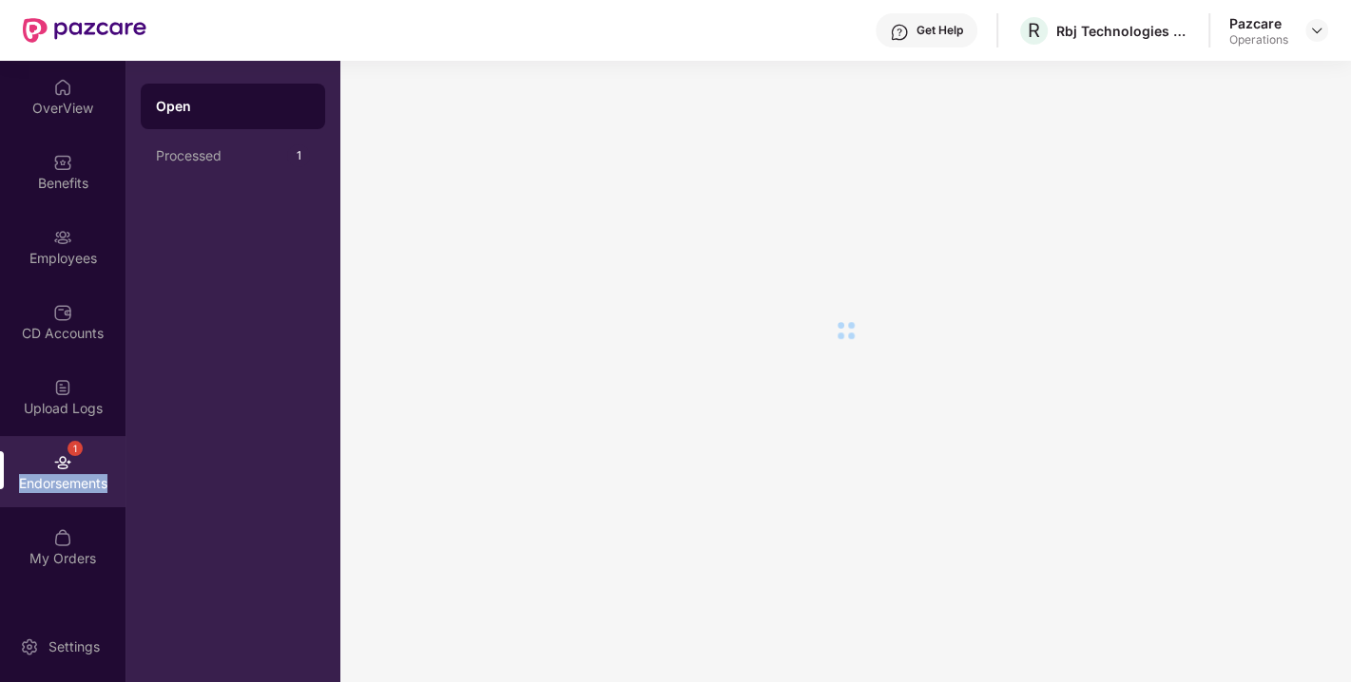
click at [53, 475] on div "Endorsements" at bounding box center [62, 483] width 125 height 19
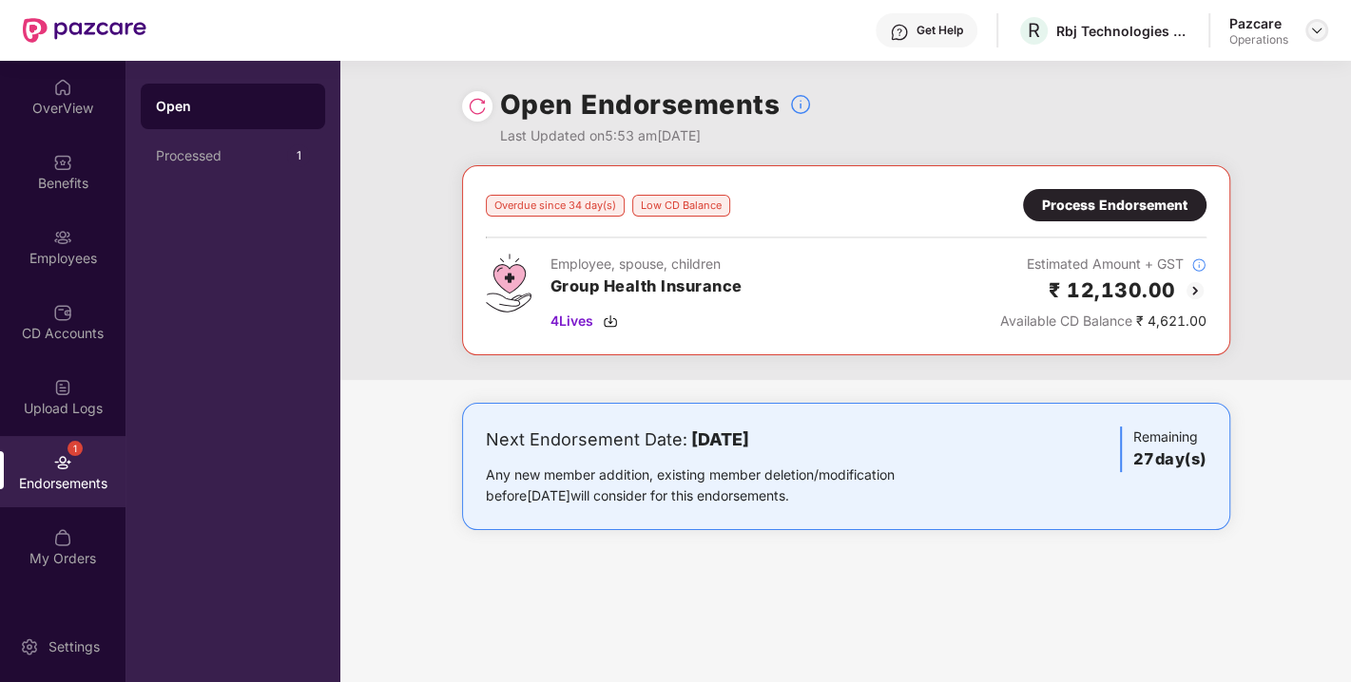
click at [1315, 33] on img at bounding box center [1316, 30] width 15 height 15
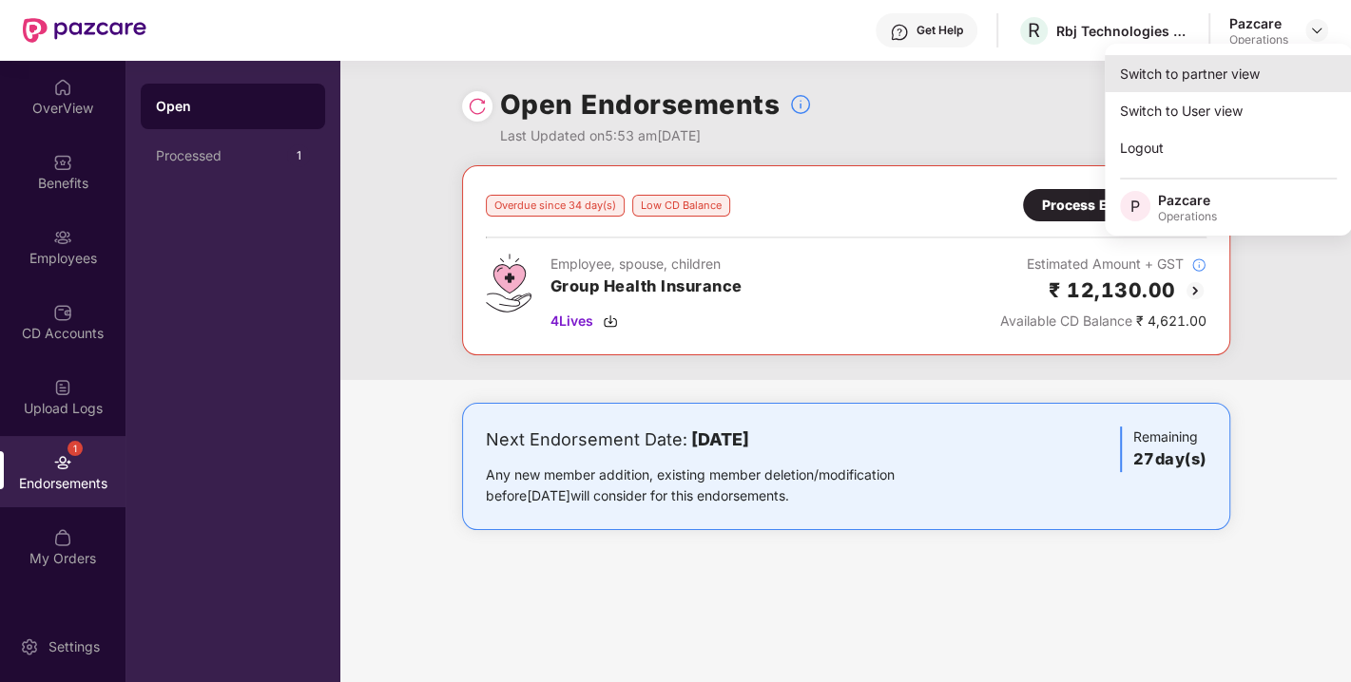
click at [1226, 67] on div "Switch to partner view" at bounding box center [1227, 73] width 247 height 37
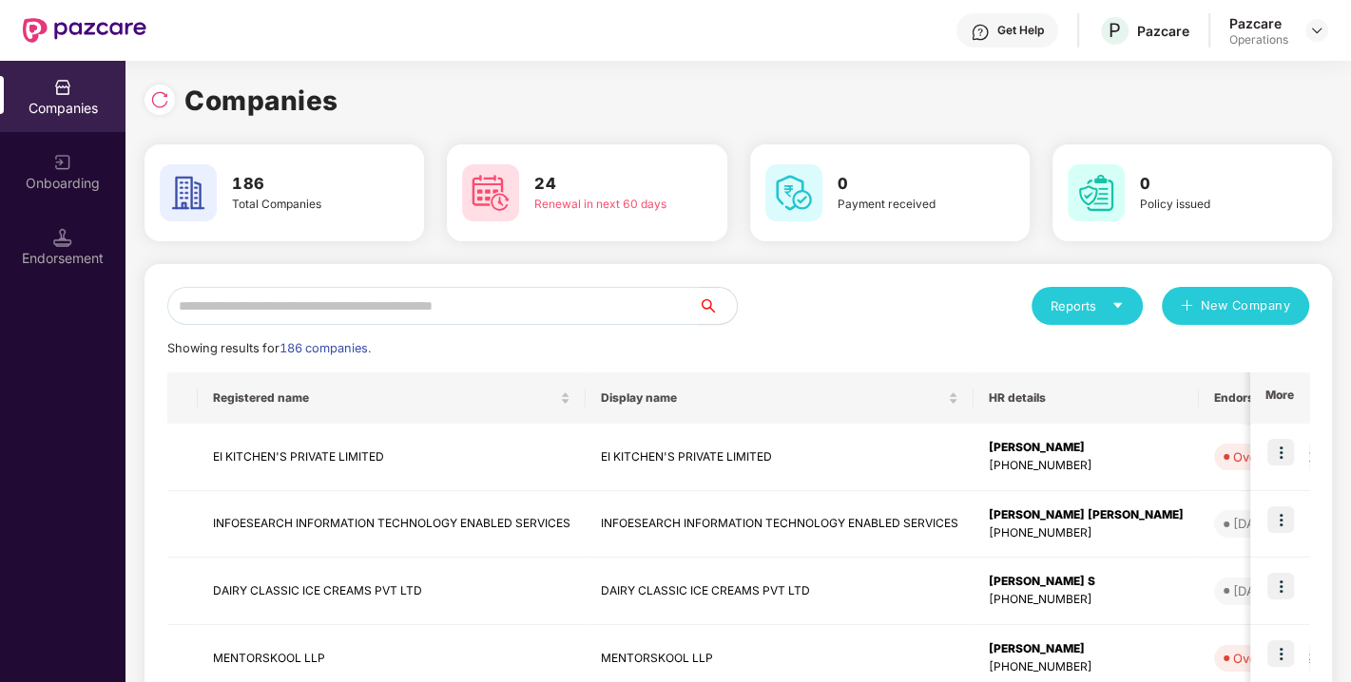
click at [445, 315] on input "text" at bounding box center [432, 306] width 531 height 38
paste input "**********"
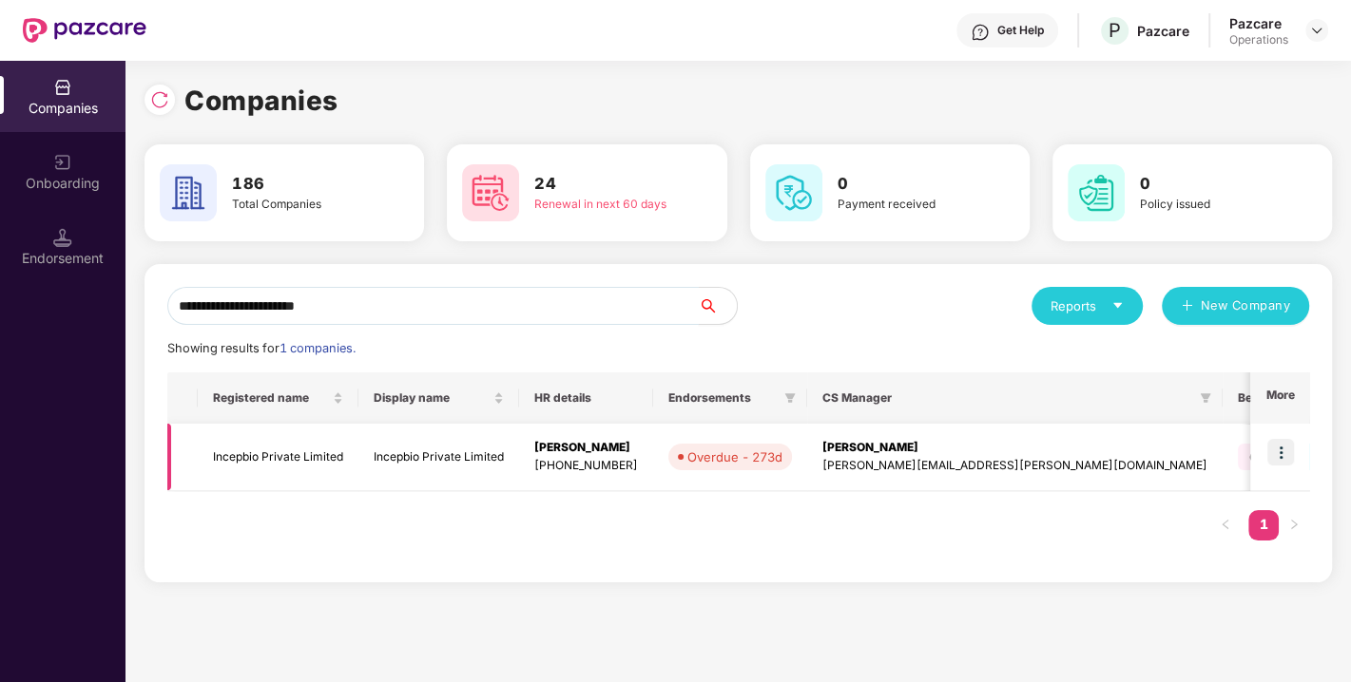
type input "**********"
click at [1279, 450] on img at bounding box center [1280, 452] width 27 height 27
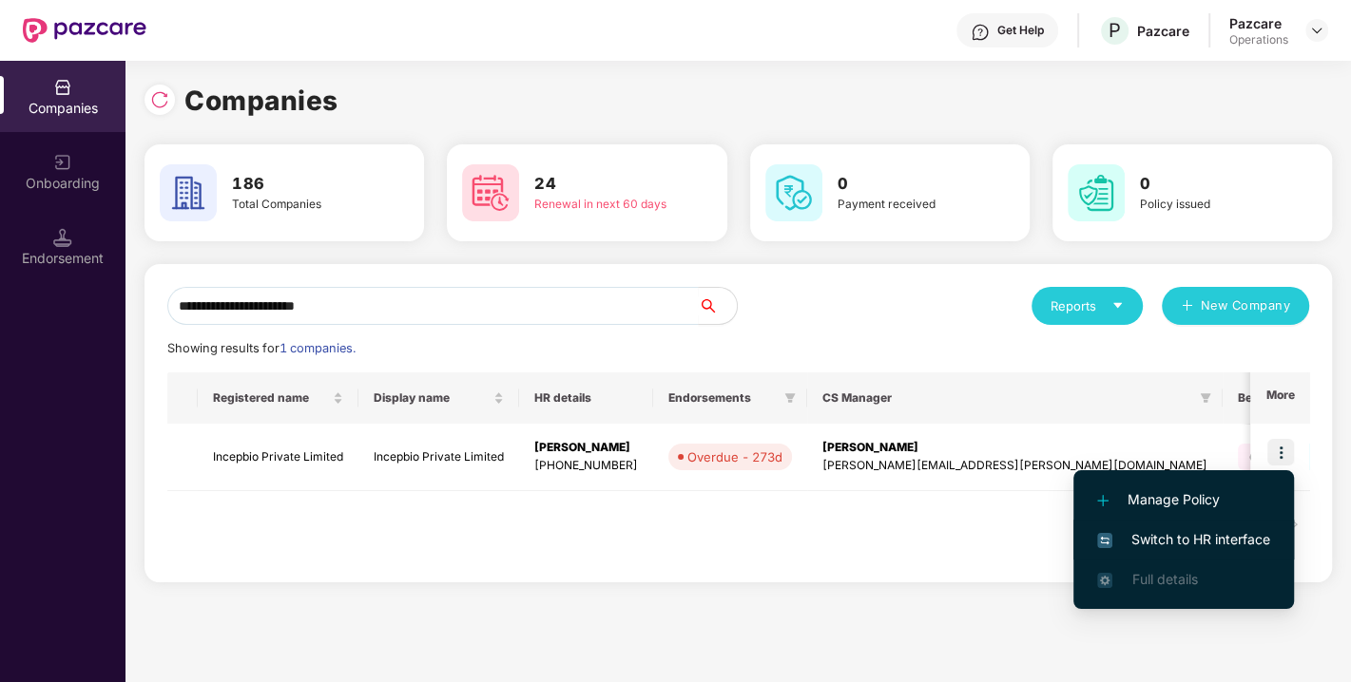
click at [1184, 543] on span "Switch to HR interface" at bounding box center [1183, 539] width 173 height 21
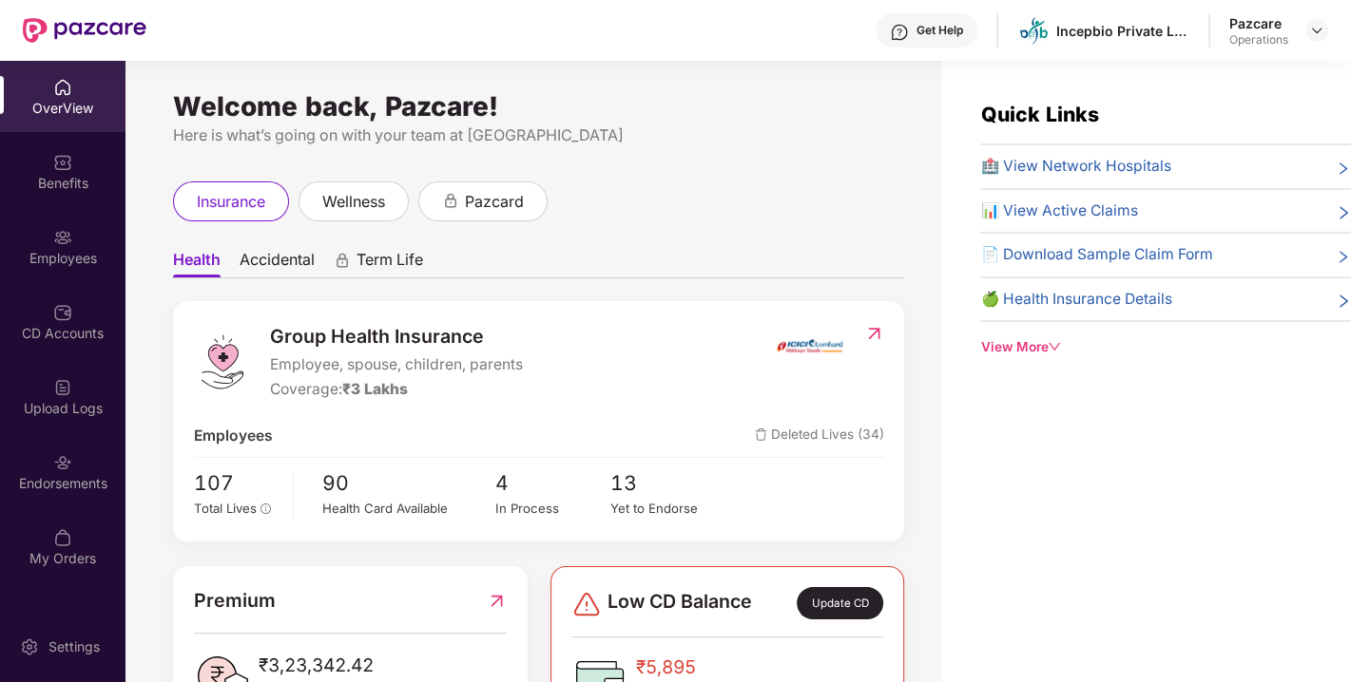
click at [56, 475] on div "Endorsements" at bounding box center [62, 483] width 125 height 19
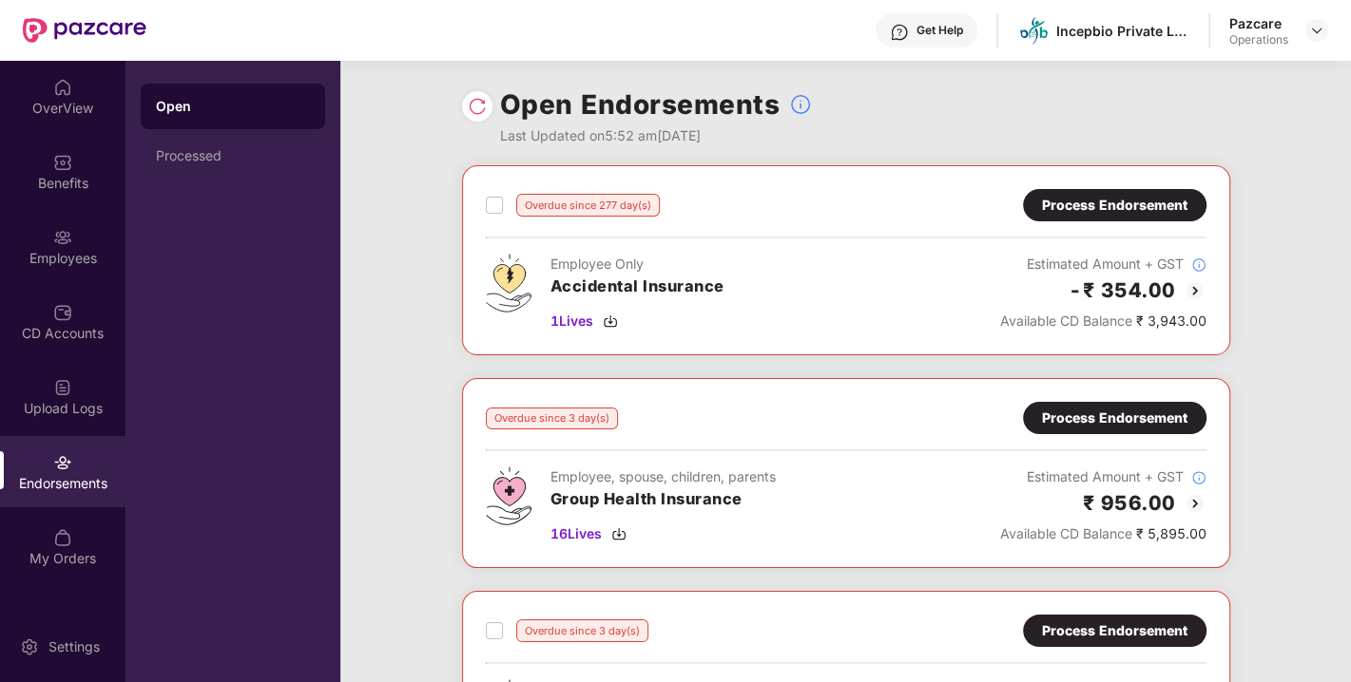
click at [1101, 416] on div "Process Endorsement" at bounding box center [1114, 418] width 145 height 21
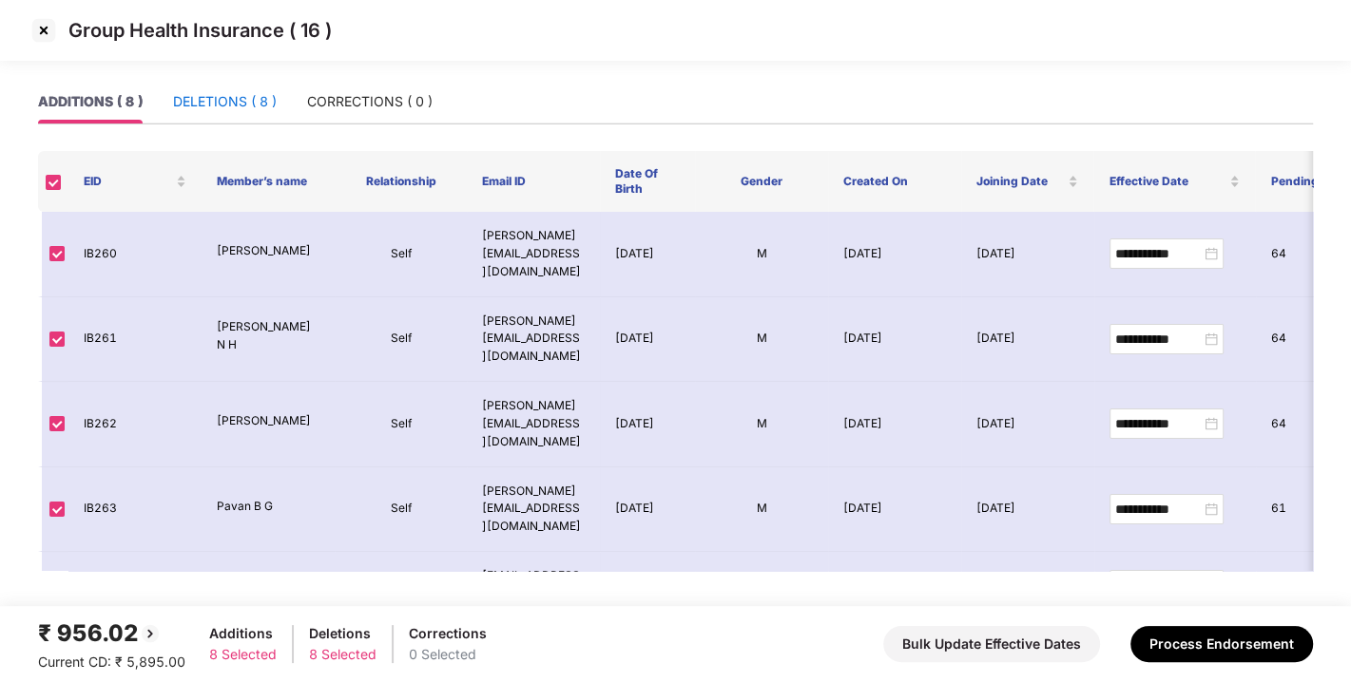
click at [238, 100] on div "DELETIONS ( 8 )" at bounding box center [225, 101] width 104 height 21
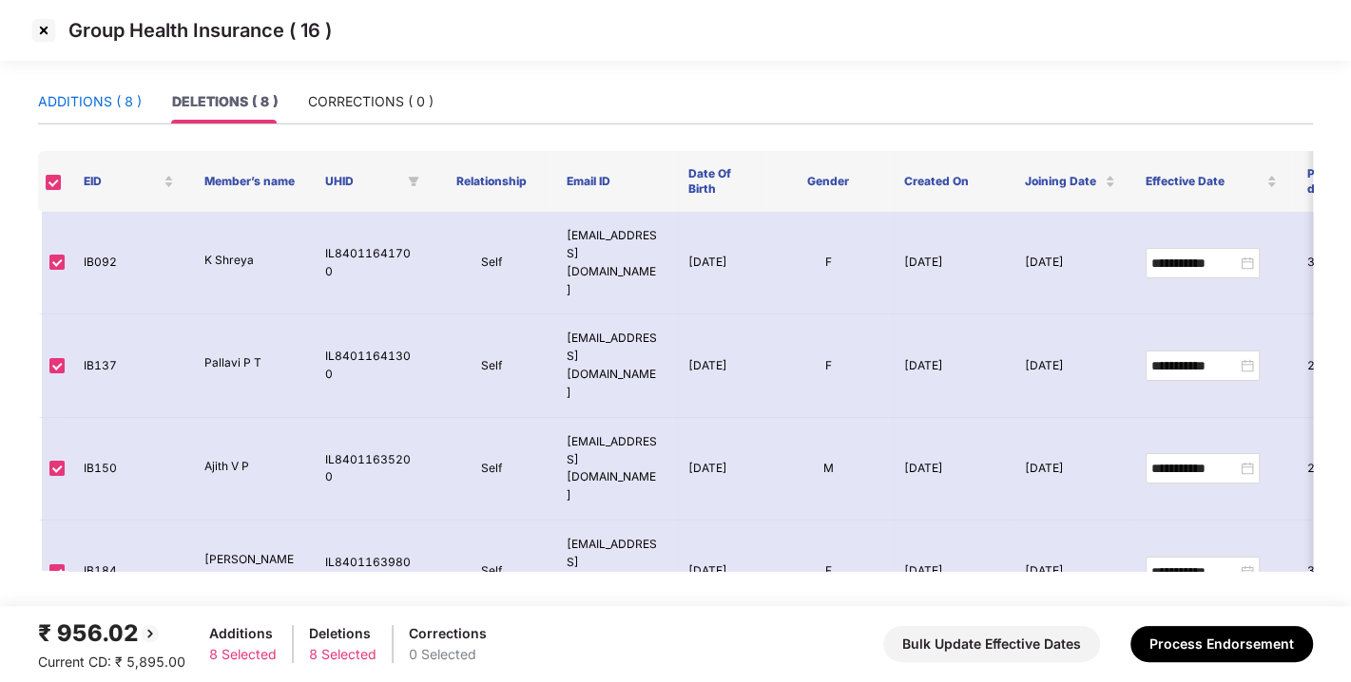
click at [105, 98] on div "ADDITIONS ( 8 )" at bounding box center [90, 101] width 104 height 21
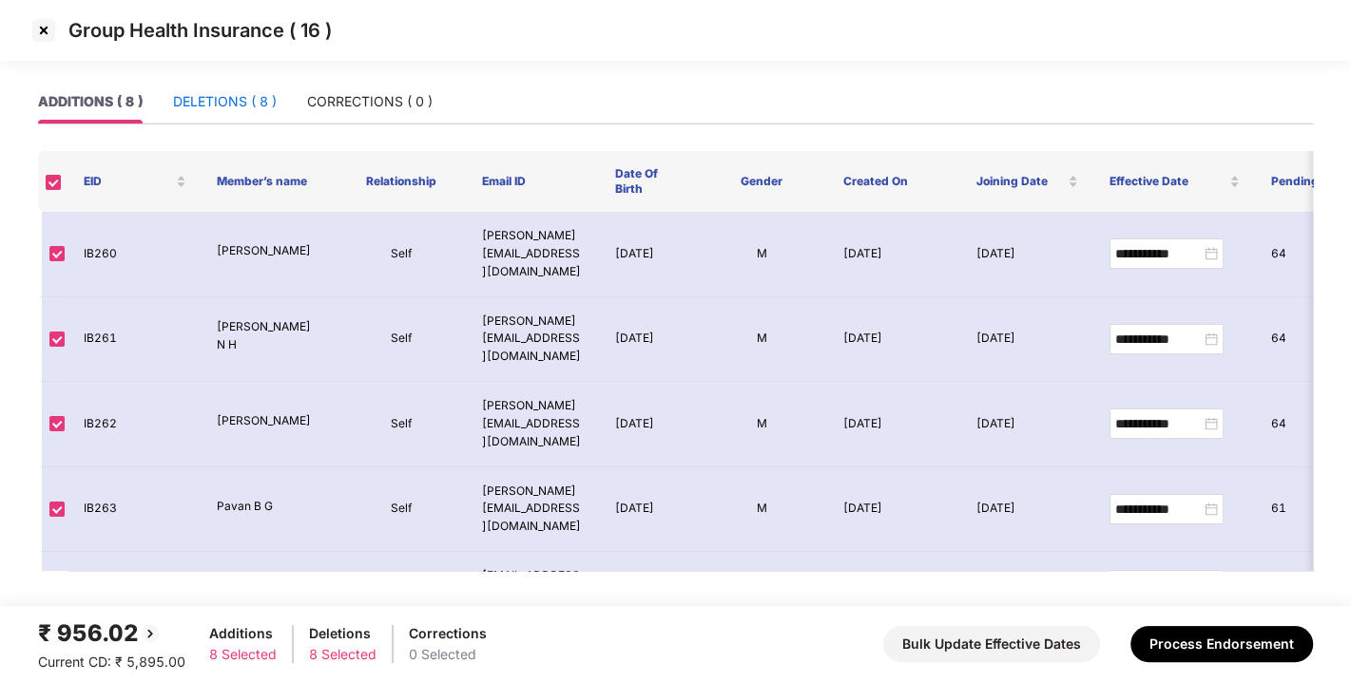
click at [225, 95] on div "DELETIONS ( 8 )" at bounding box center [225, 101] width 104 height 21
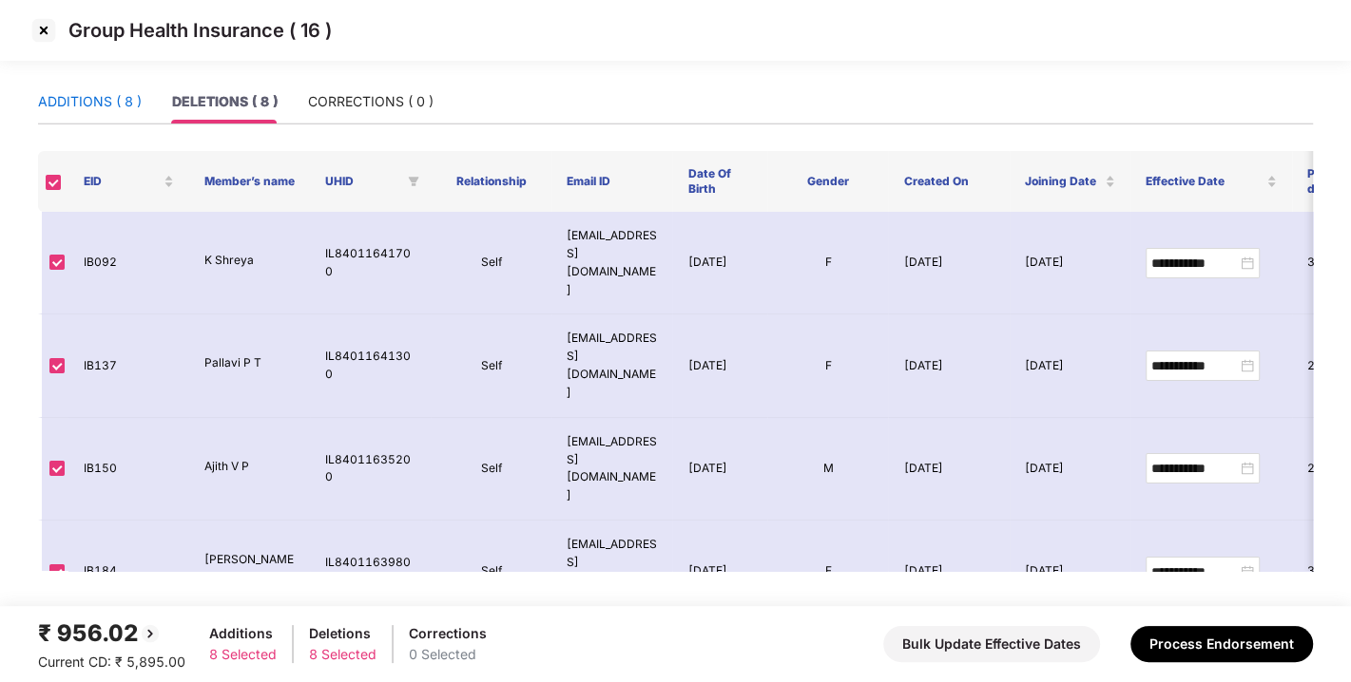
click at [83, 96] on div "ADDITIONS ( 8 )" at bounding box center [90, 101] width 104 height 21
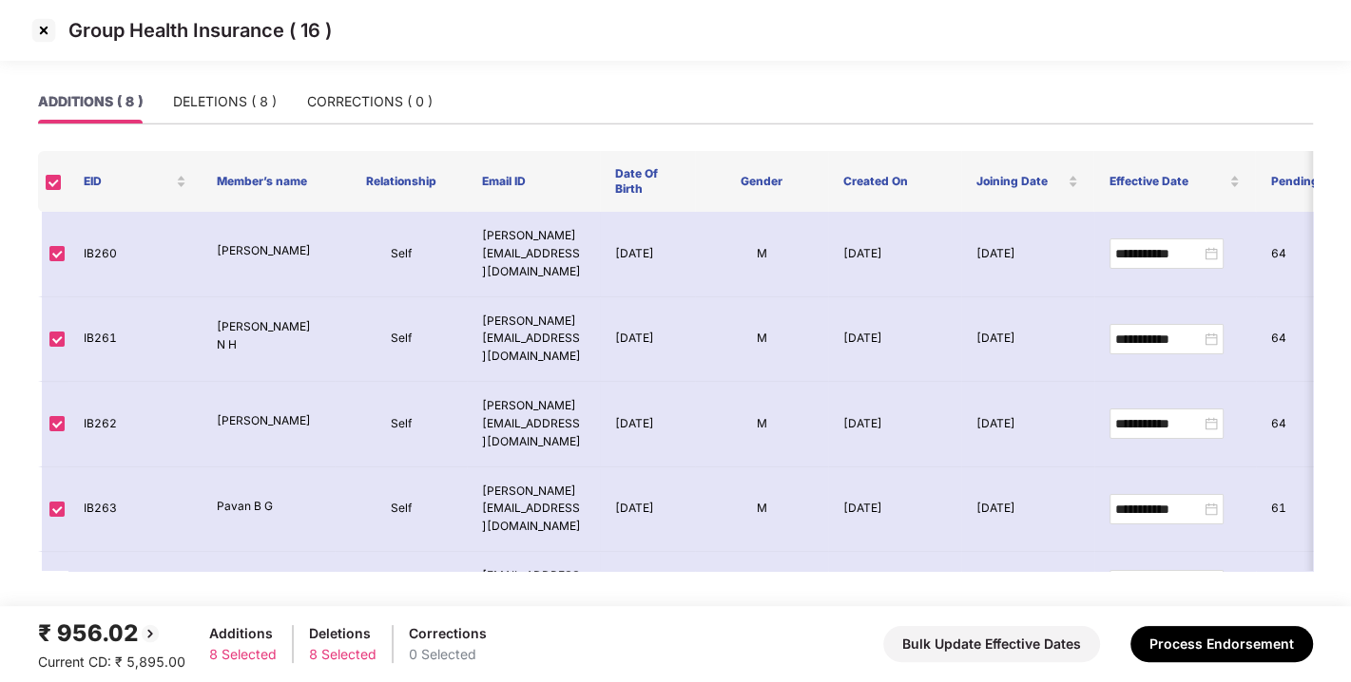
click at [44, 29] on img at bounding box center [44, 30] width 30 height 30
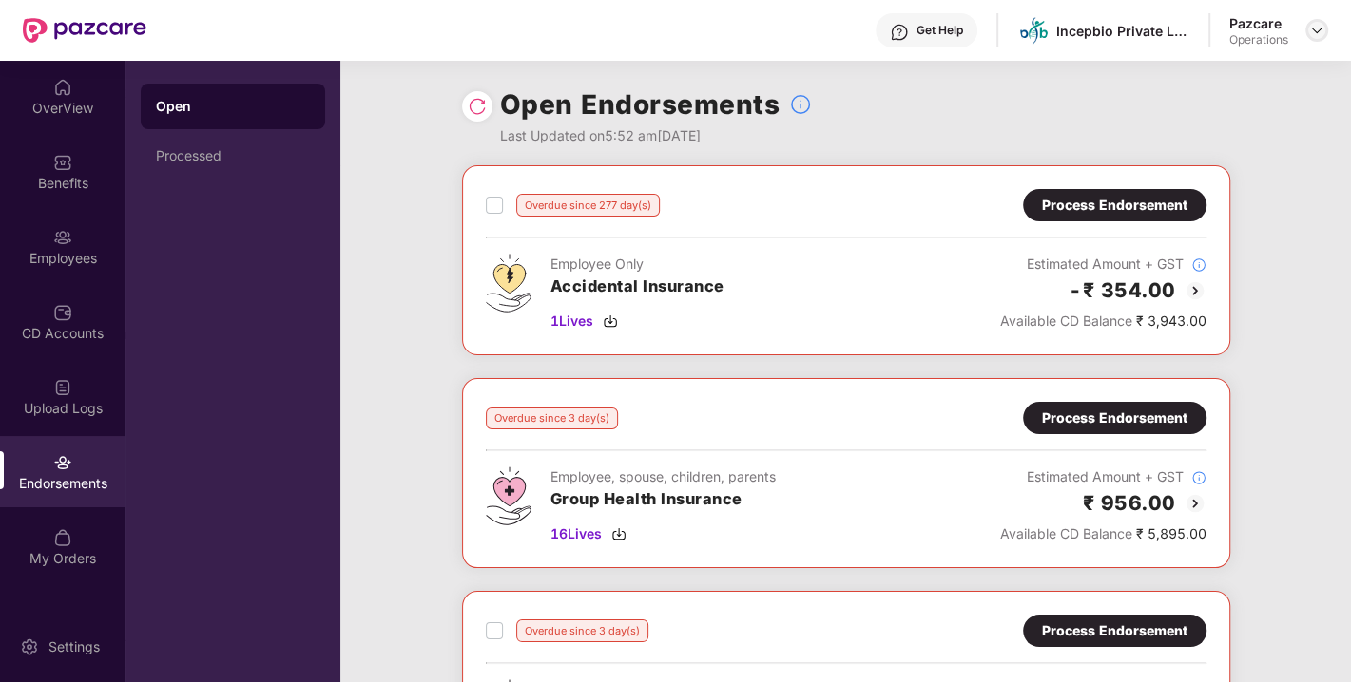
click at [1313, 32] on img at bounding box center [1316, 30] width 15 height 15
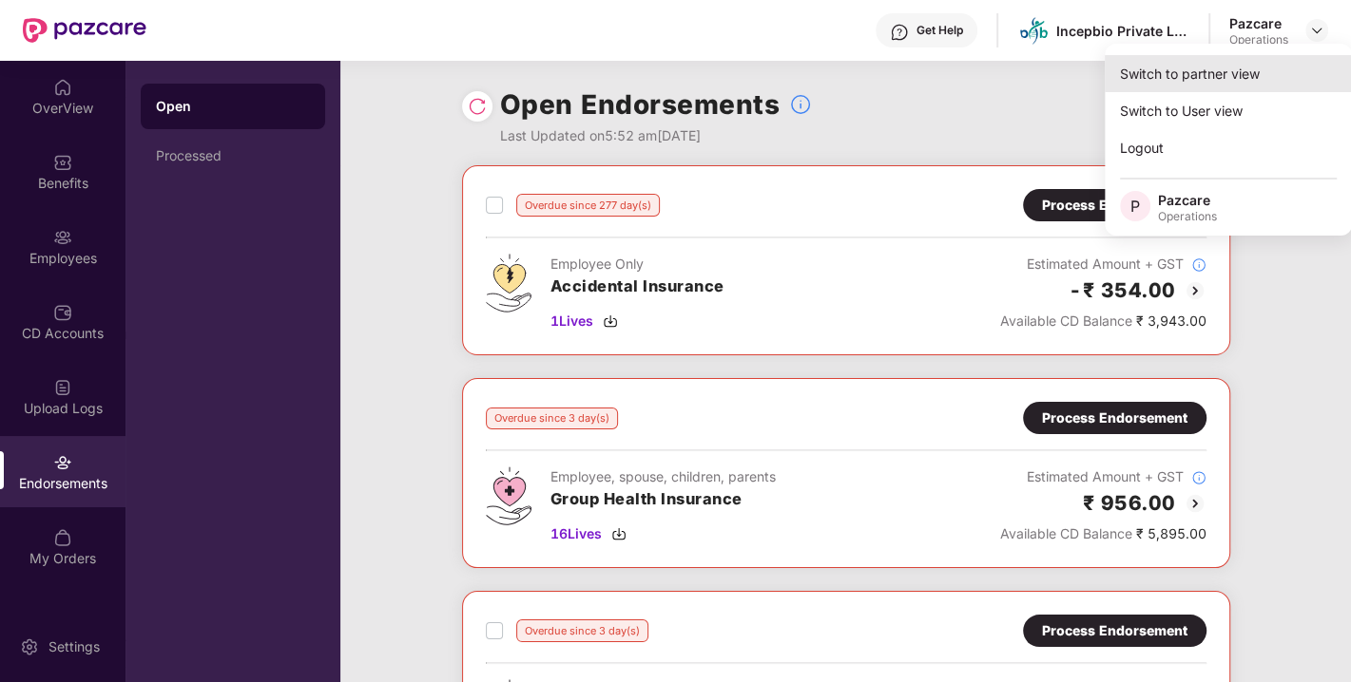
click at [1197, 66] on div "Switch to partner view" at bounding box center [1227, 73] width 247 height 37
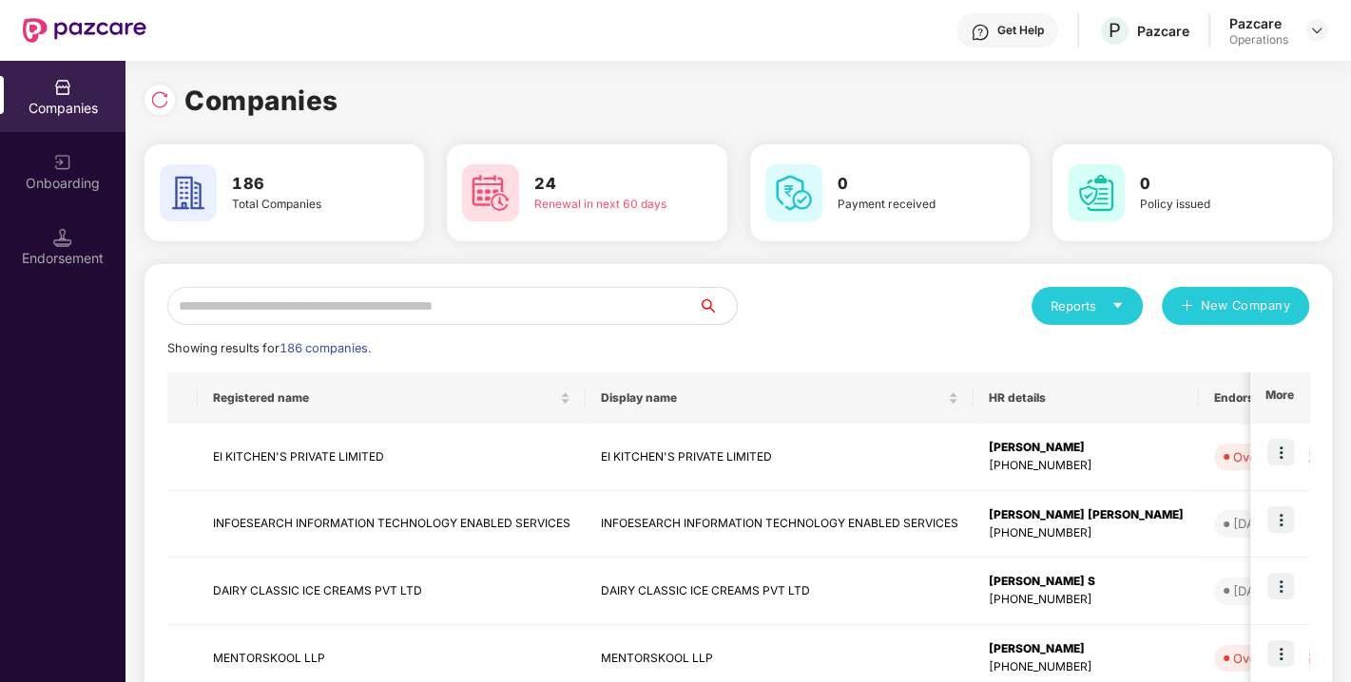
click at [301, 321] on input "text" at bounding box center [432, 306] width 531 height 38
paste input "**********"
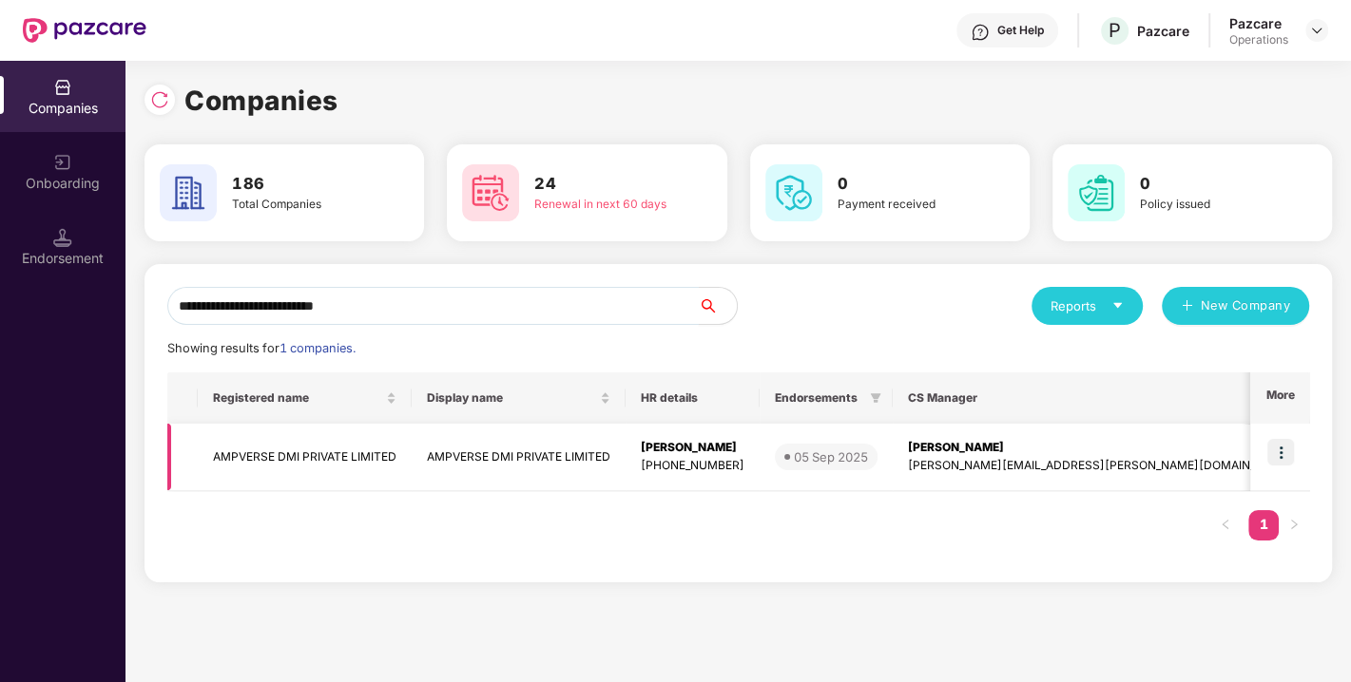
type input "**********"
click at [1274, 451] on img at bounding box center [1280, 452] width 27 height 27
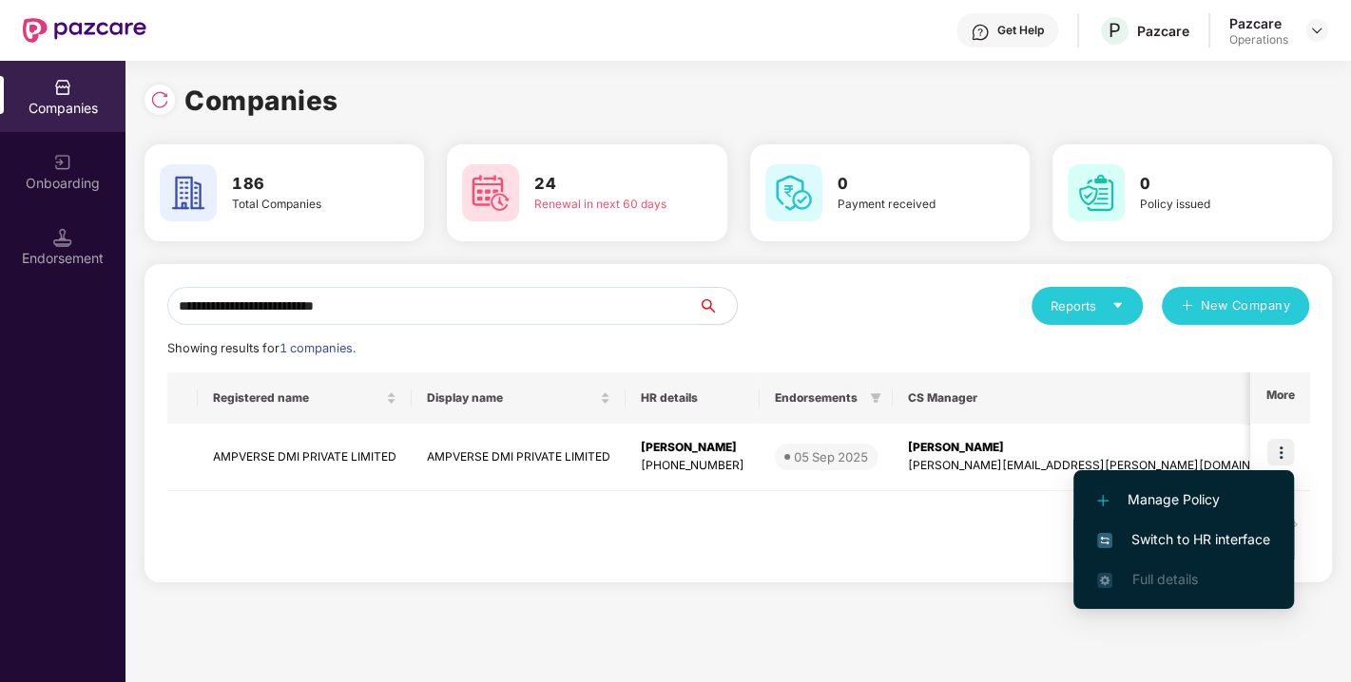
click at [1202, 540] on span "Switch to HR interface" at bounding box center [1183, 539] width 173 height 21
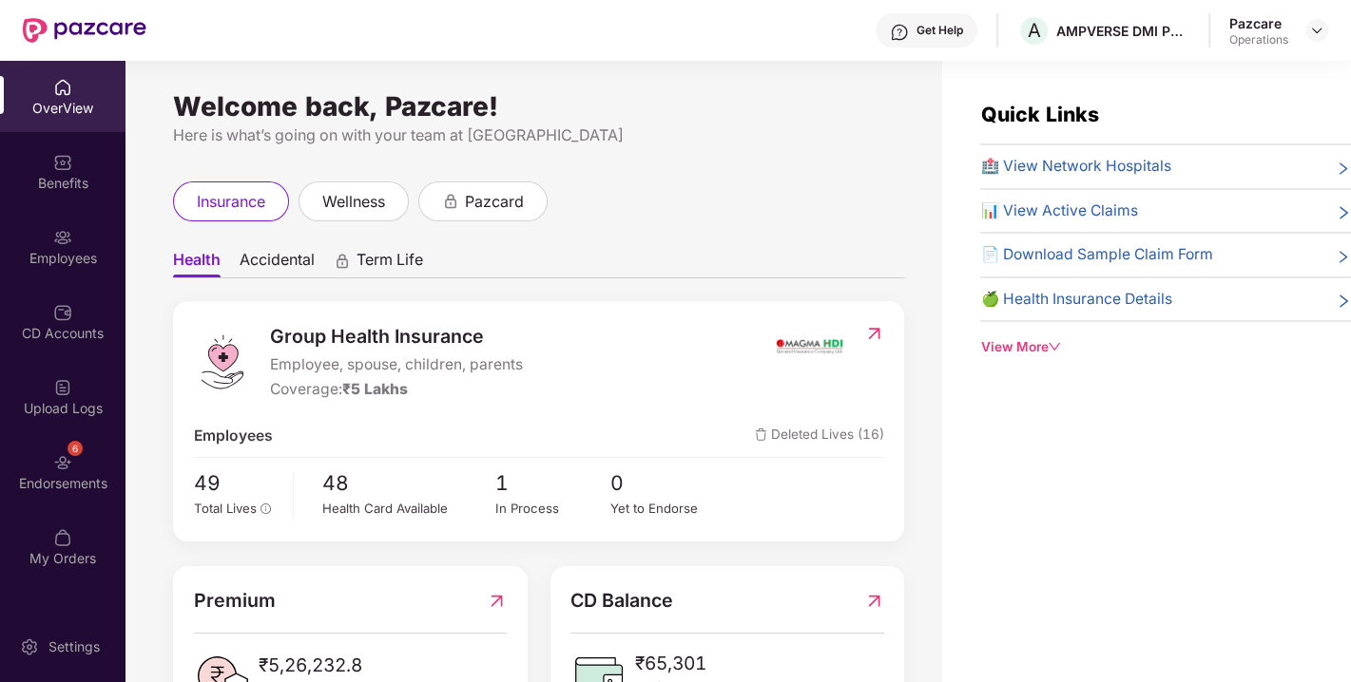
click at [84, 450] on div "6 Endorsements" at bounding box center [62, 471] width 125 height 71
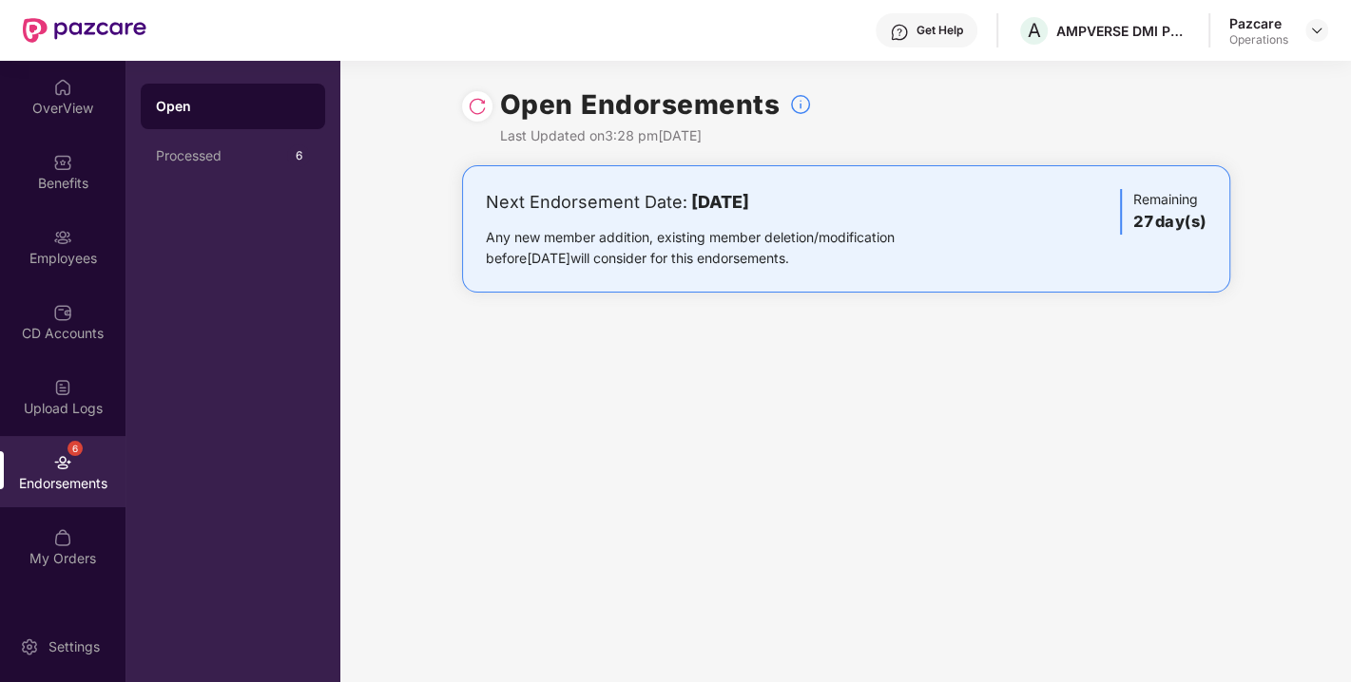
click at [470, 113] on img at bounding box center [477, 106] width 19 height 19
click at [1315, 41] on div at bounding box center [1316, 30] width 23 height 23
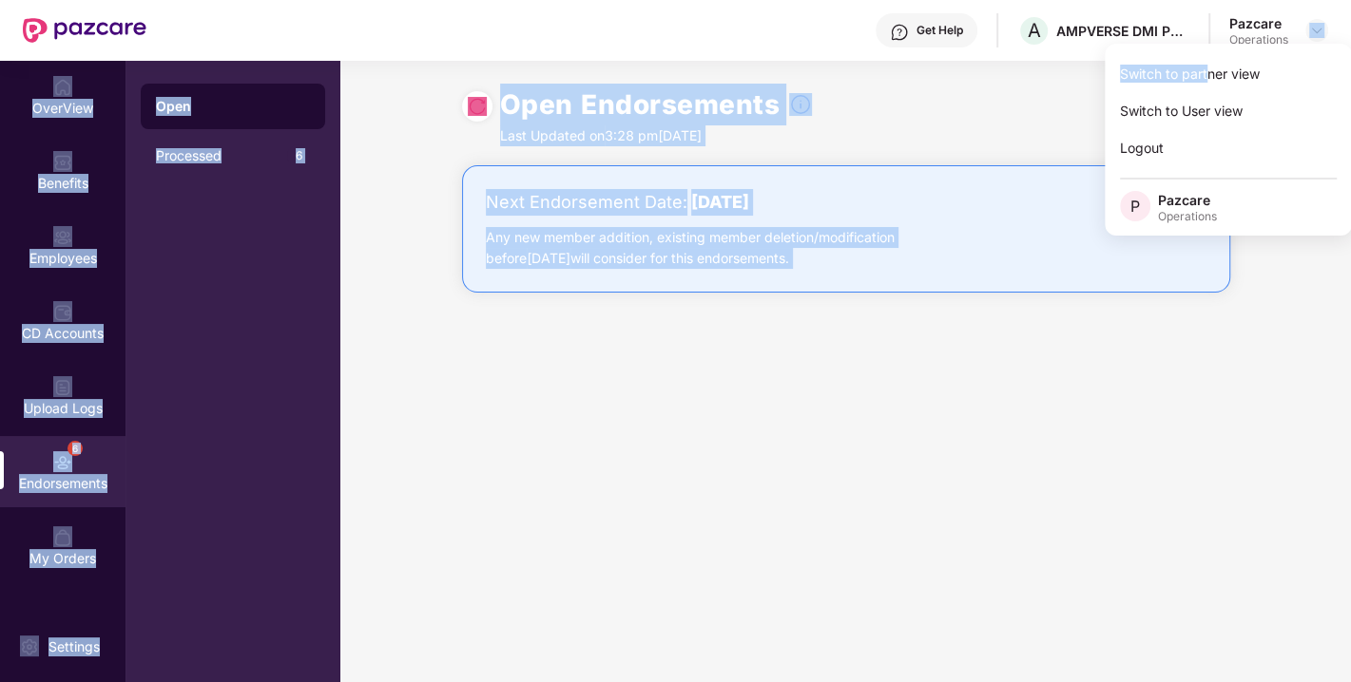
drag, startPoint x: 1326, startPoint y: 34, endPoint x: 1205, endPoint y: 73, distance: 126.8
click at [1205, 73] on body "Get Help A AMPVERSE DMI PRIVATE LIMITED Pazcare Operations OverView Benefits Em…" at bounding box center [675, 341] width 1351 height 682
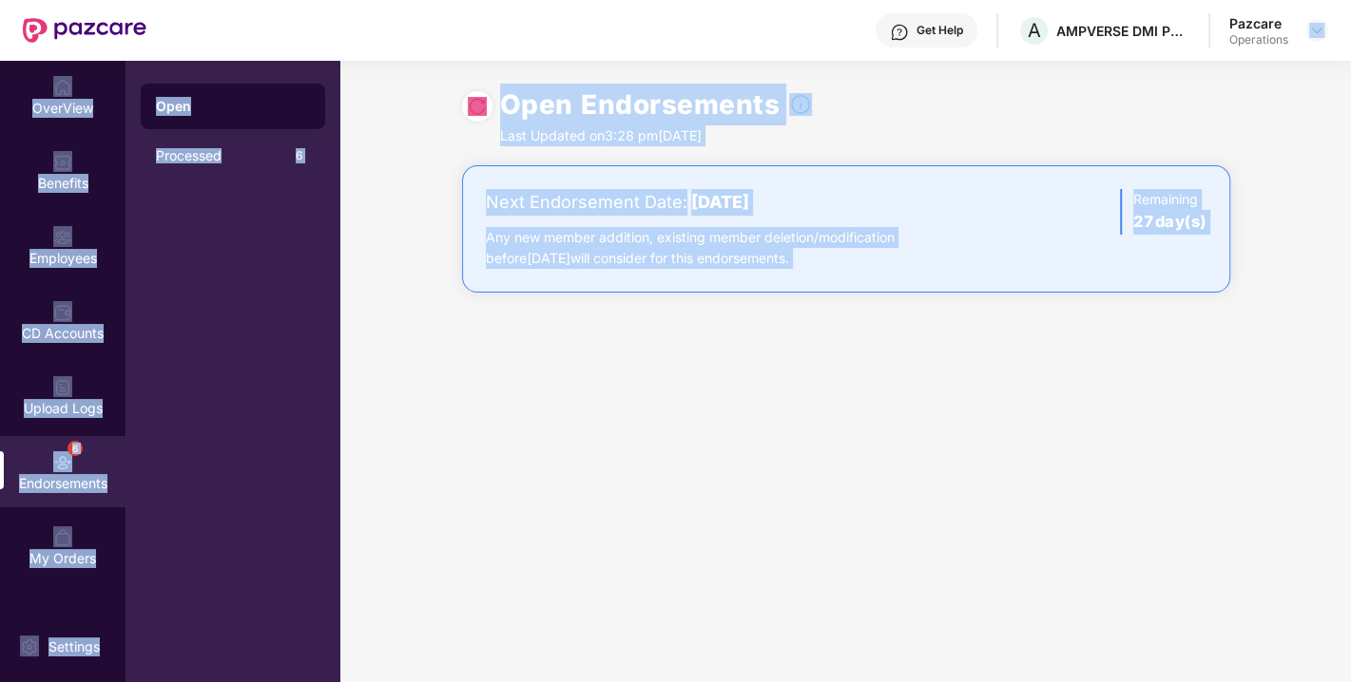
click at [1205, 73] on div "Open Endorsements Last Updated on 3:28 pm[DATE]" at bounding box center [846, 113] width 768 height 105
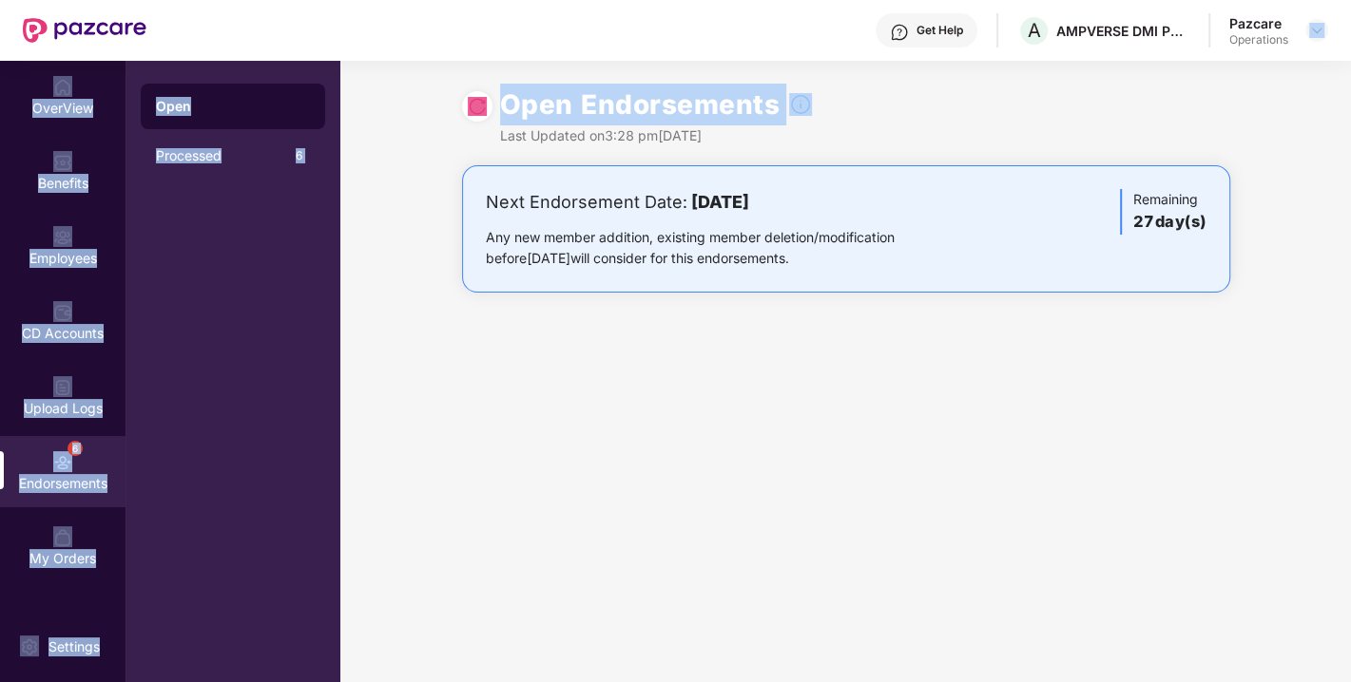
drag, startPoint x: 1324, startPoint y: 26, endPoint x: 1261, endPoint y: 68, distance: 75.9
click at [1261, 68] on div "Get Help A AMPVERSE DMI PRIVATE LIMITED Pazcare Operations OverView Benefits Em…" at bounding box center [675, 341] width 1351 height 682
click at [1261, 68] on div "Open Endorsements Last Updated on 3:28 pm[DATE]" at bounding box center [845, 113] width 1010 height 105
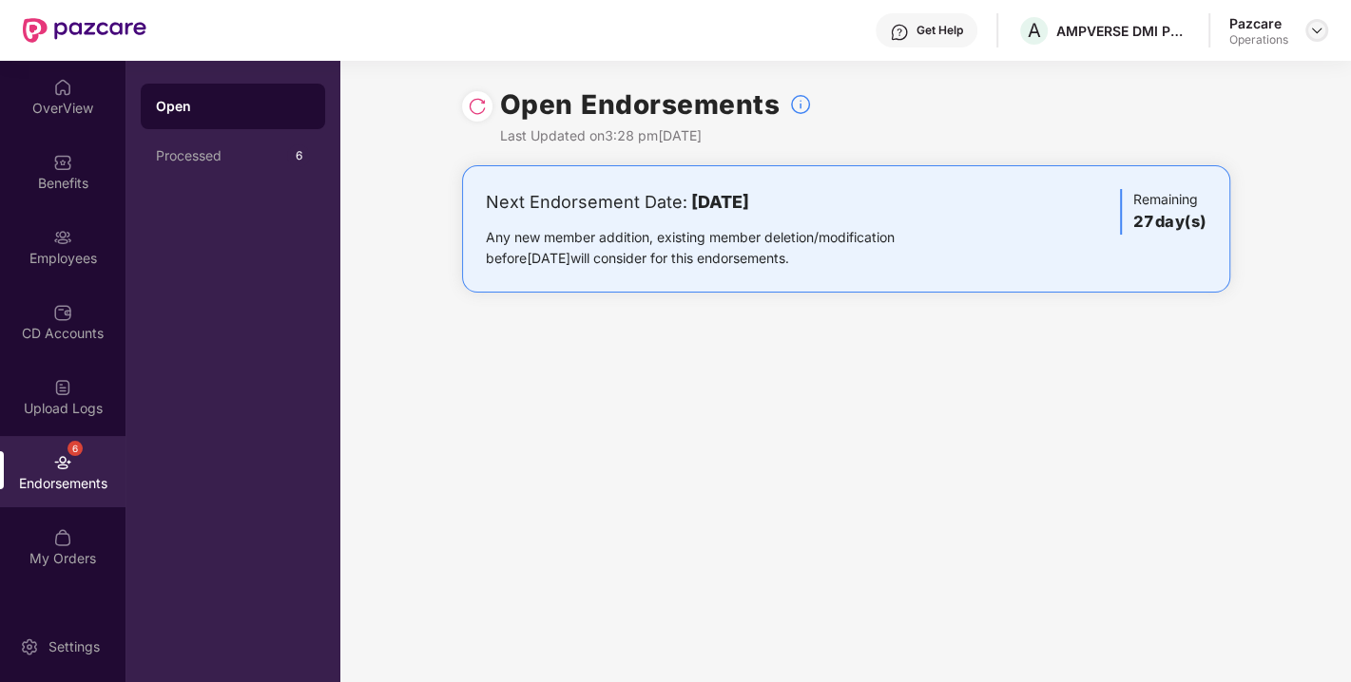
click at [1315, 27] on img at bounding box center [1316, 30] width 15 height 15
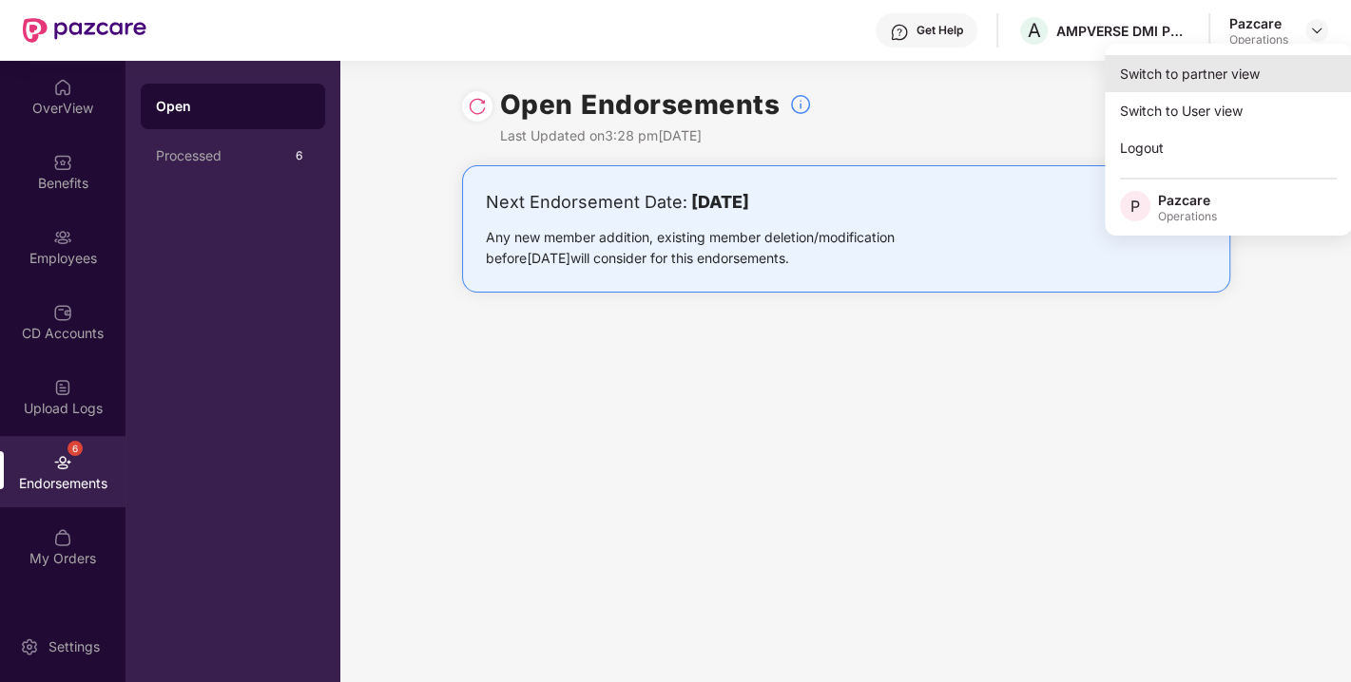
click at [1223, 68] on div "Switch to partner view" at bounding box center [1227, 73] width 247 height 37
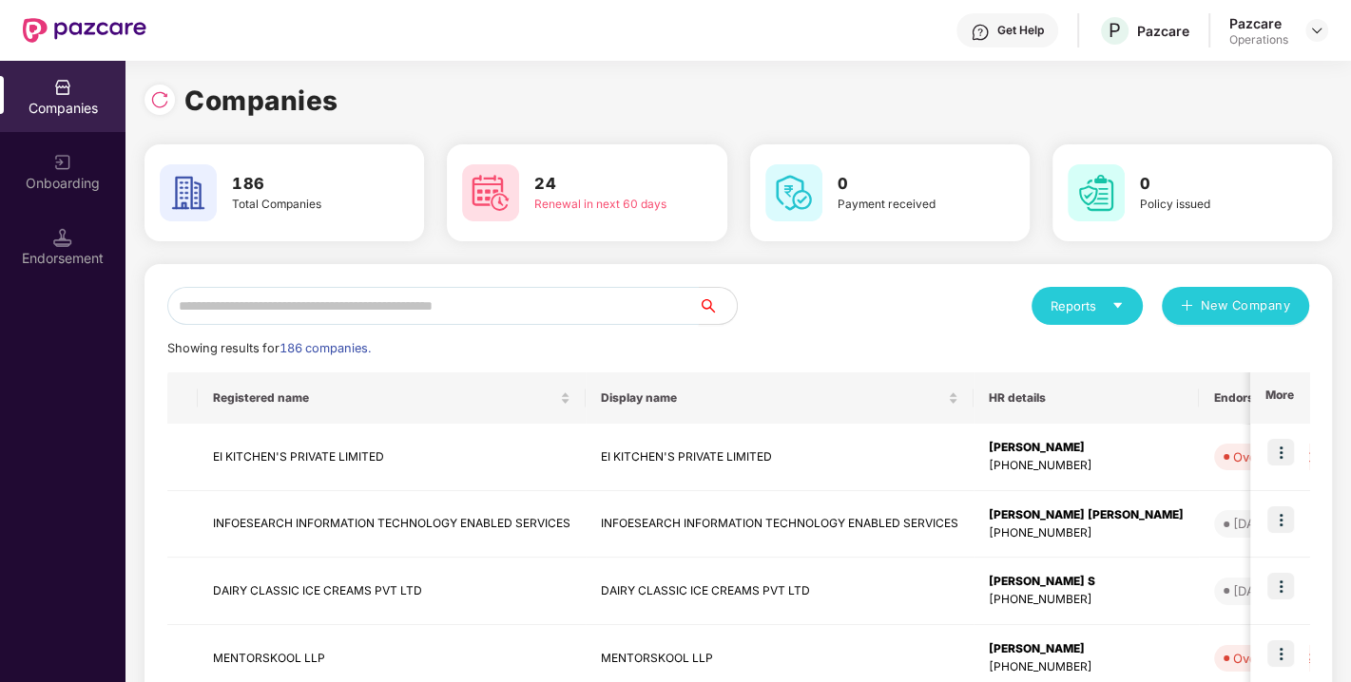
click at [498, 306] on input "text" at bounding box center [432, 306] width 531 height 38
paste input "********"
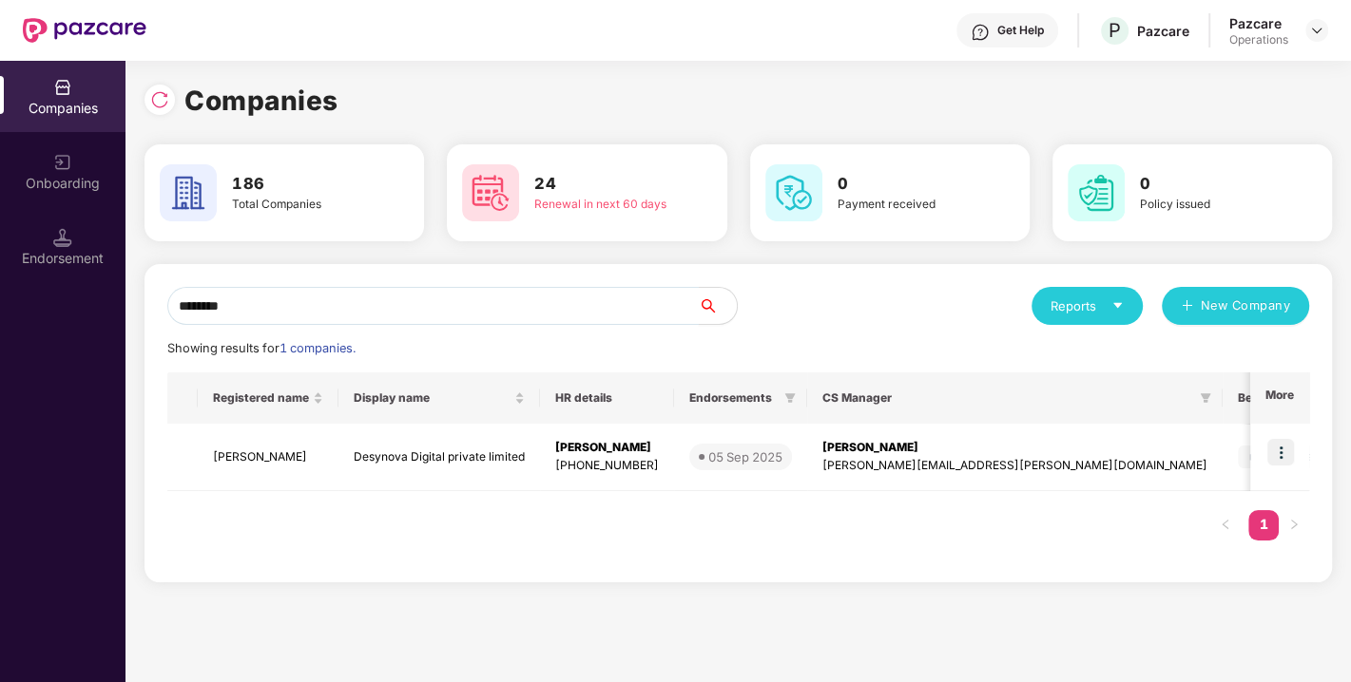
drag, startPoint x: 304, startPoint y: 316, endPoint x: 98, endPoint y: 328, distance: 206.6
click at [98, 328] on div "Companies Onboarding Endorsement Companies 186 Total Companies 24 Renewal in ne…" at bounding box center [675, 372] width 1351 height 622
paste input "**********"
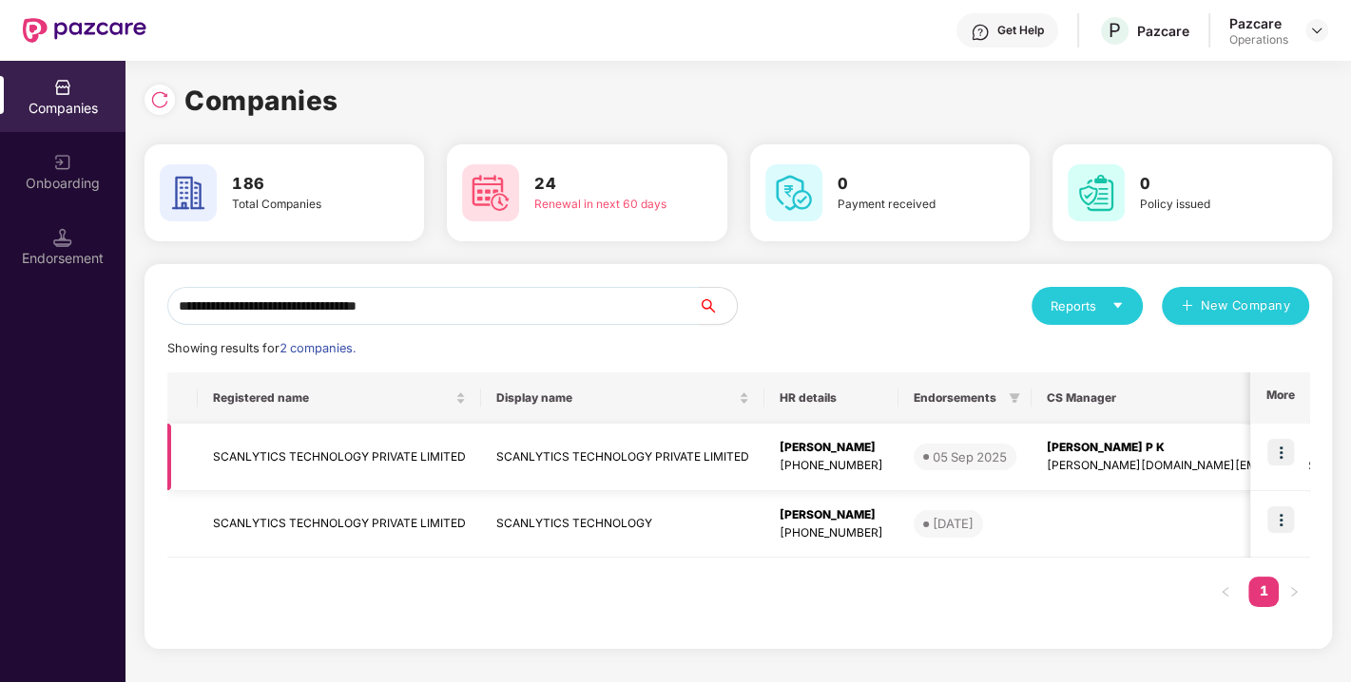
type input "**********"
click at [1281, 448] on img at bounding box center [1280, 452] width 27 height 27
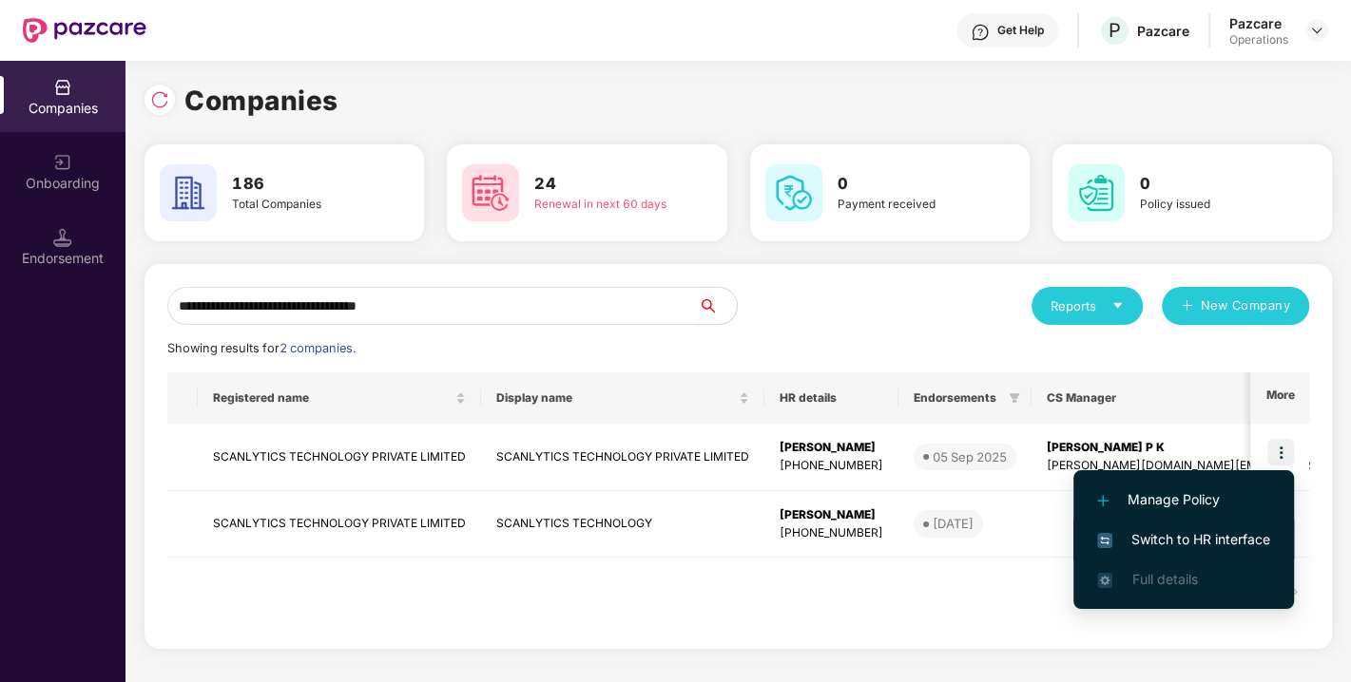
click at [1180, 533] on span "Switch to HR interface" at bounding box center [1183, 539] width 173 height 21
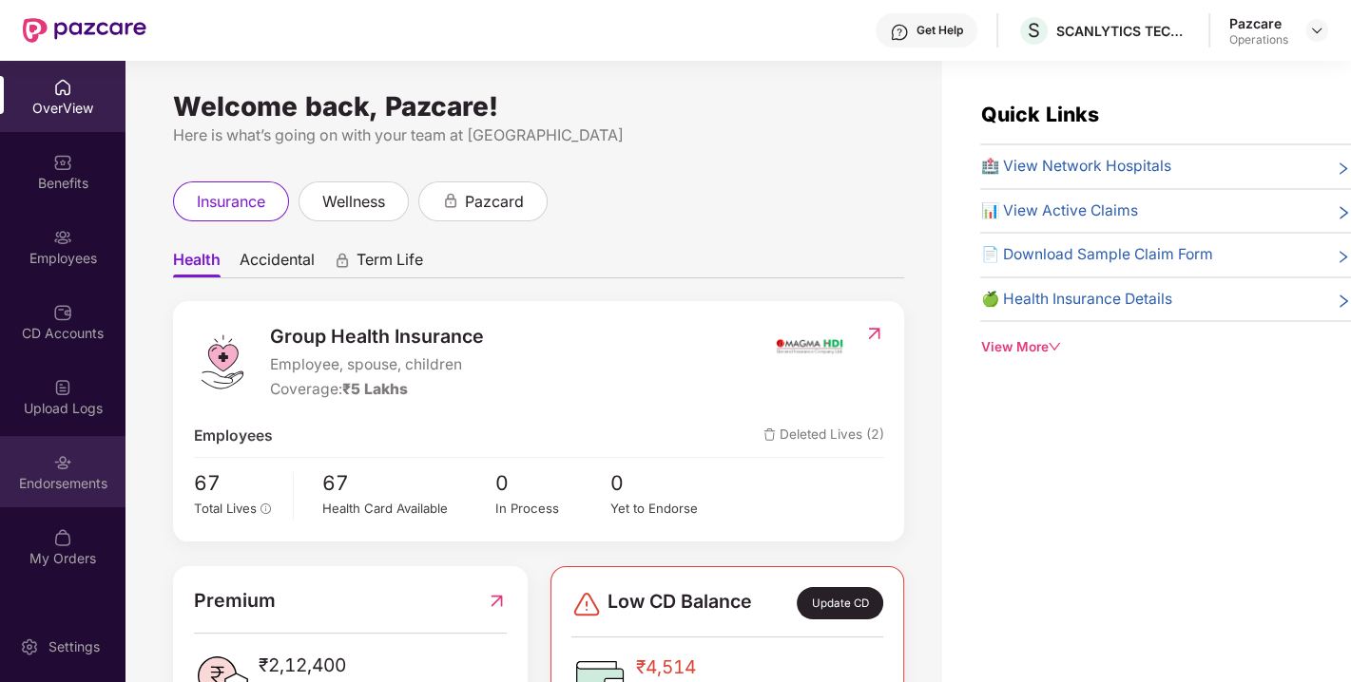
click at [66, 484] on div "Endorsements" at bounding box center [62, 483] width 125 height 19
